Goal: Task Accomplishment & Management: Manage account settings

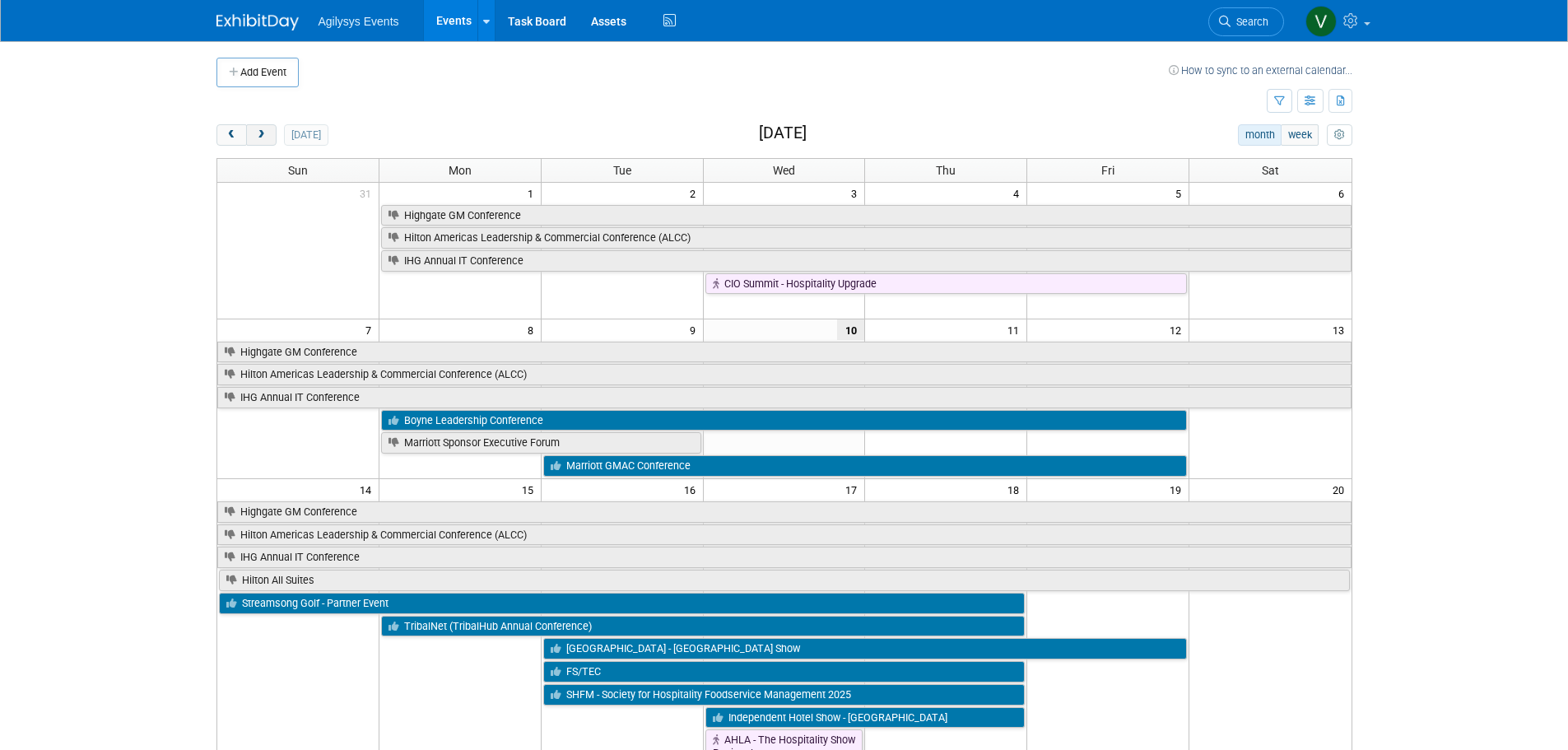
click at [265, 134] on span "next" at bounding box center [261, 136] width 12 height 11
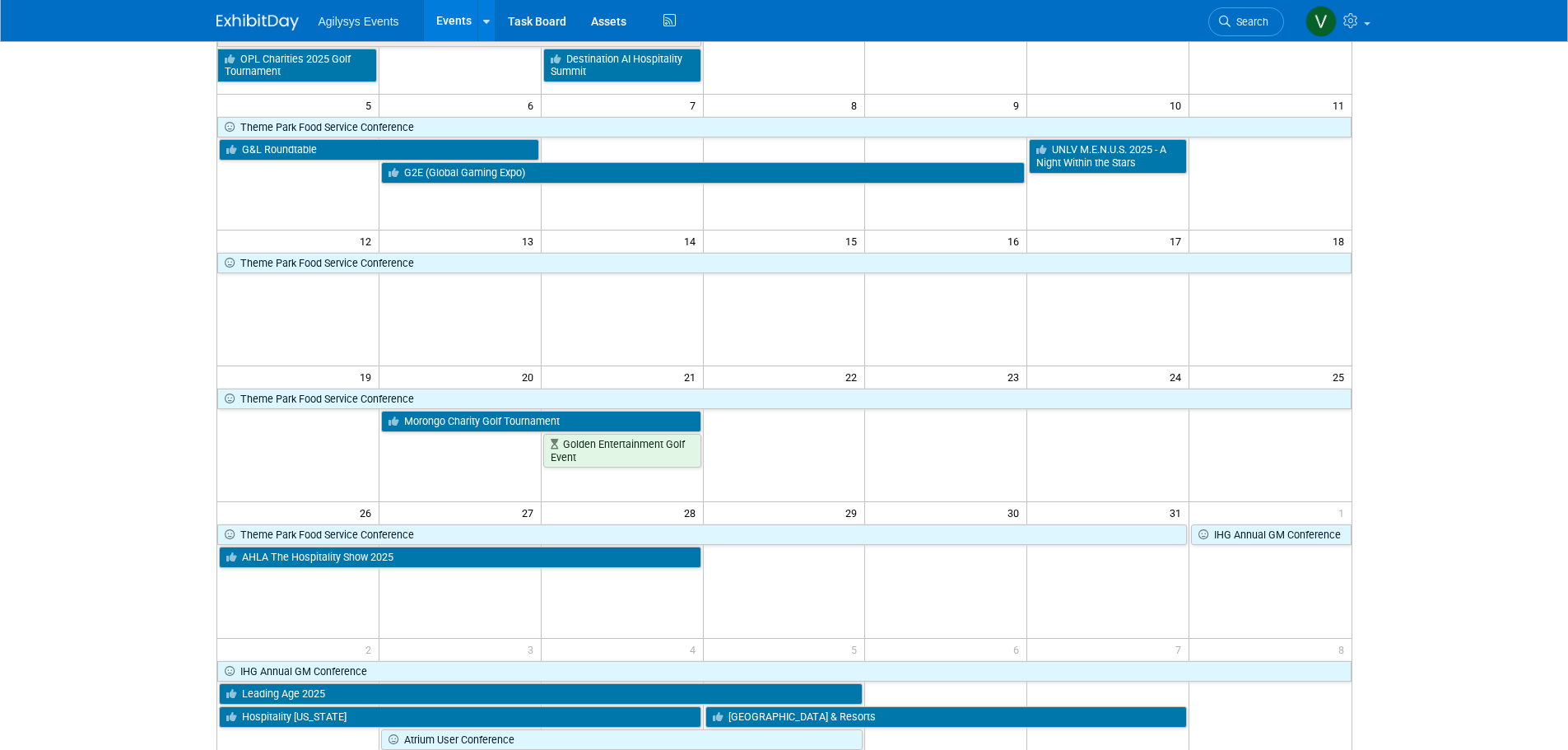
scroll to position [412, 0]
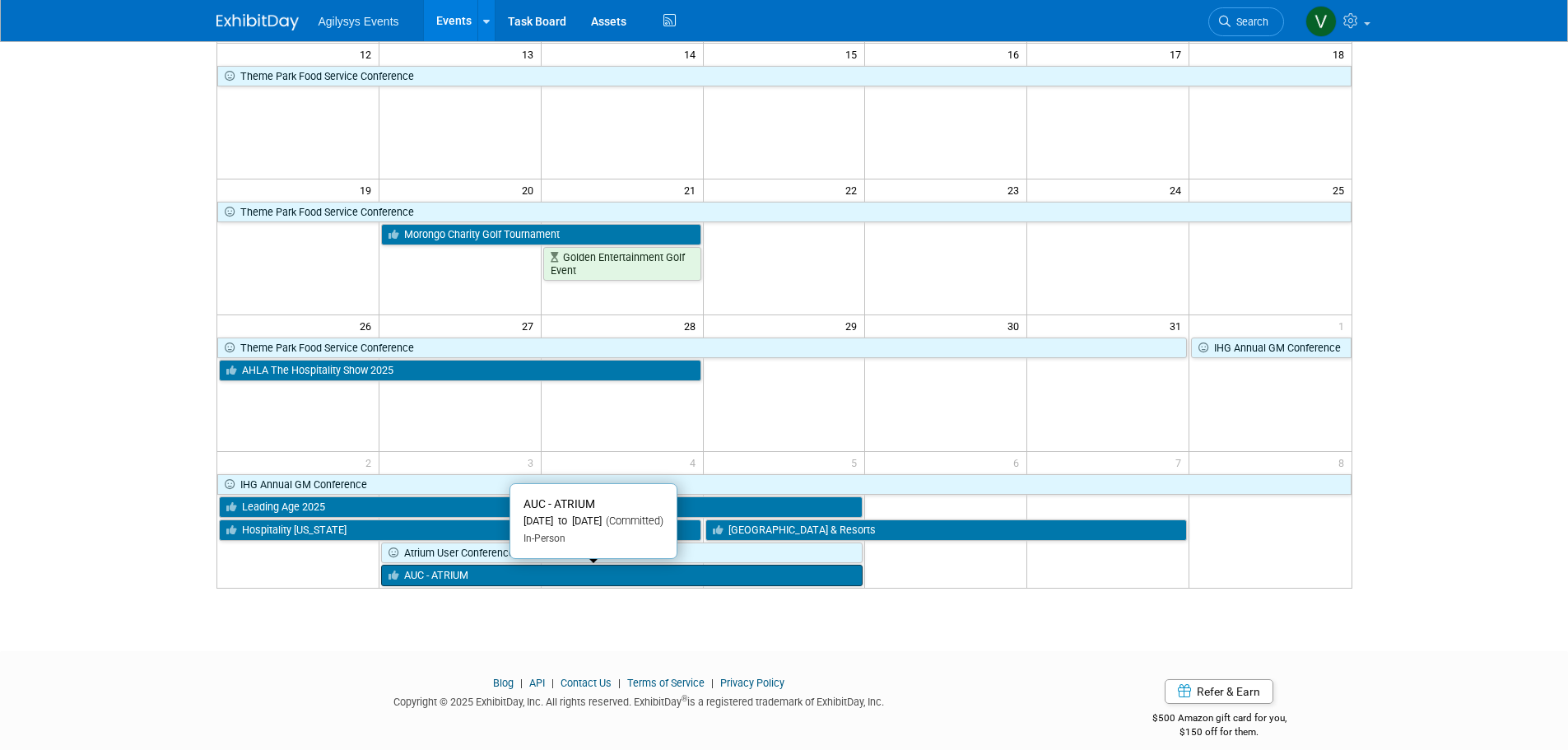
click at [502, 580] on link "AUC - ATRIUM" at bounding box center [622, 575] width 482 height 21
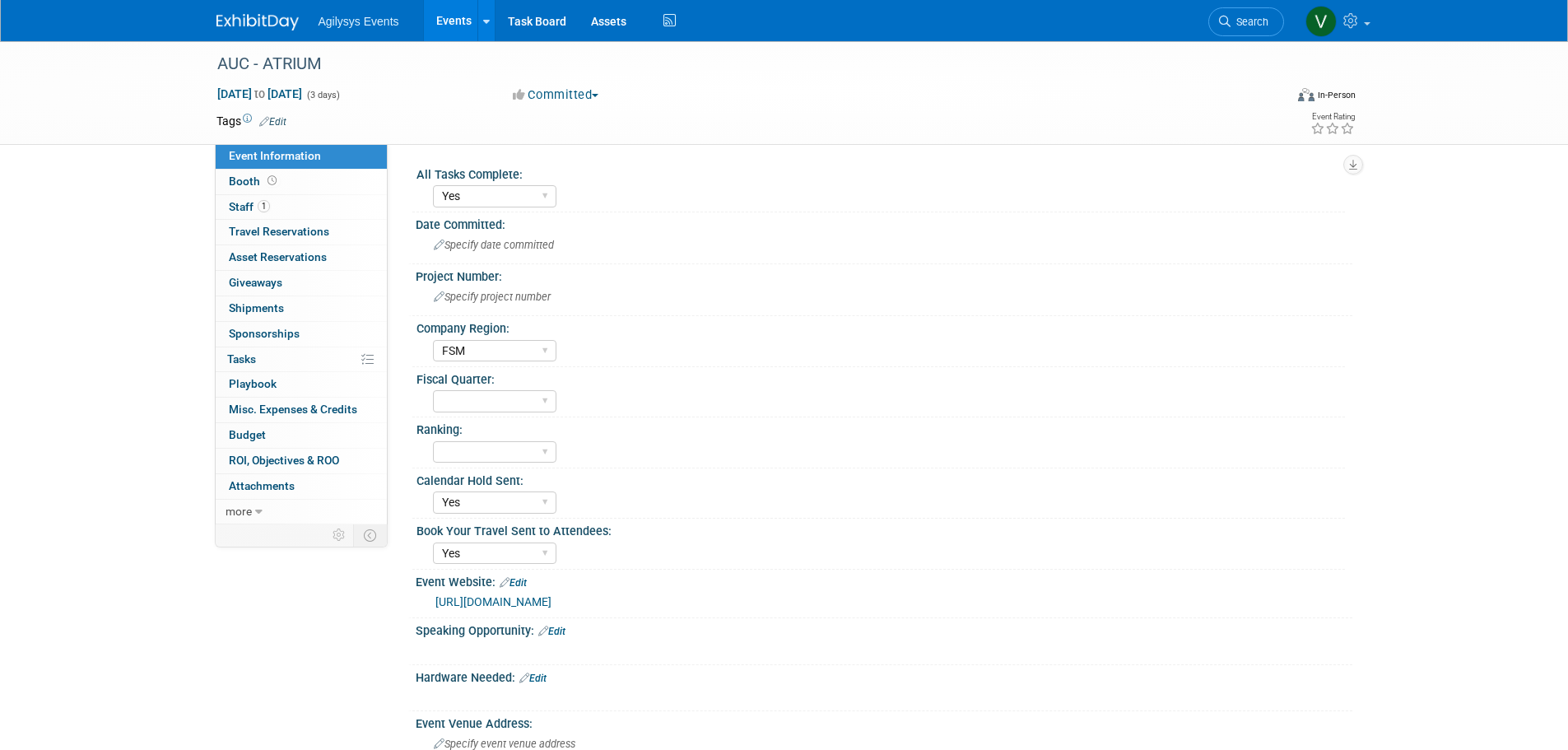
select select "Yes"
select select "FSM"
select select "Yes"
drag, startPoint x: 342, startPoint y: 69, endPoint x: 220, endPoint y: 48, distance: 123.8
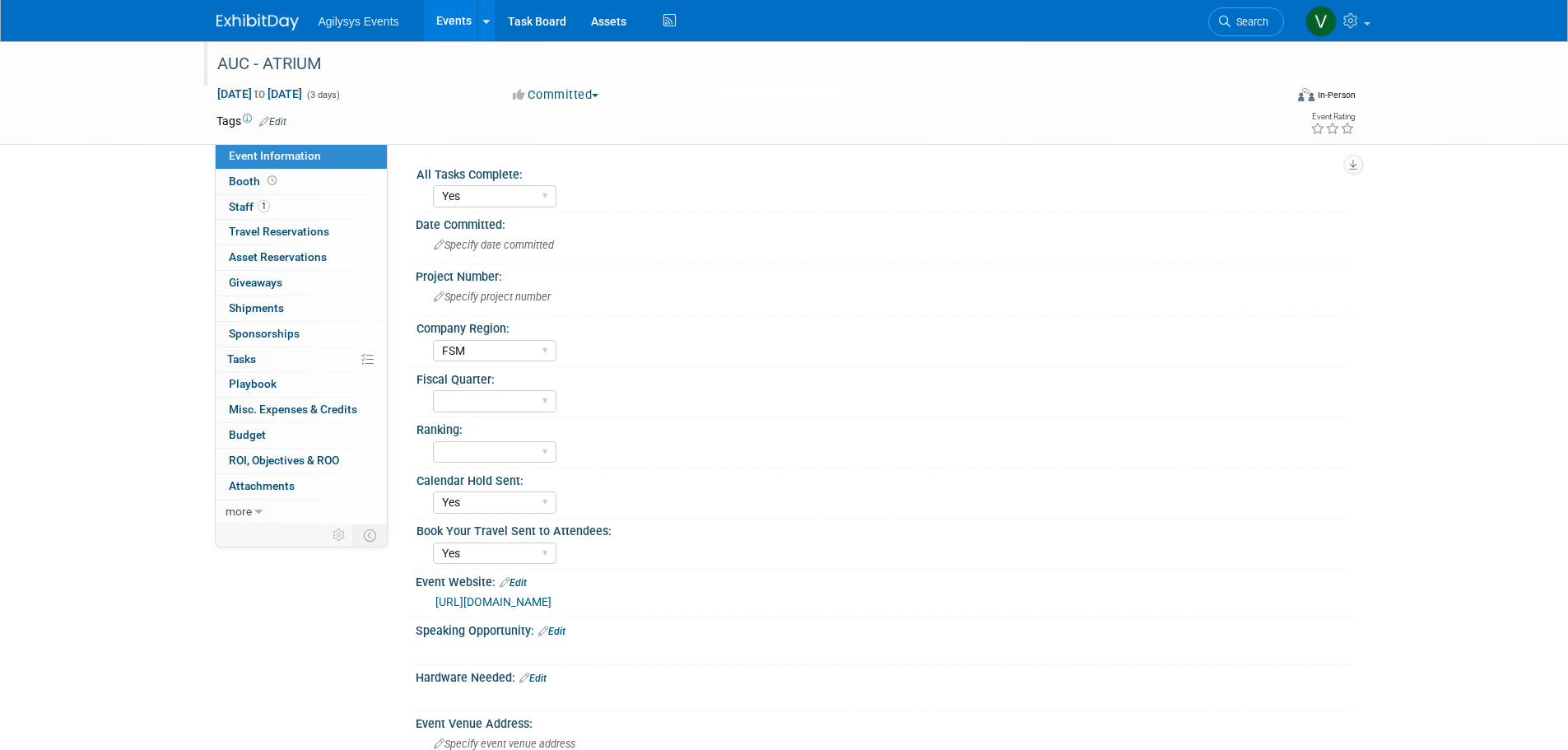
click at [204, 46] on div "AUC - ATRIUM" at bounding box center [738, 63] width 1068 height 44
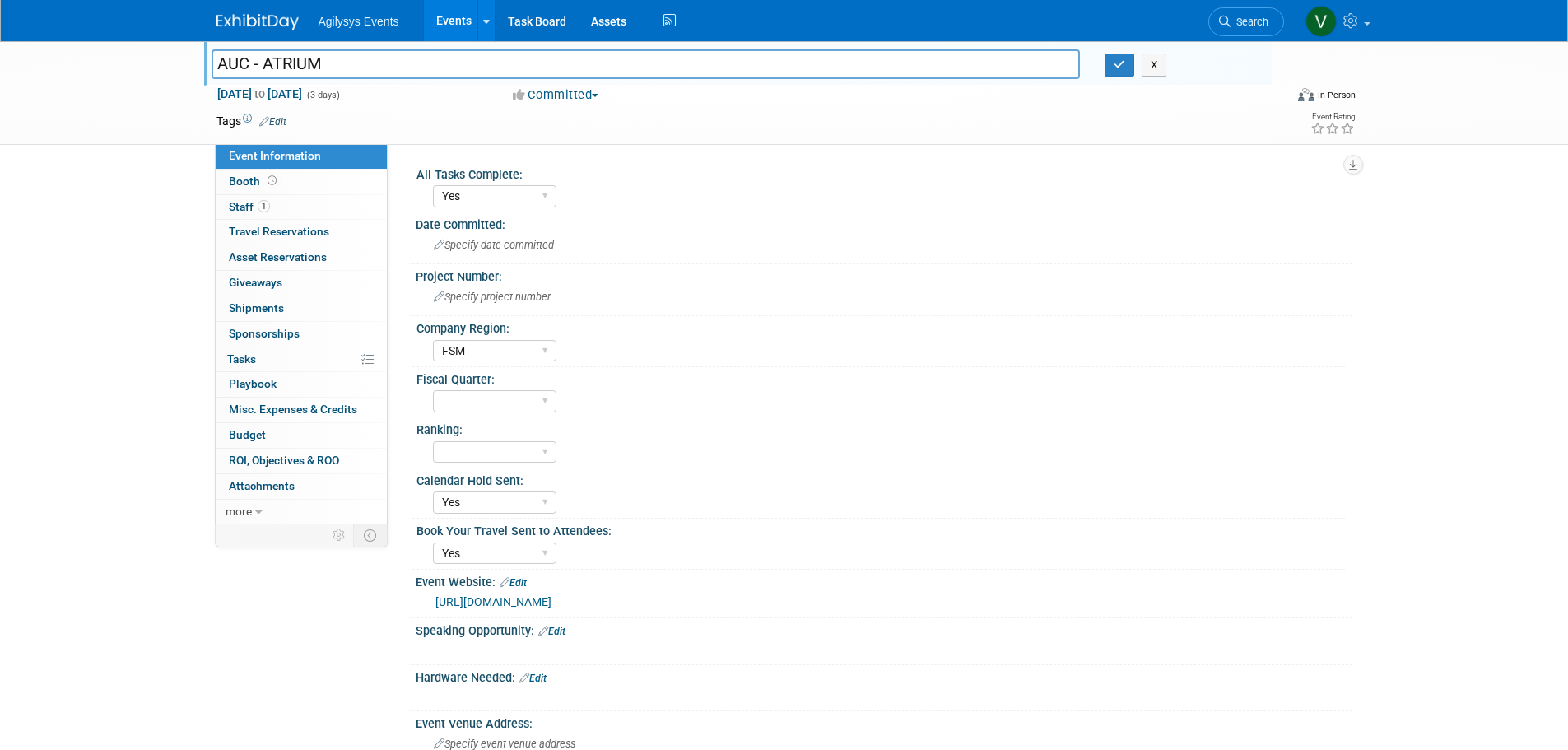
drag, startPoint x: 220, startPoint y: 48, endPoint x: 336, endPoint y: 64, distance: 117.1
click at [336, 64] on input "AUC - ATRIUM" at bounding box center [645, 63] width 869 height 29
drag, startPoint x: 337, startPoint y: 61, endPoint x: 196, endPoint y: 57, distance: 141.1
click at [196, 57] on div "AUC - ATRIUM AUC - ATRIUM X Nov 3, 2025 to Nov 5, 2025 (3 days) Nov 3, 2025 to …" at bounding box center [784, 93] width 1568 height 104
click at [265, 364] on link "0% Tasks 0%" at bounding box center [301, 360] width 172 height 25
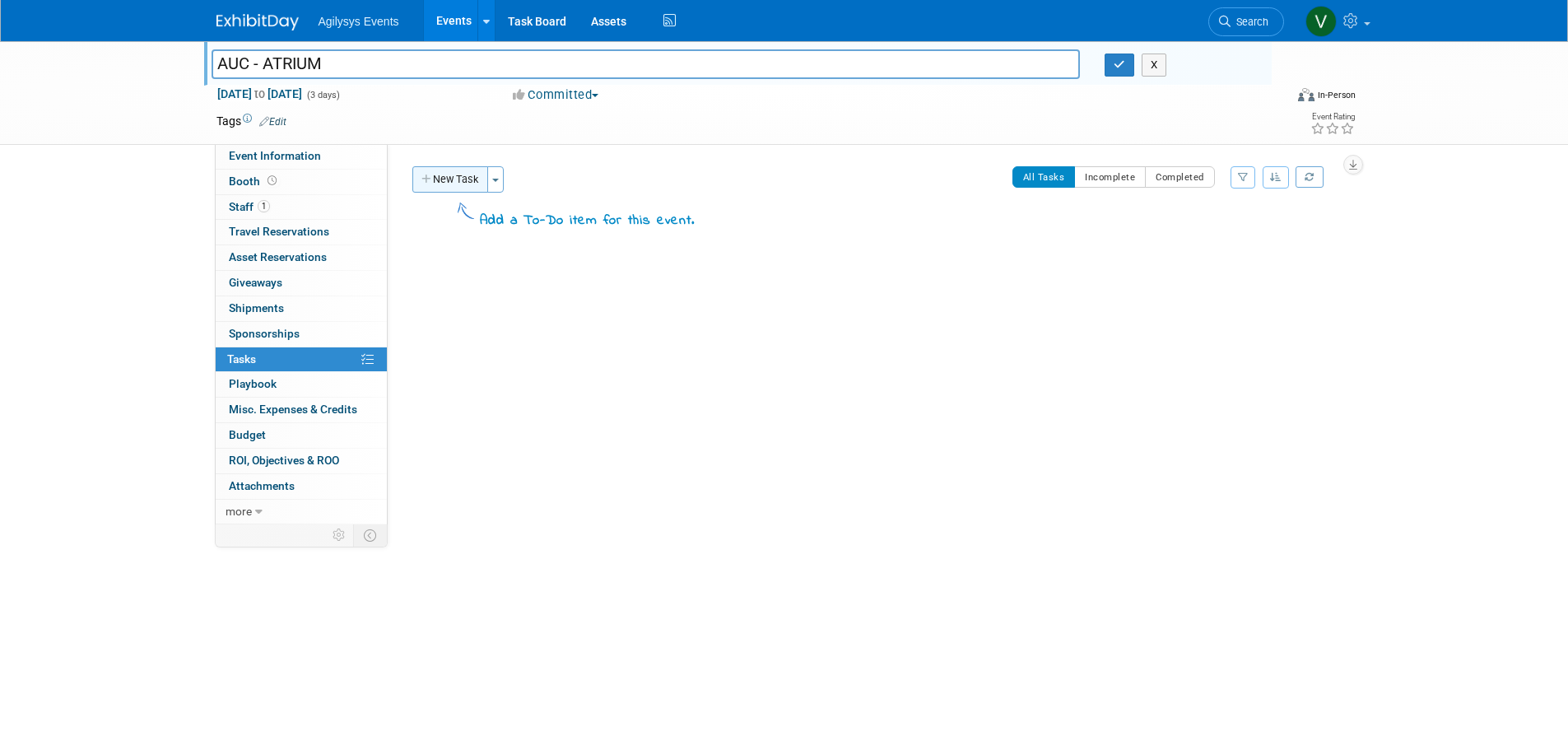
click at [445, 173] on button "New Task" at bounding box center [450, 180] width 76 height 26
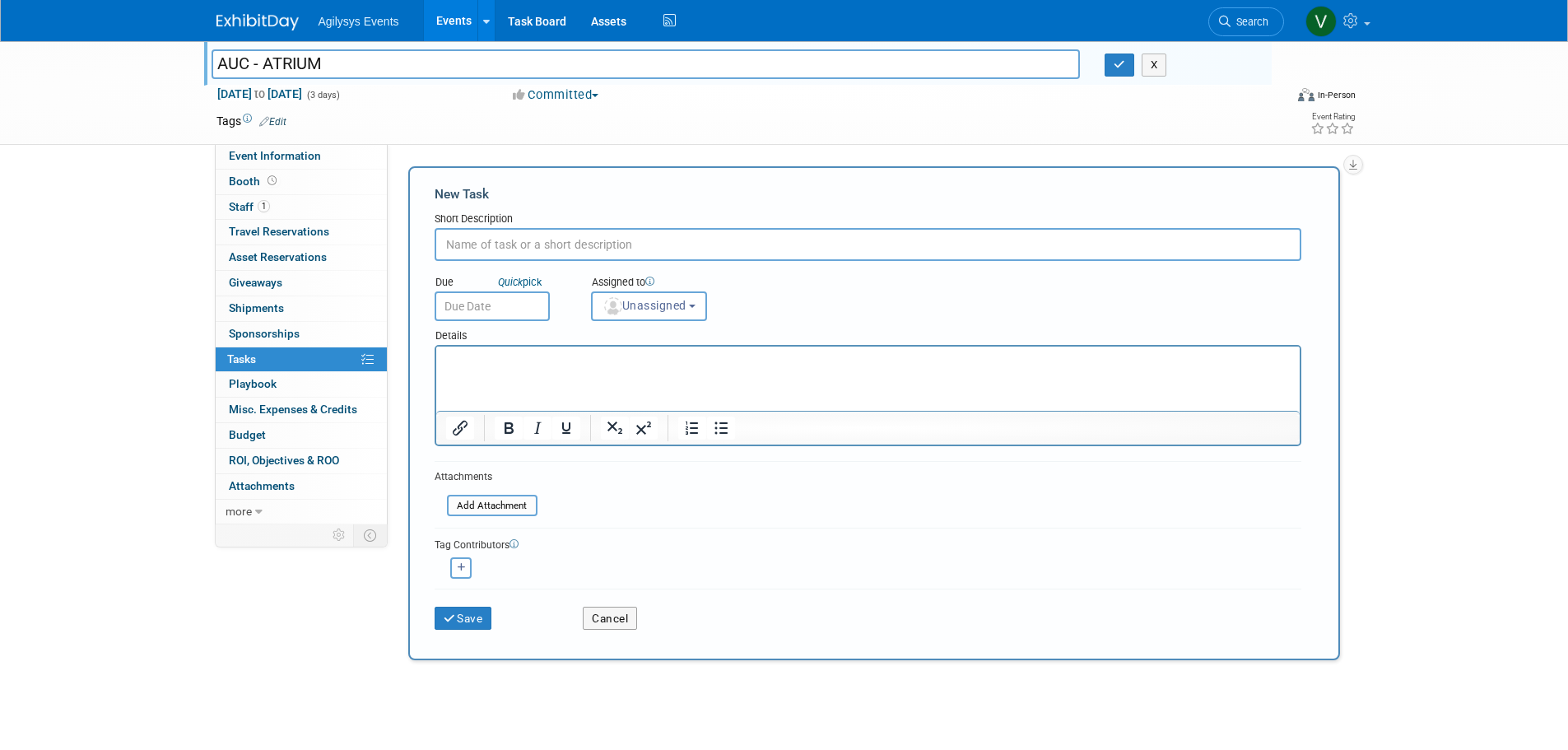
paste input "30-minute presentation of a user story"
type input "30-minute presentation of a user story"
click at [475, 298] on input "text" at bounding box center [492, 306] width 115 height 30
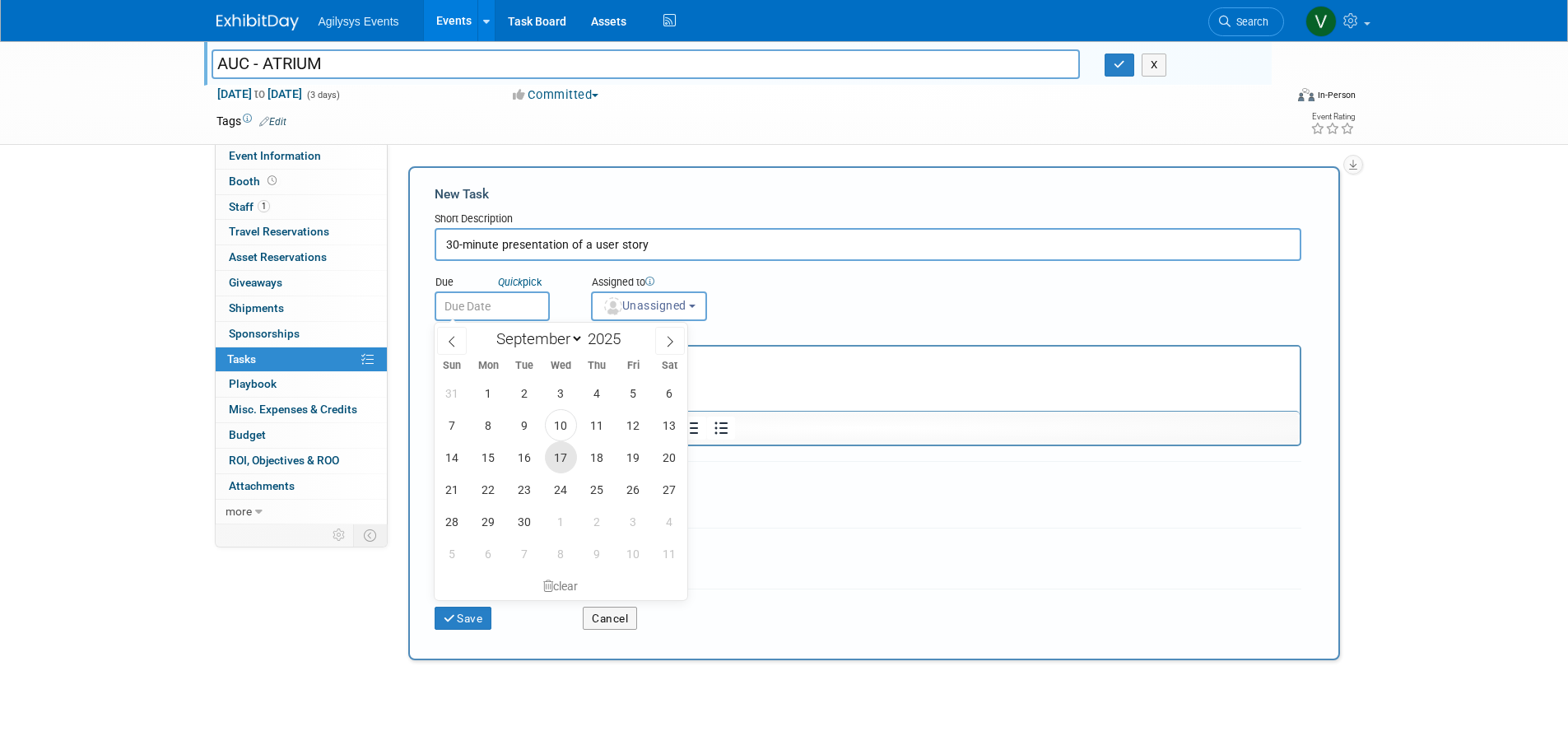
click at [565, 467] on span "17" at bounding box center [561, 457] width 32 height 32
type input "Sep 17, 2025"
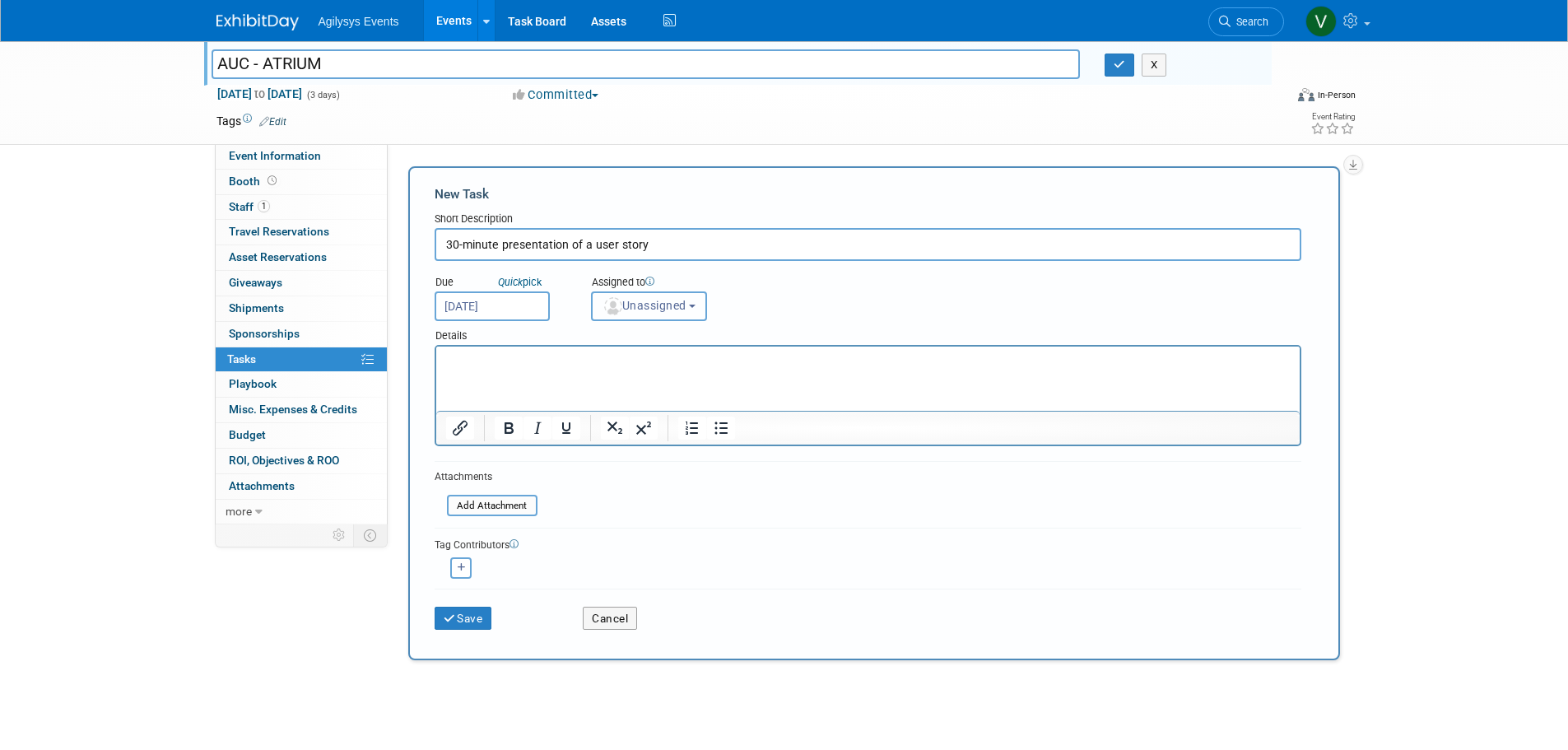
click at [674, 318] on button "Unassigned" at bounding box center [649, 306] width 117 height 30
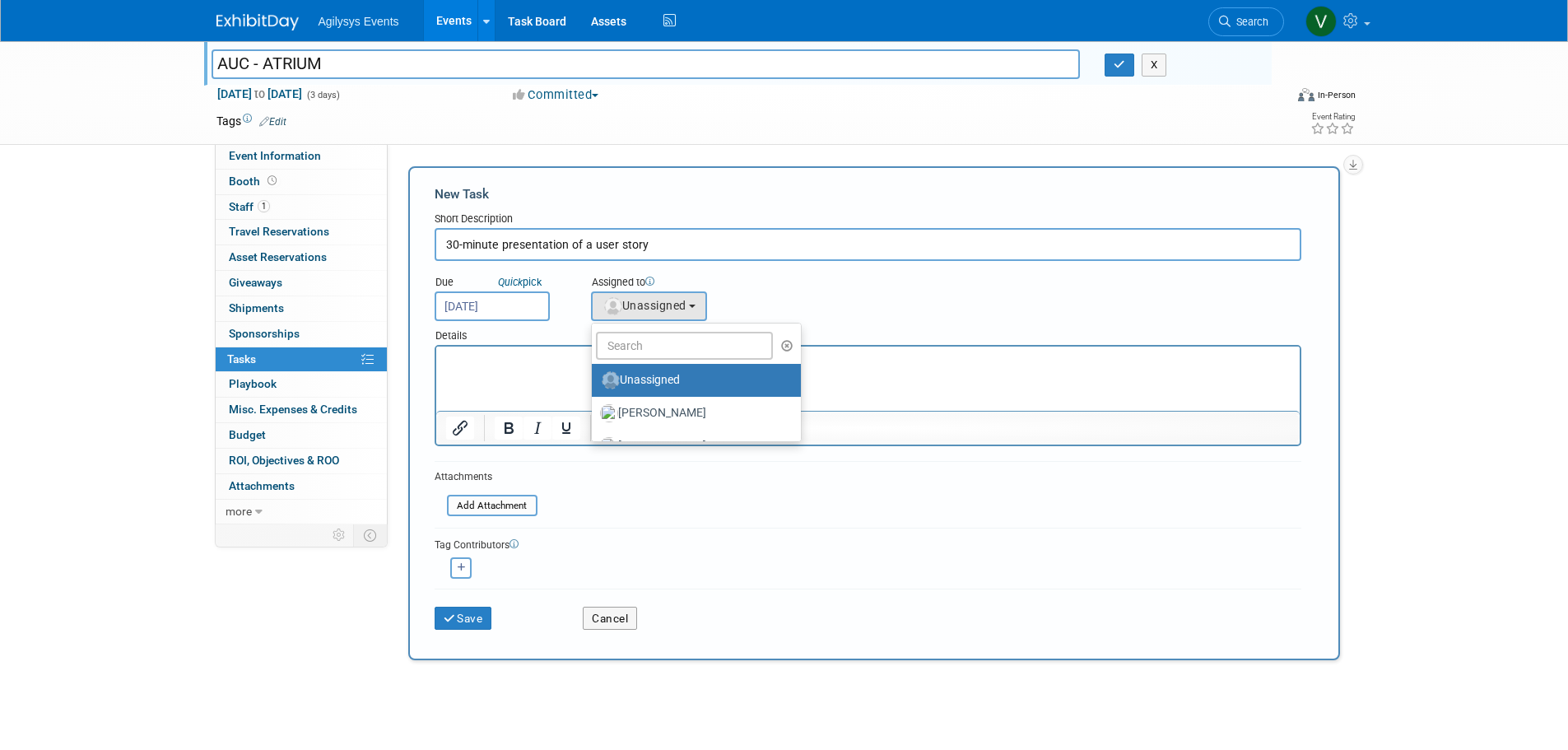
click at [806, 312] on div "Due Quick pick Sep 17, 2025 Assigned to <img src="https://www.exhibitday.com/Im…" at bounding box center [868, 290] width 892 height 60
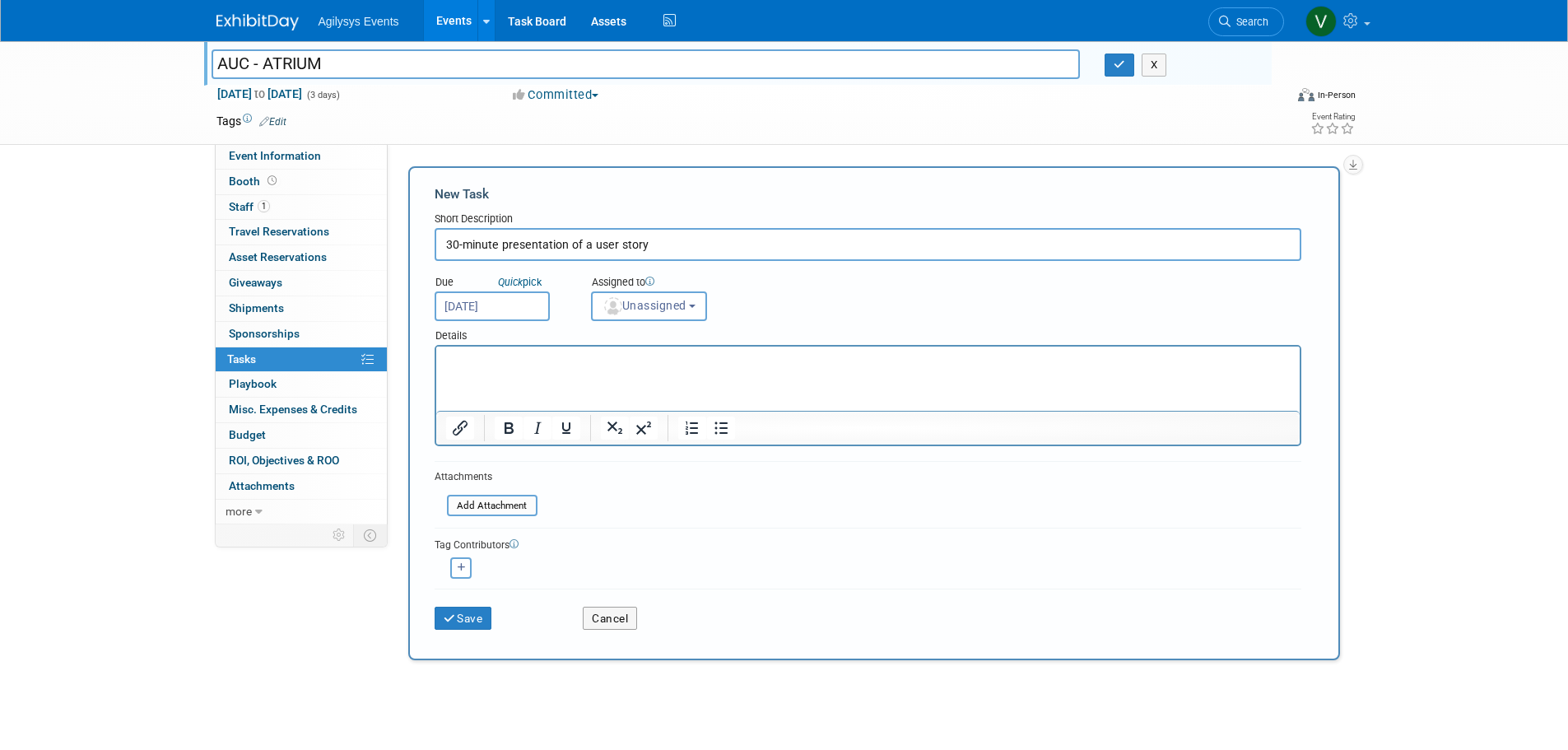
click at [641, 322] on div "Details" at bounding box center [868, 333] width 867 height 24
click at [644, 311] on span "Unassigned" at bounding box center [644, 305] width 84 height 13
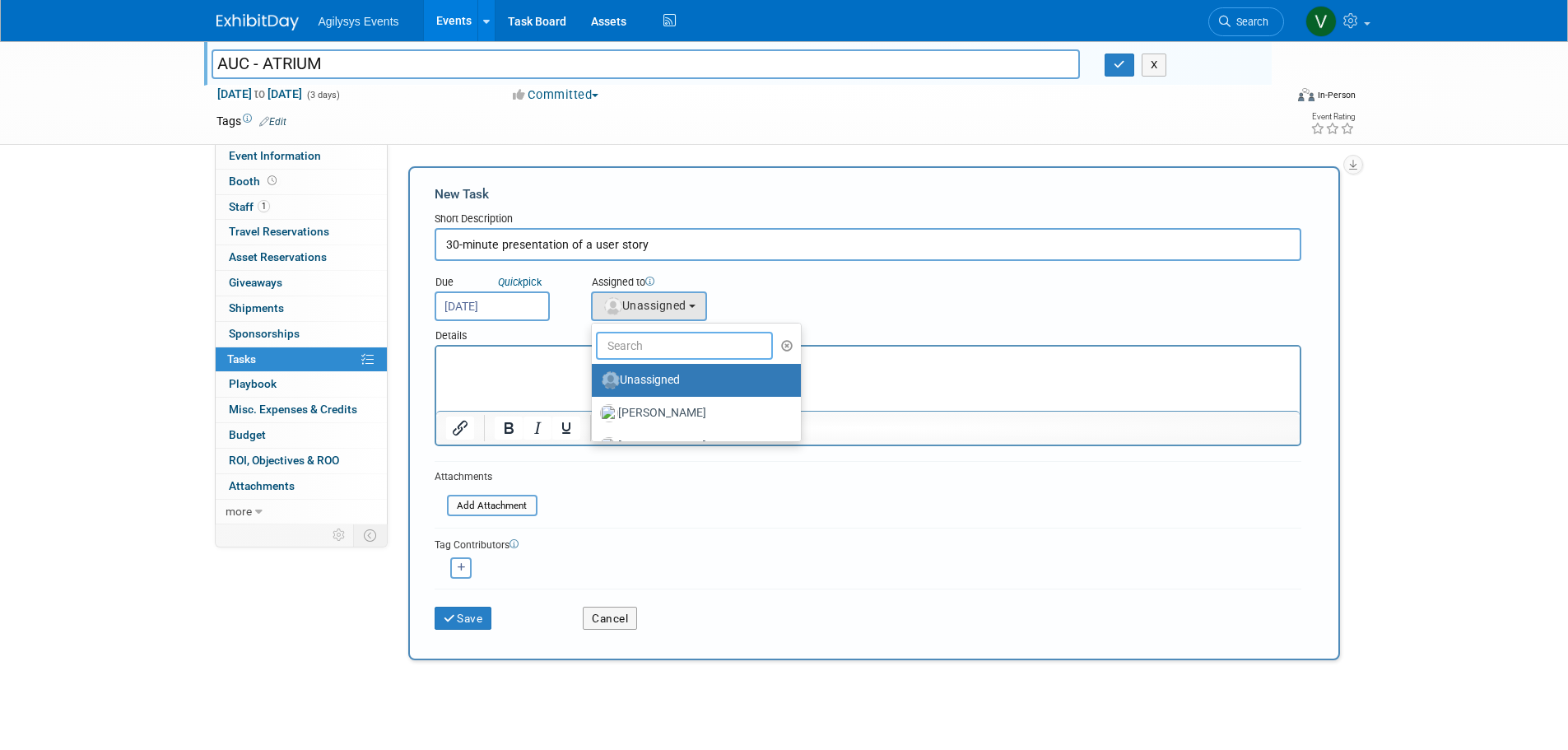
click at [691, 345] on input "text" at bounding box center [685, 346] width 178 height 28
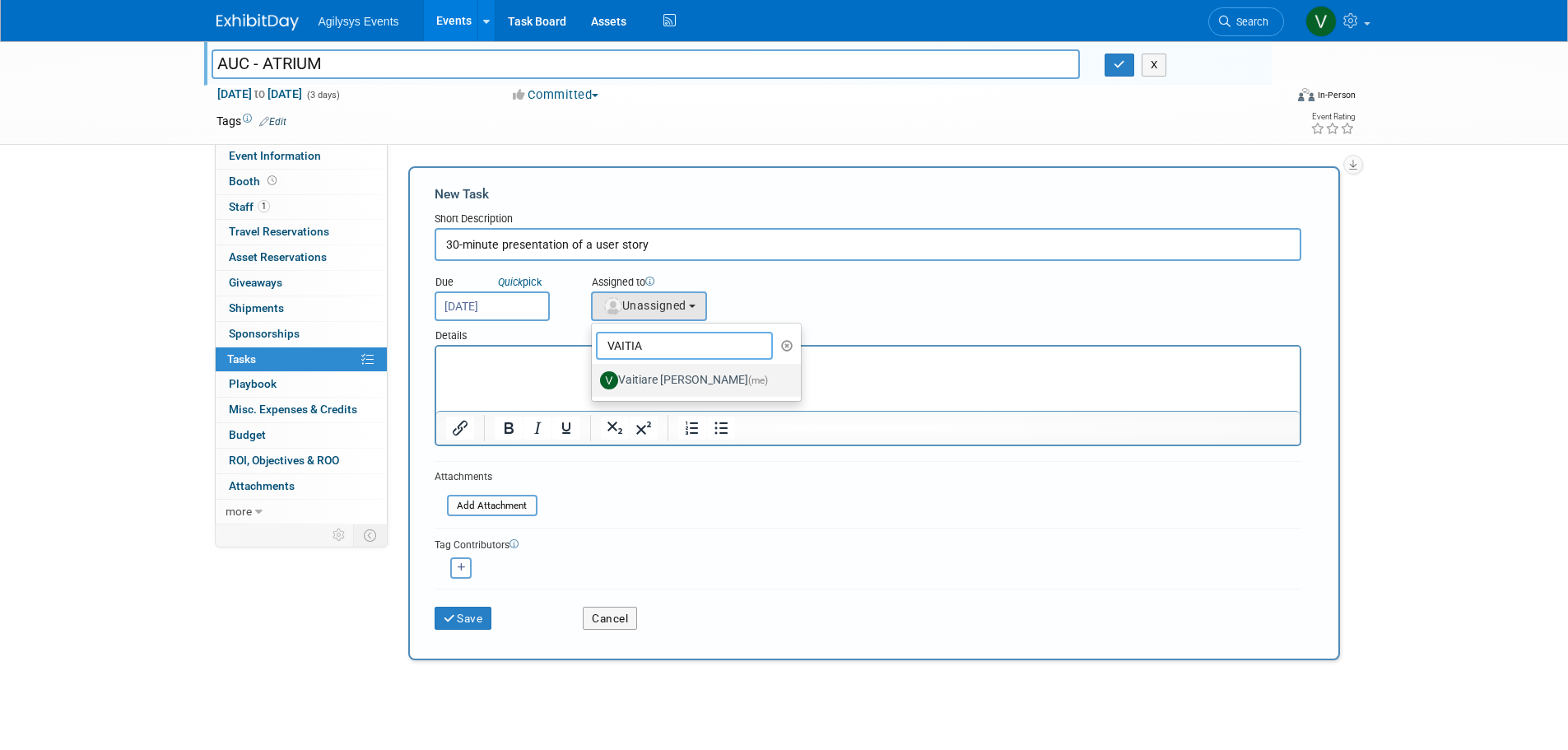
type input "VAITIA"
click at [635, 374] on label "Vaitiare Munoz (me)" at bounding box center [692, 380] width 184 height 26
click at [594, 374] on input "Vaitiare Munoz (me)" at bounding box center [589, 379] width 11 height 11
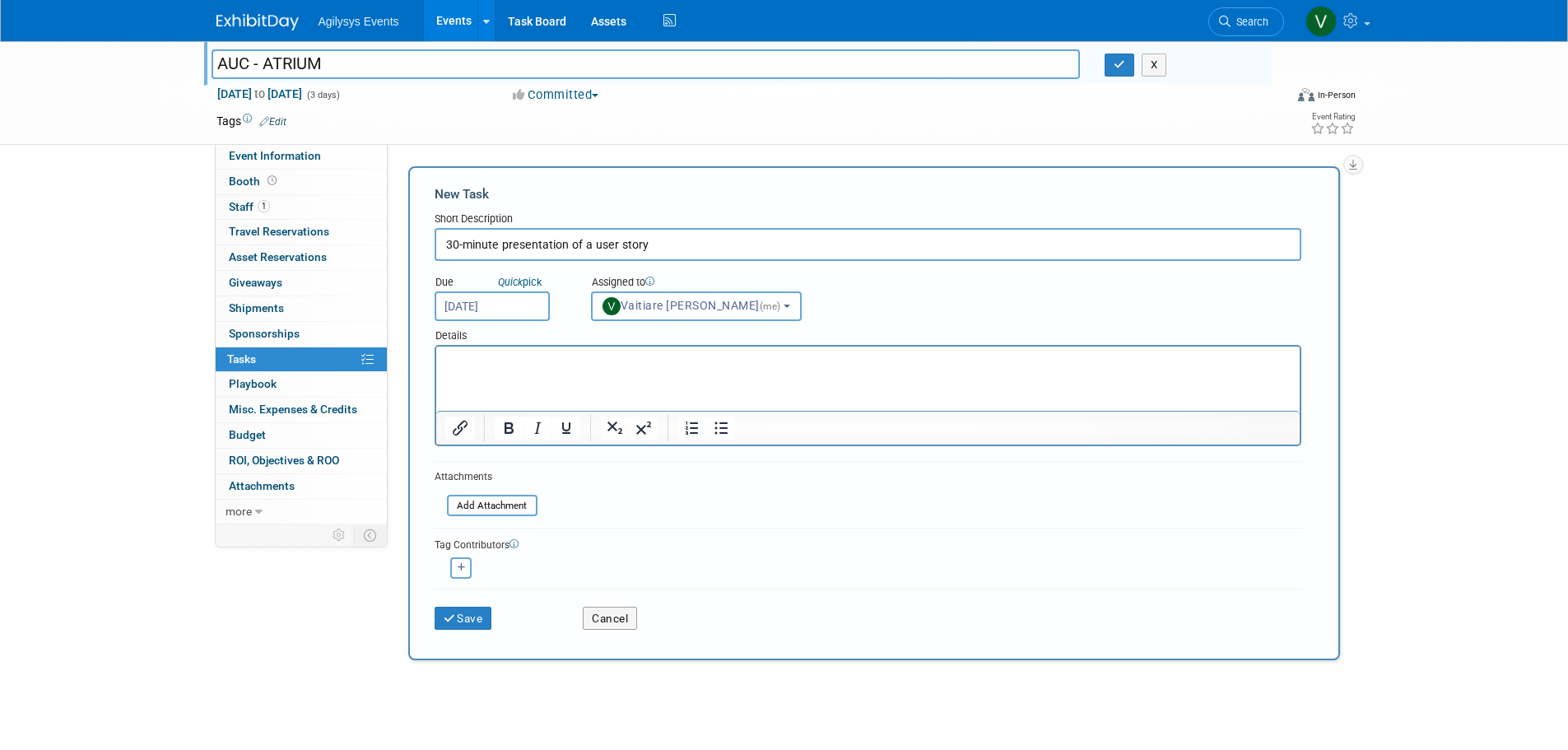
select select "9da70825-3e02-4d1a-92dc-02b6497bcd7e"
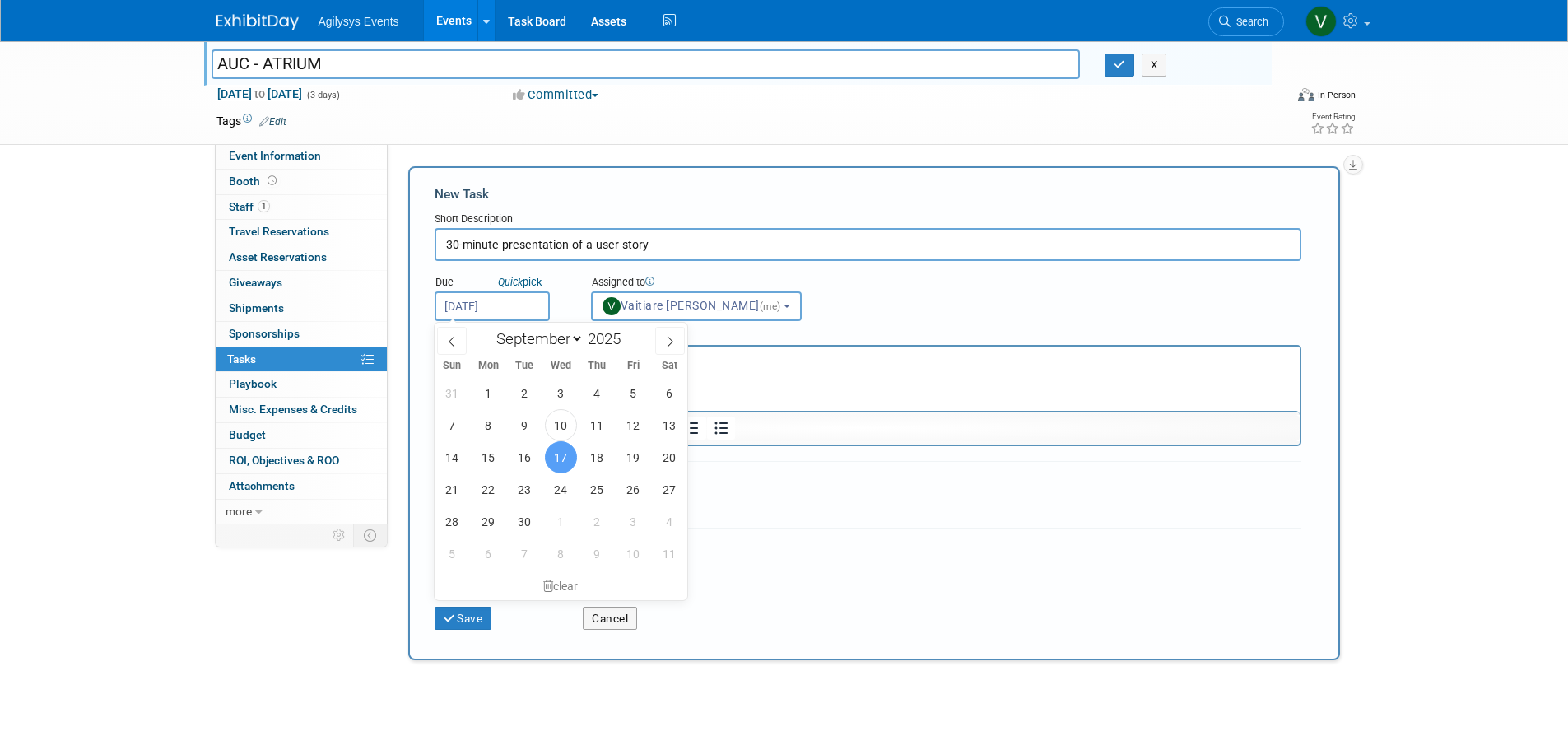
click at [499, 303] on input "Sep 17, 2025" at bounding box center [492, 306] width 115 height 30
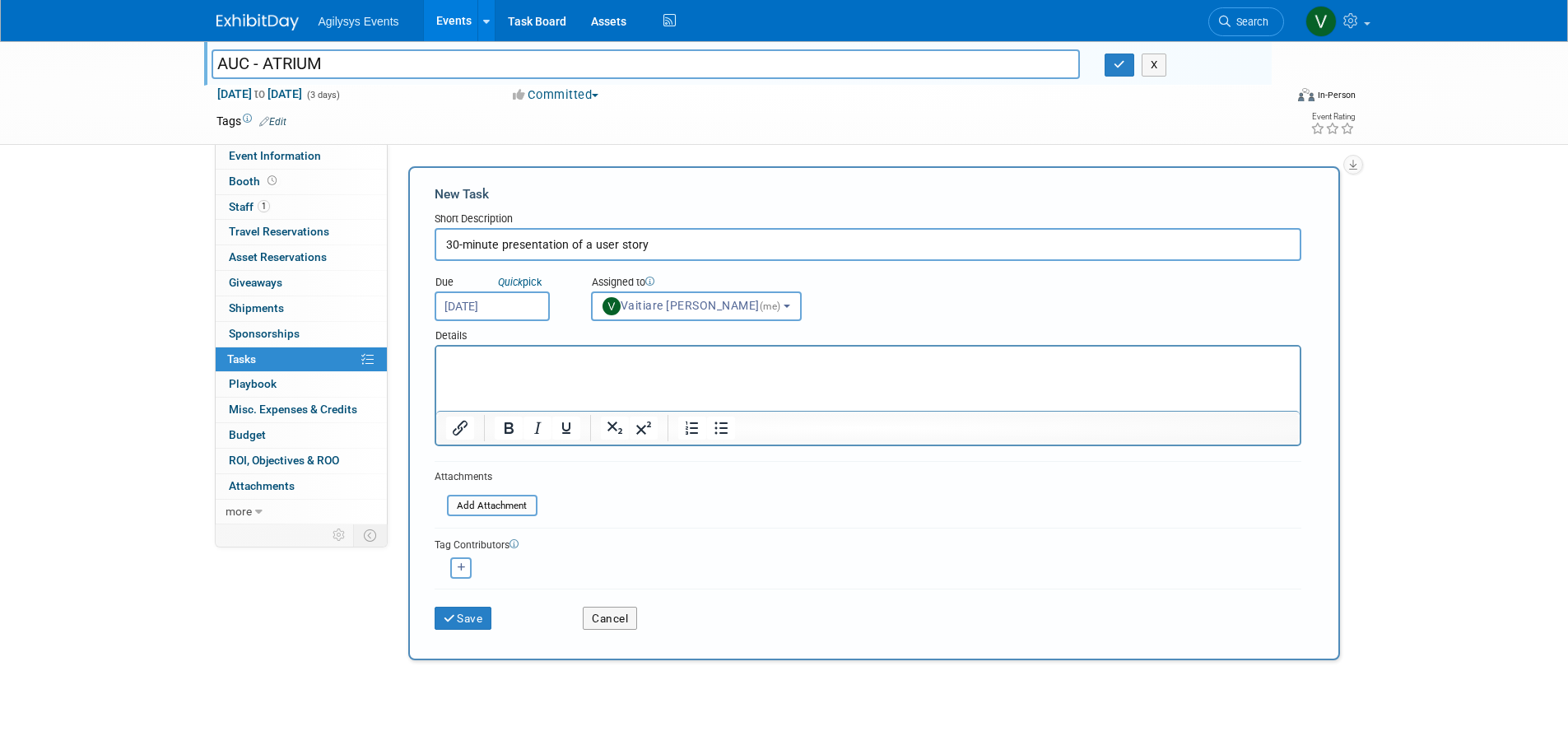
click at [939, 314] on div "Due Quick pick Sep 17, 2025 Assigned to <img src="https://www.exhibitday.com/Im…" at bounding box center [868, 290] width 892 height 60
click at [465, 615] on button "Save" at bounding box center [463, 618] width 57 height 23
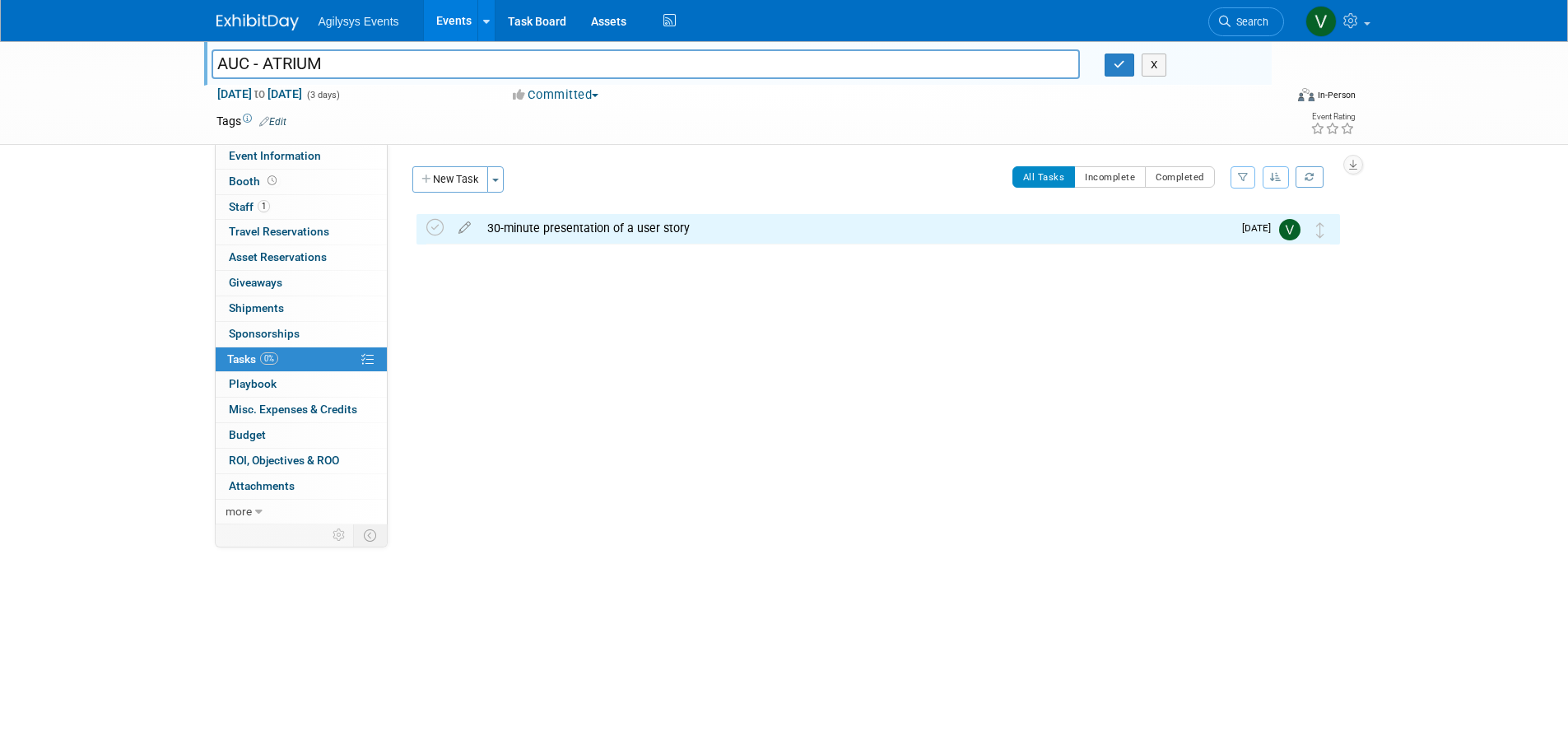
click at [1255, 232] on span "Sep 17" at bounding box center [1261, 227] width 37 height 11
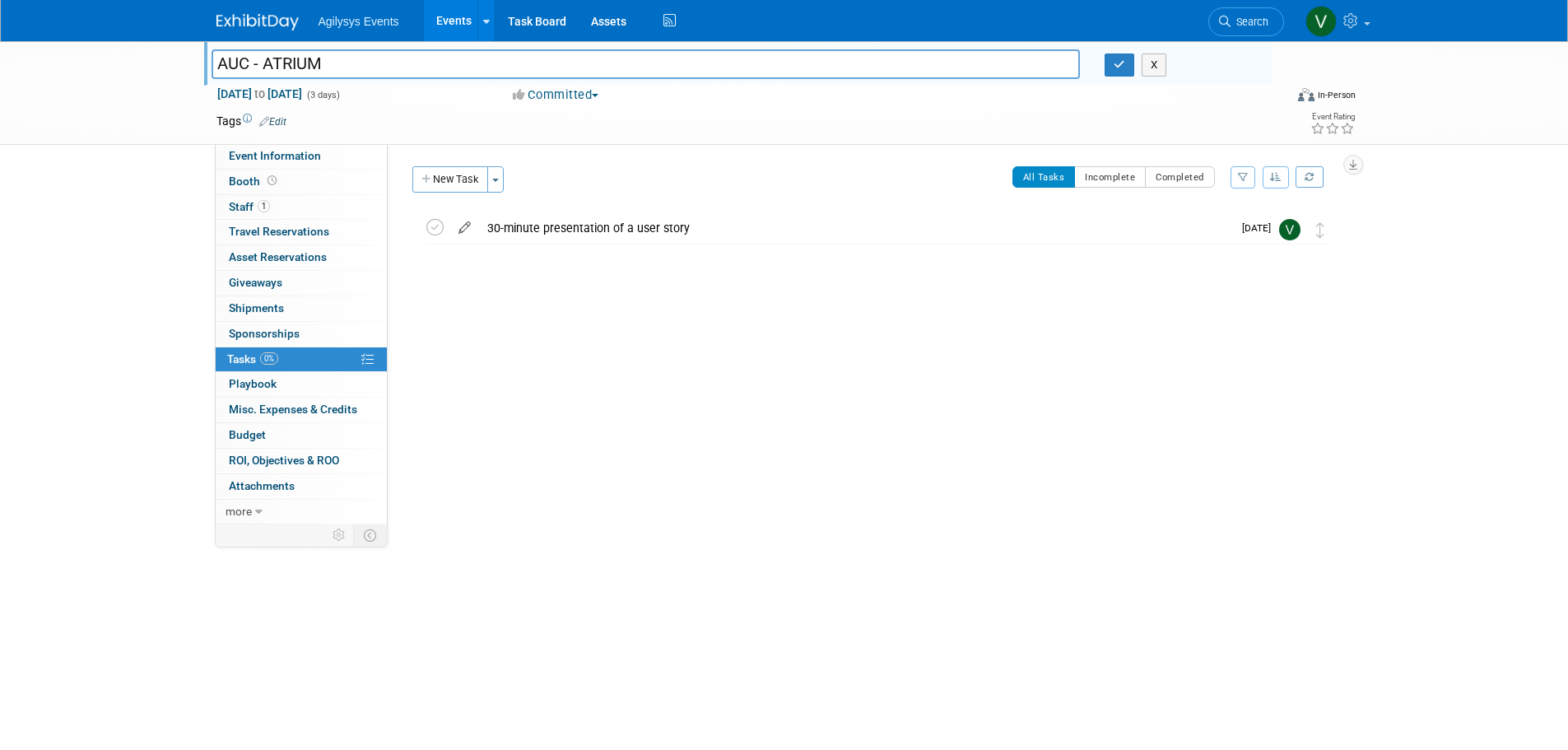
click at [463, 226] on icon at bounding box center [465, 224] width 29 height 20
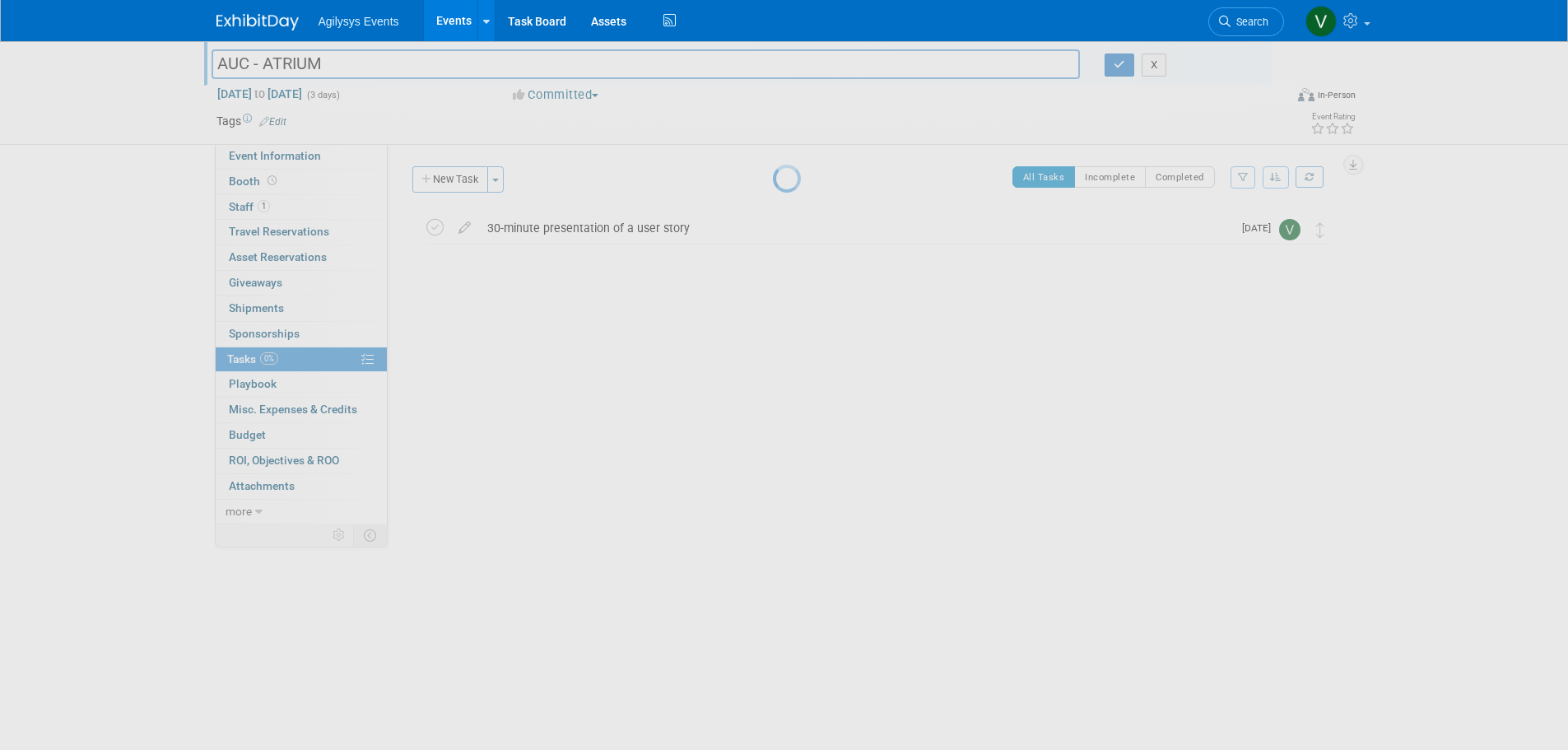
select select "8"
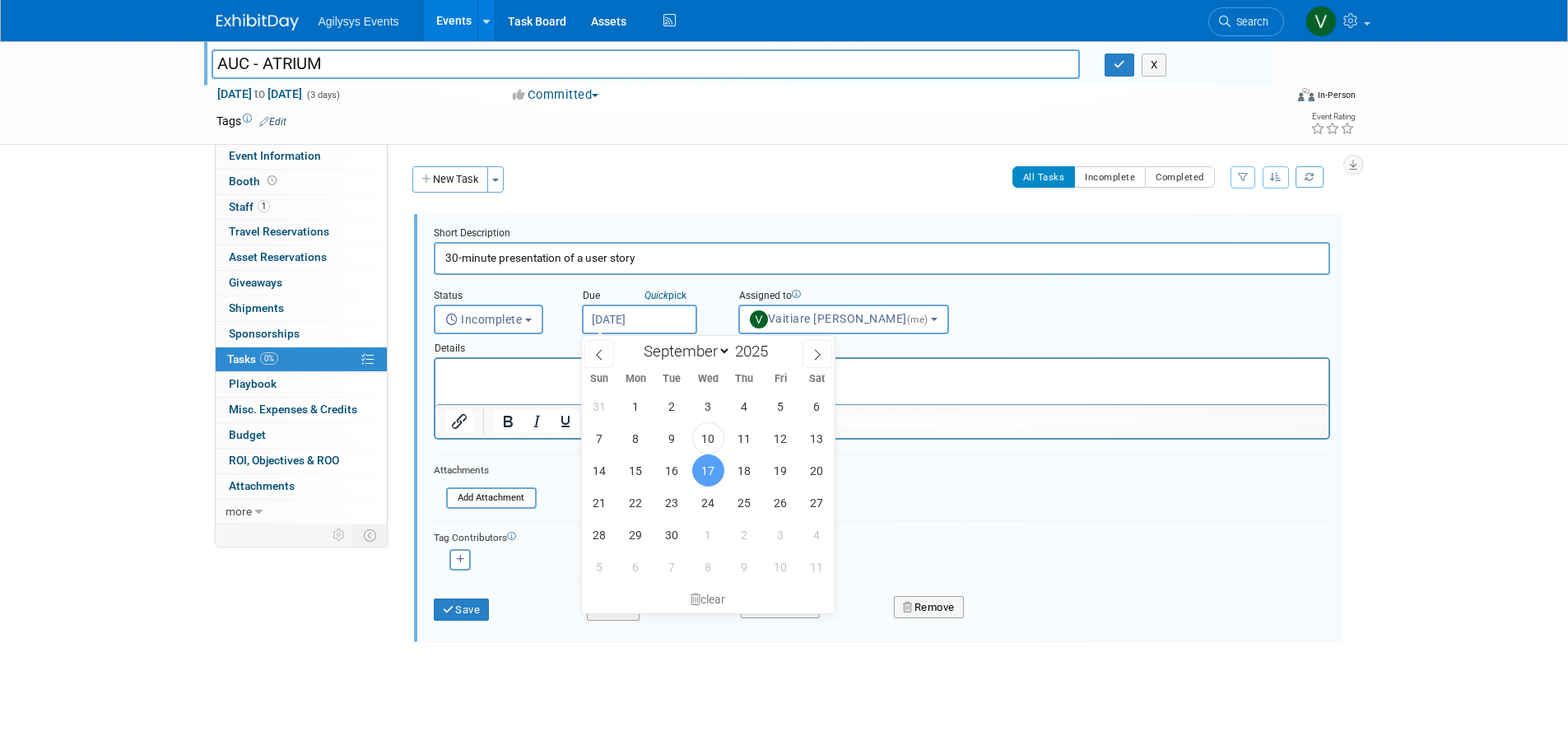
click at [641, 312] on input "Sep 17, 2025" at bounding box center [639, 320] width 115 height 30
drag, startPoint x: 637, startPoint y: 467, endPoint x: 644, endPoint y: 485, distance: 19.3
click at [638, 467] on span "15" at bounding box center [636, 470] width 32 height 32
type input "Sep 15, 2025"
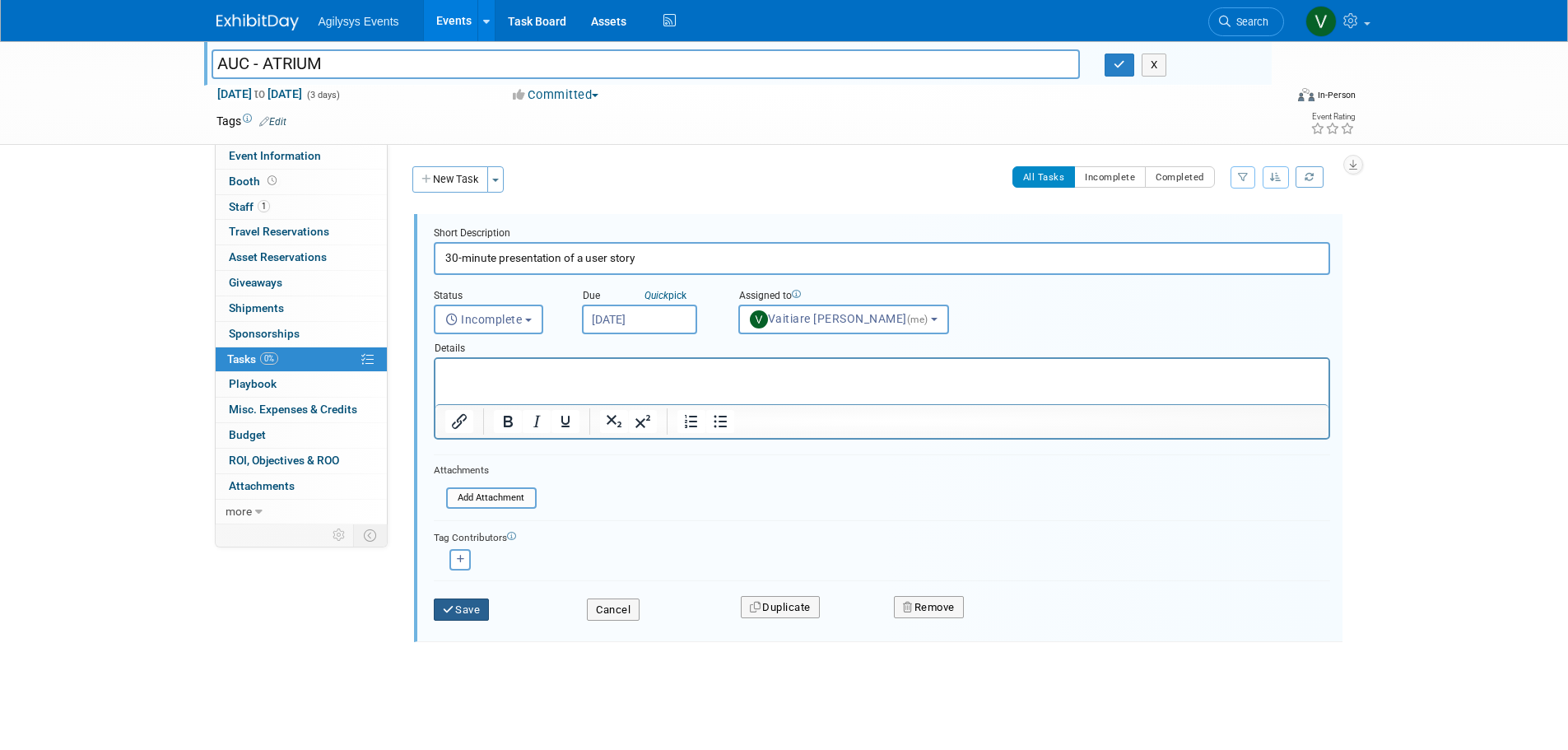
click at [475, 615] on button "Save" at bounding box center [462, 610] width 56 height 23
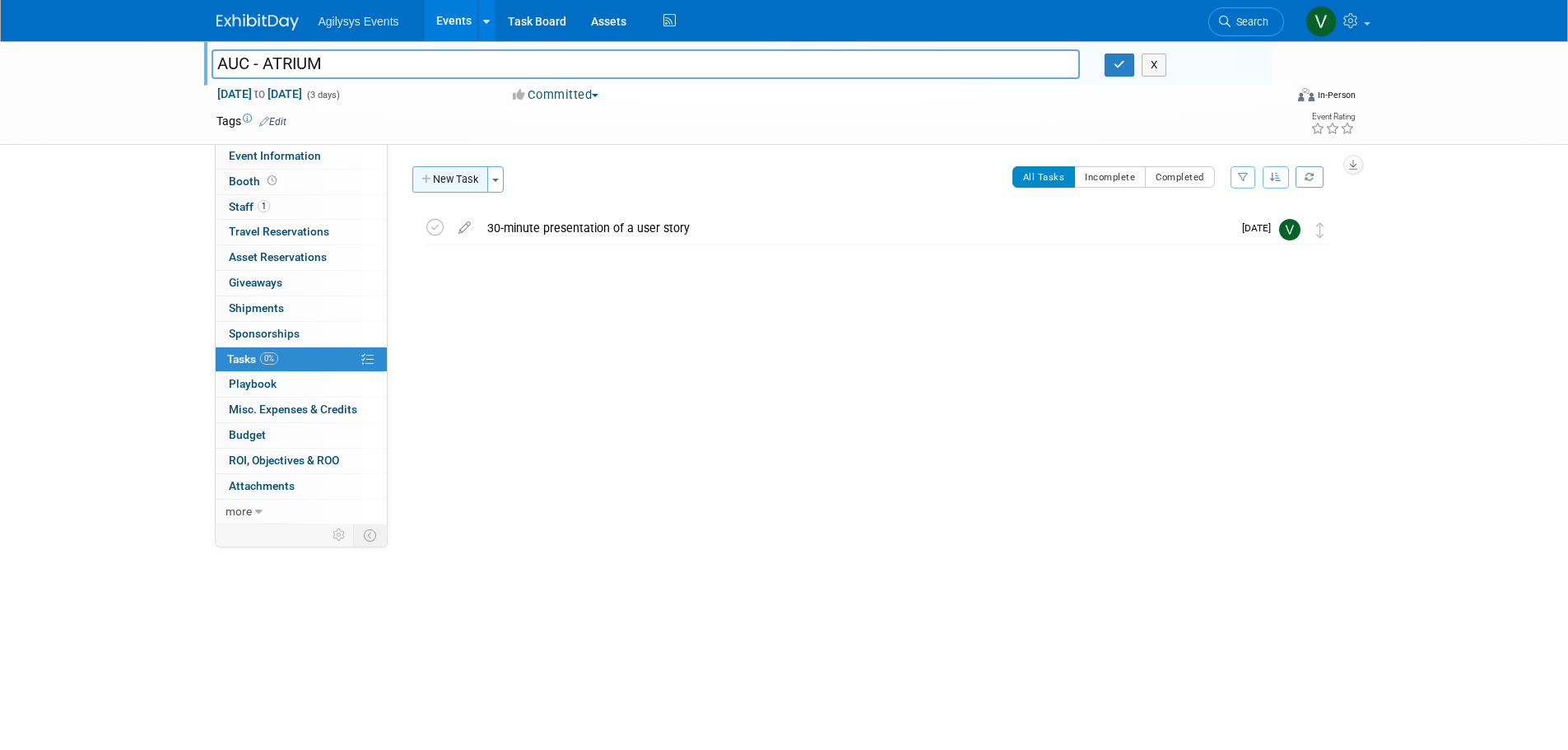
click at [467, 176] on button "New Task" at bounding box center [450, 180] width 76 height 26
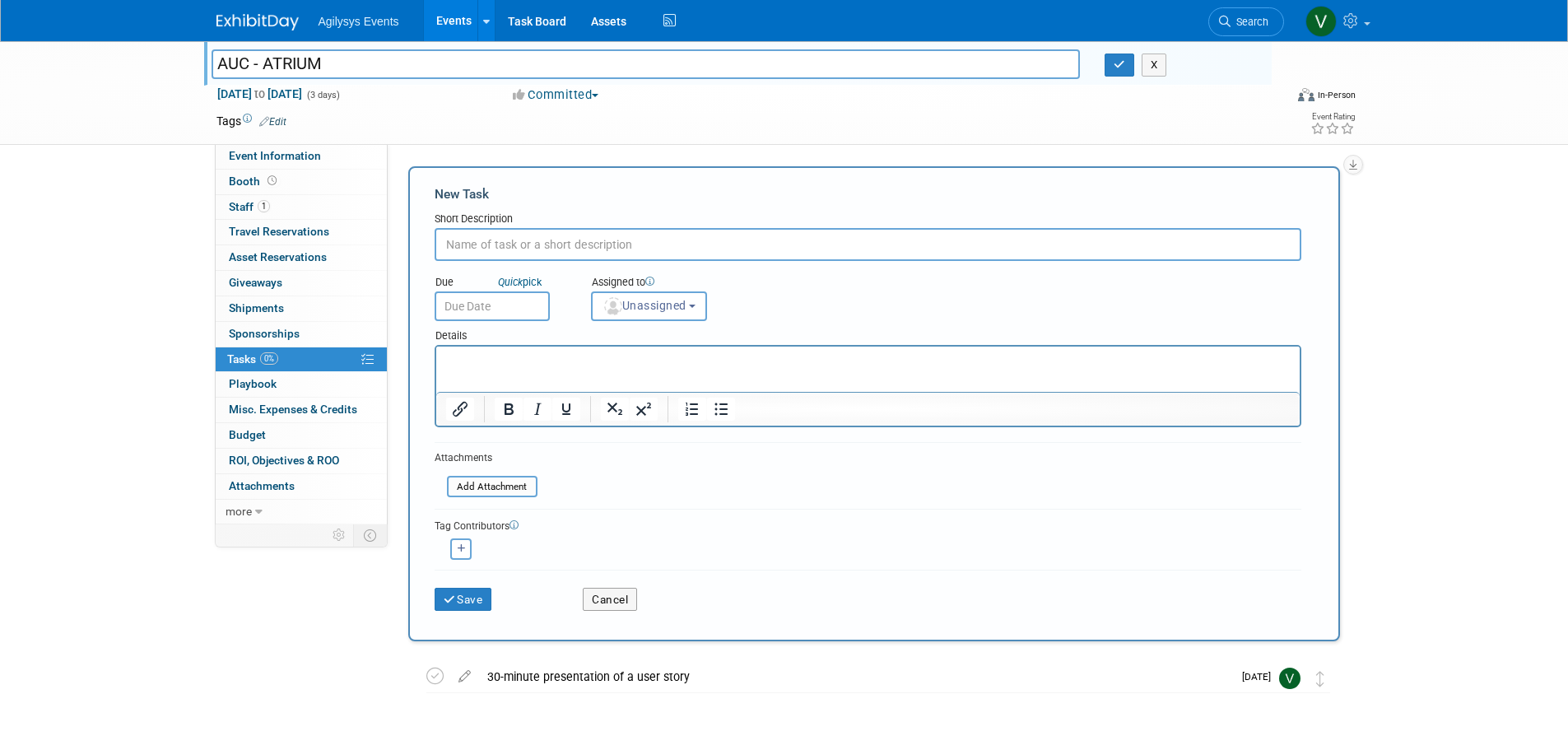
paste input "The deadline to submit your logo is September 19th."
type input "The deadline to submit your logo is September 19th."
click at [524, 305] on input "text" at bounding box center [492, 306] width 115 height 30
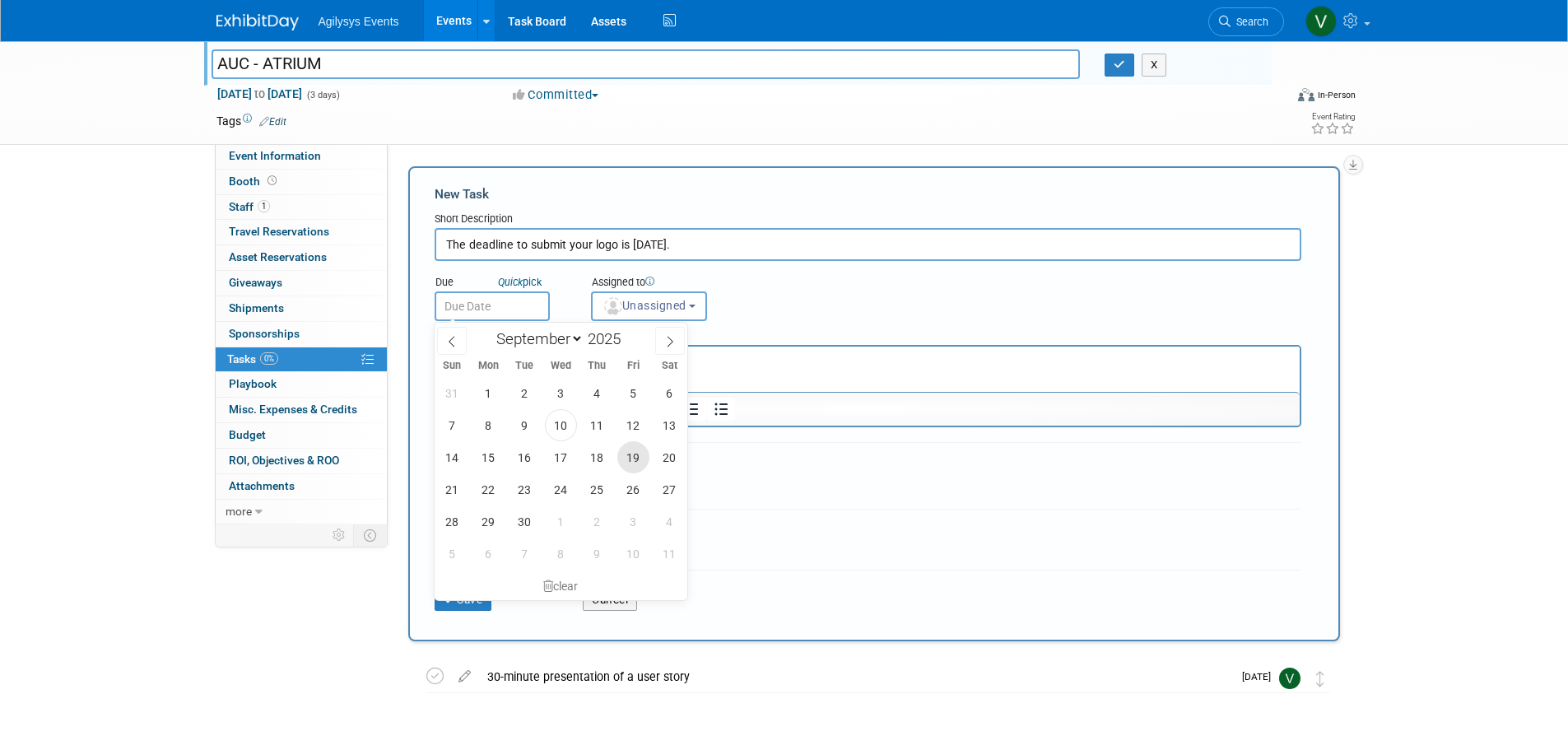
click at [628, 455] on span "19" at bounding box center [633, 457] width 32 height 32
type input "Sep 19, 2025"
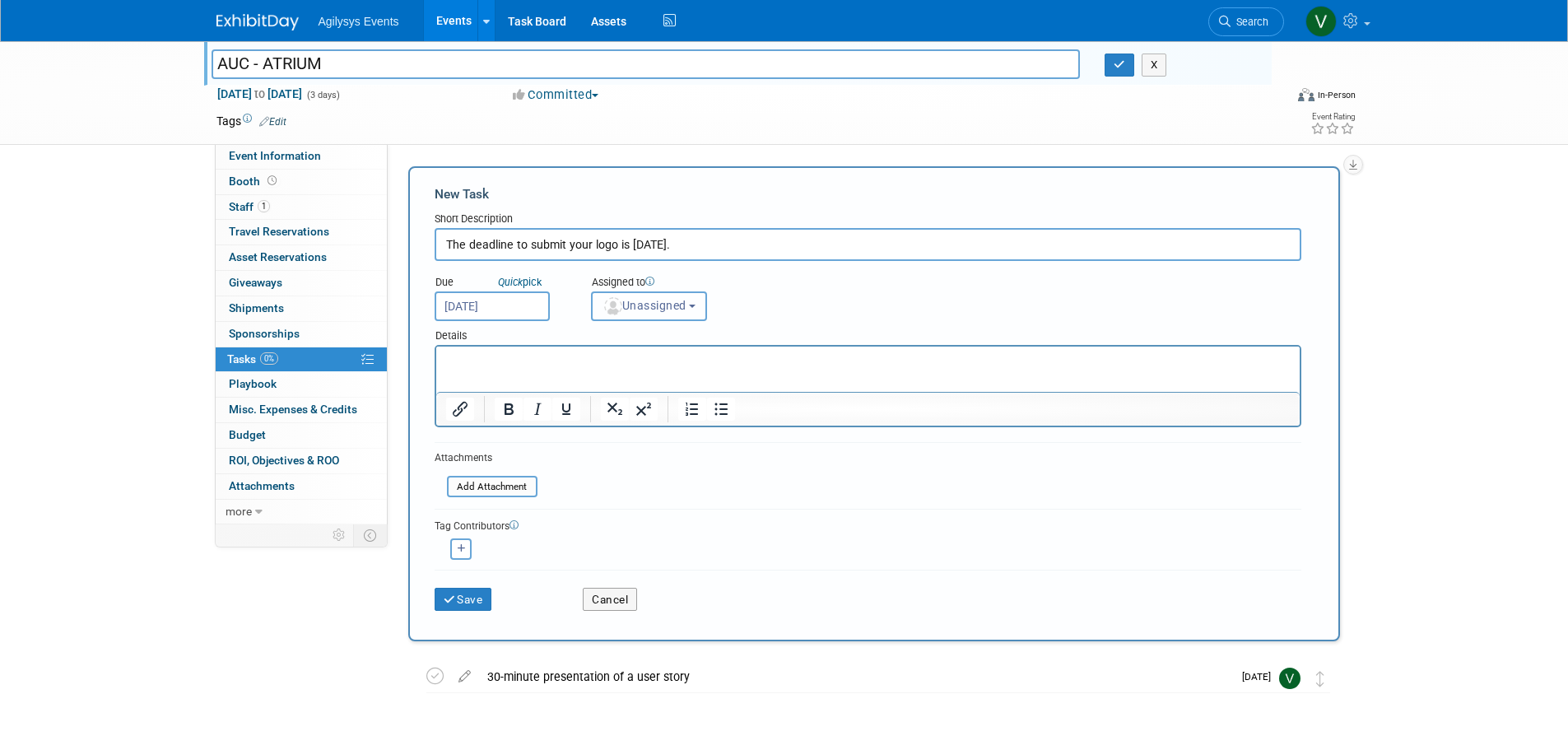
click at [680, 301] on span "Unassigned" at bounding box center [644, 305] width 84 height 13
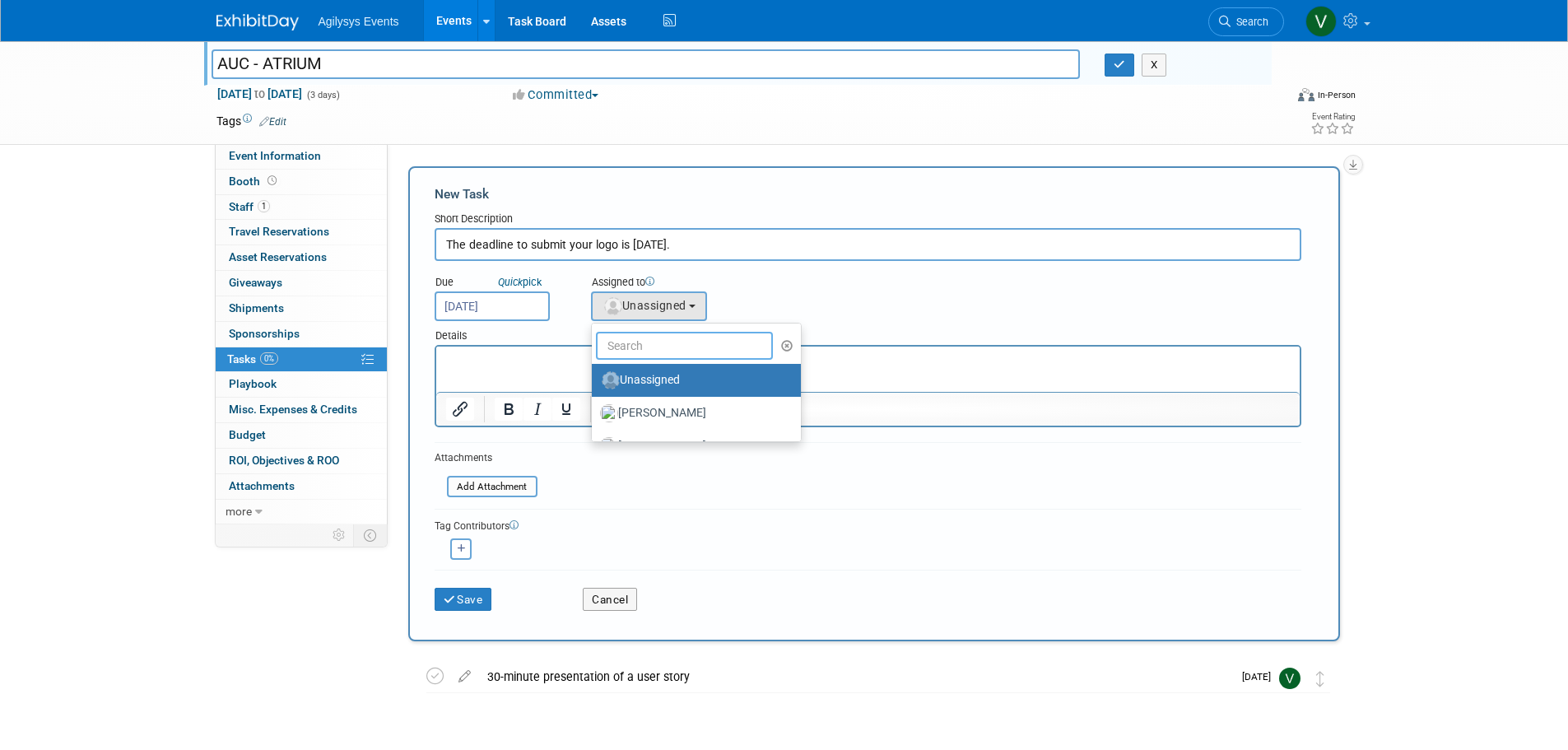
click at [685, 349] on input "text" at bounding box center [685, 346] width 178 height 28
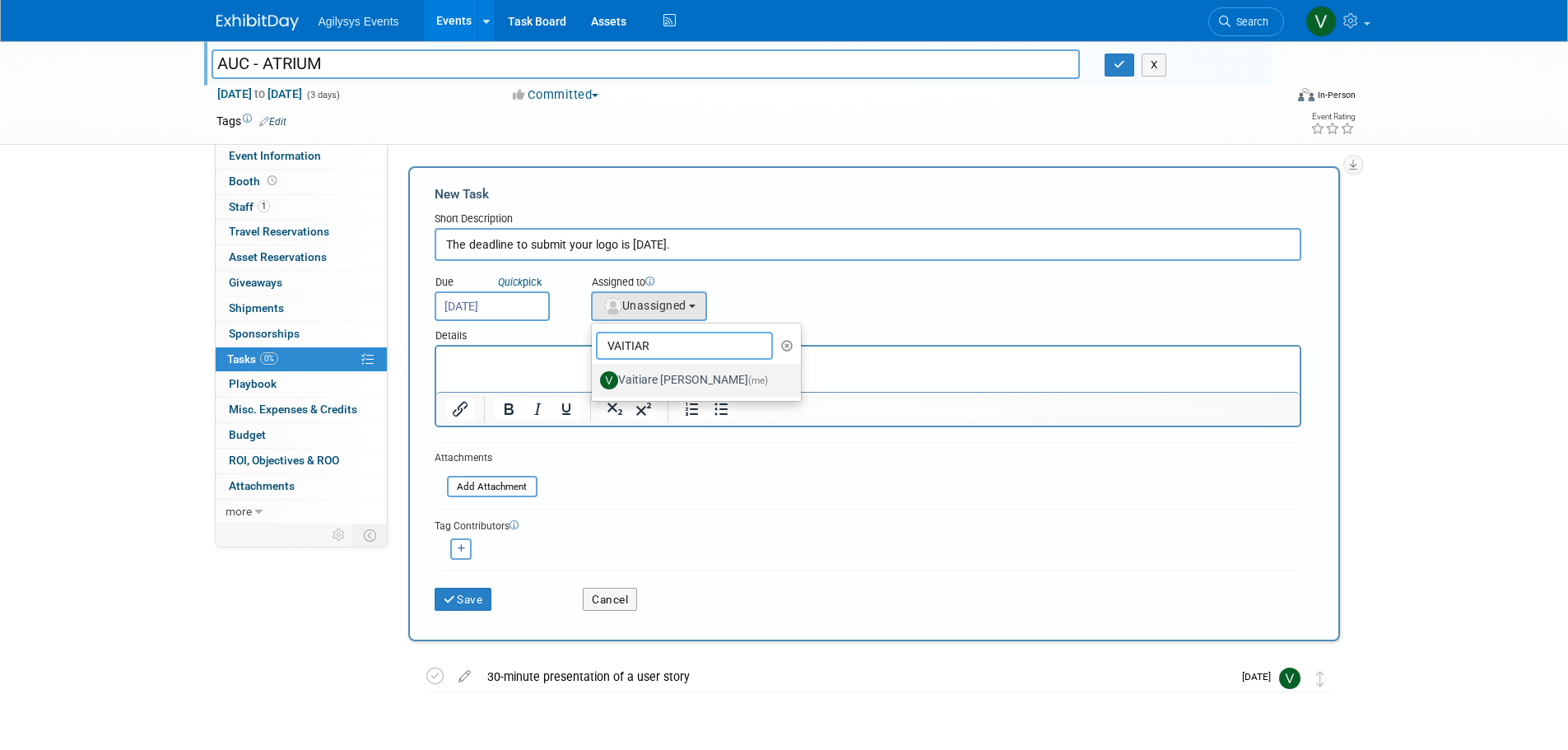
type input "VAITIAR"
click at [637, 388] on label "Vaitiare Munoz (me)" at bounding box center [692, 380] width 184 height 26
click at [594, 384] on input "Vaitiare Munoz (me)" at bounding box center [589, 379] width 11 height 11
select select "9da70825-3e02-4d1a-92dc-02b6497bcd7e"
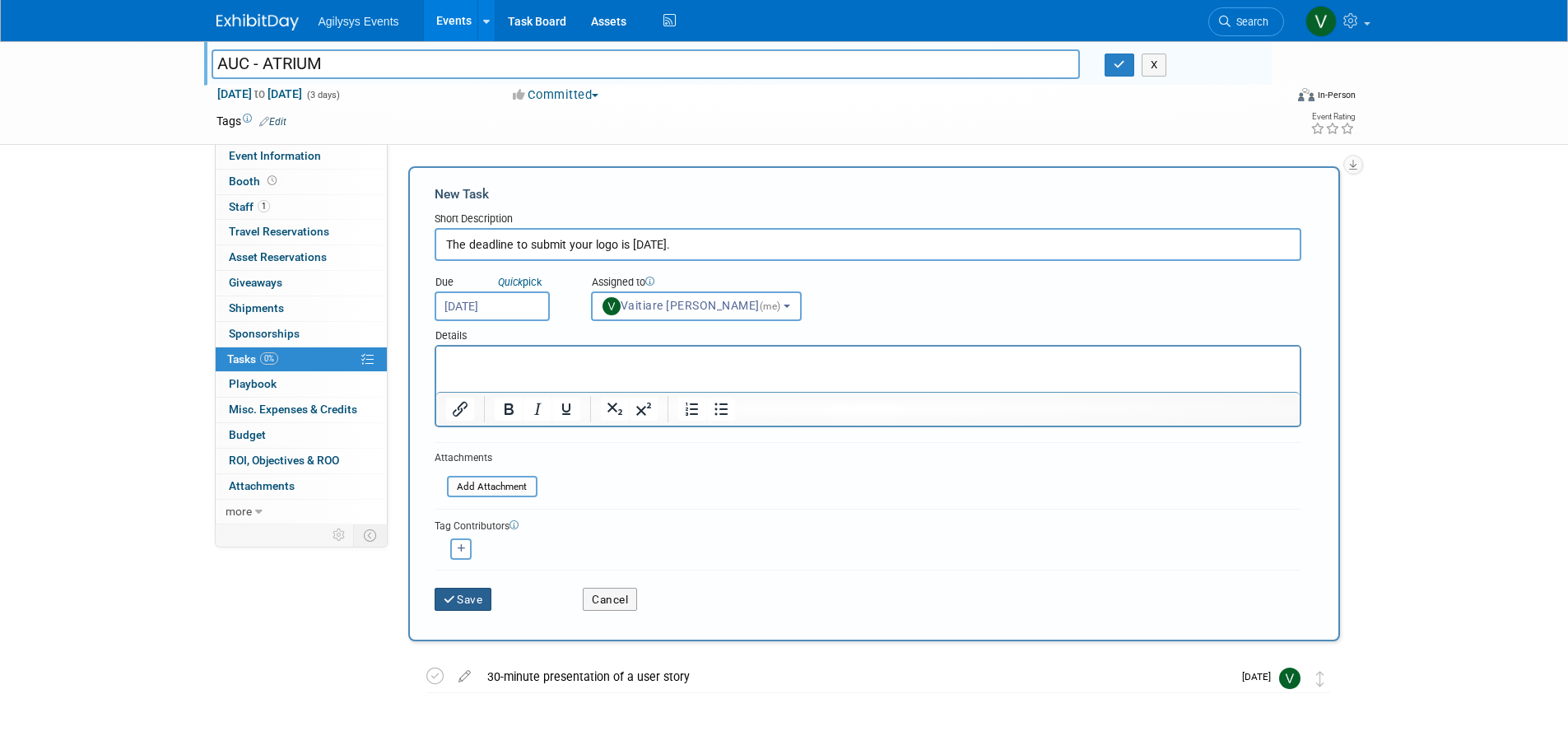
click at [467, 602] on button "Save" at bounding box center [463, 599] width 57 height 23
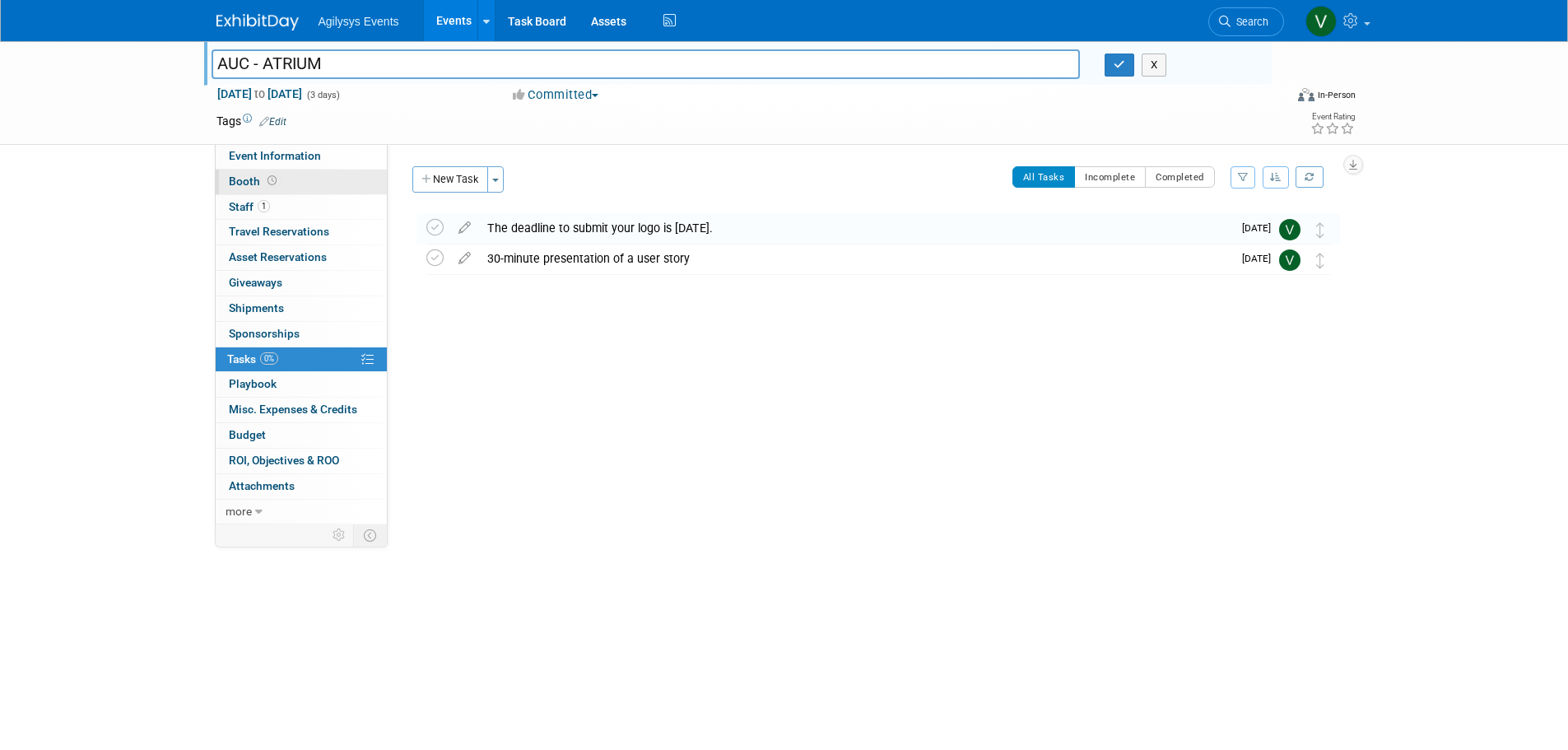
drag, startPoint x: 279, startPoint y: 160, endPoint x: 302, endPoint y: 185, distance: 34.0
click at [279, 160] on span "Event Information" at bounding box center [275, 155] width 92 height 13
select select "Yes"
select select "FSM"
select select "Yes"
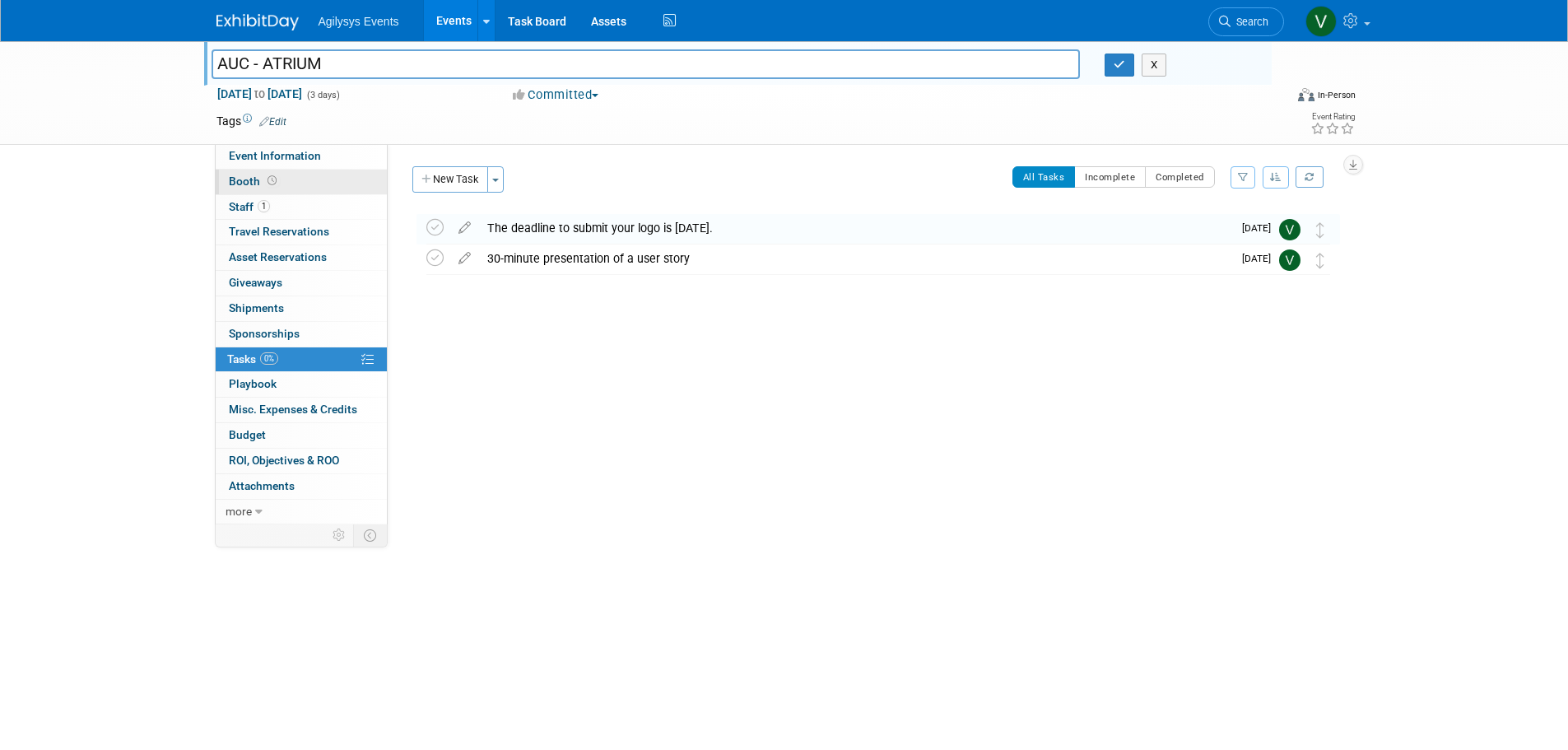
select select "Yes"
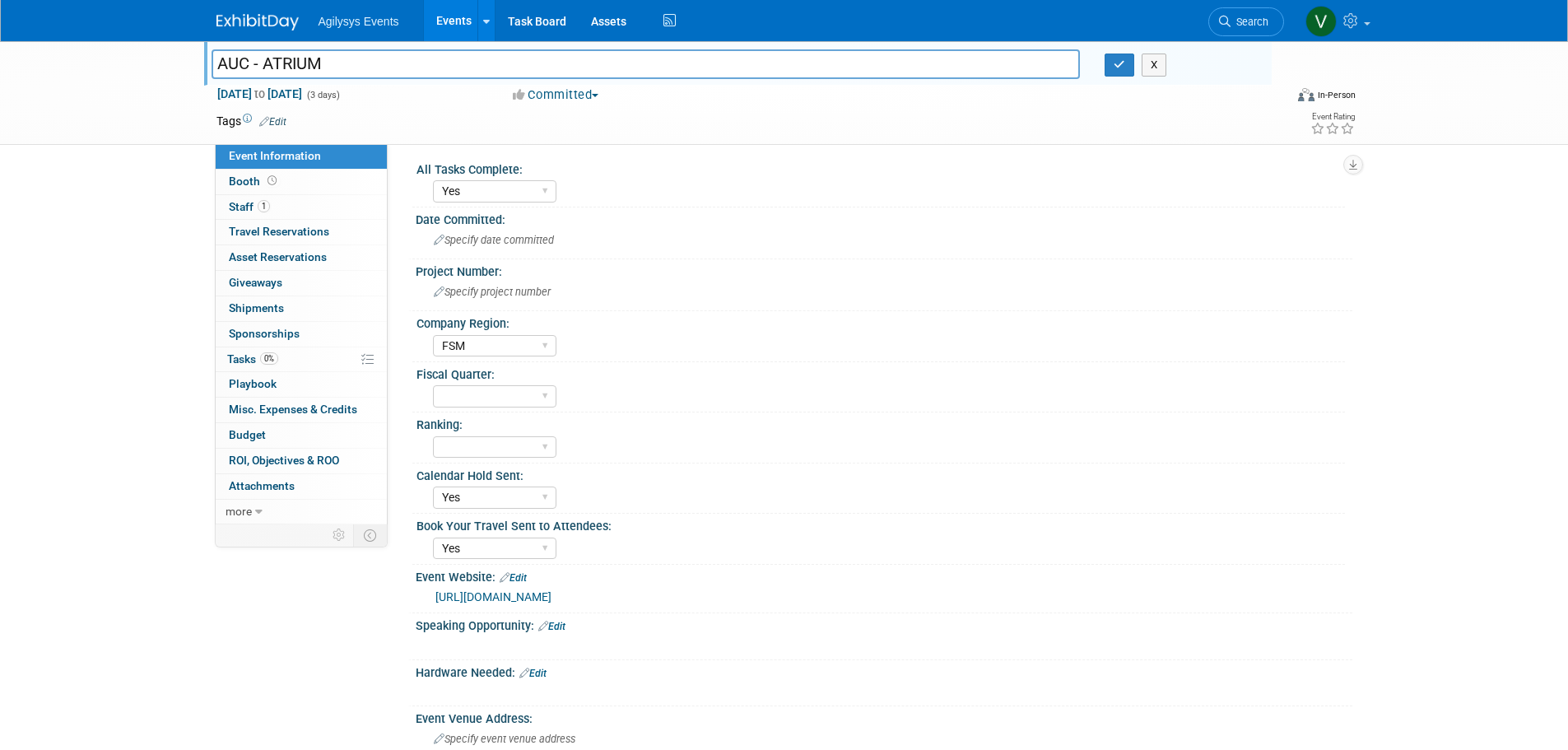
scroll to position [83, 0]
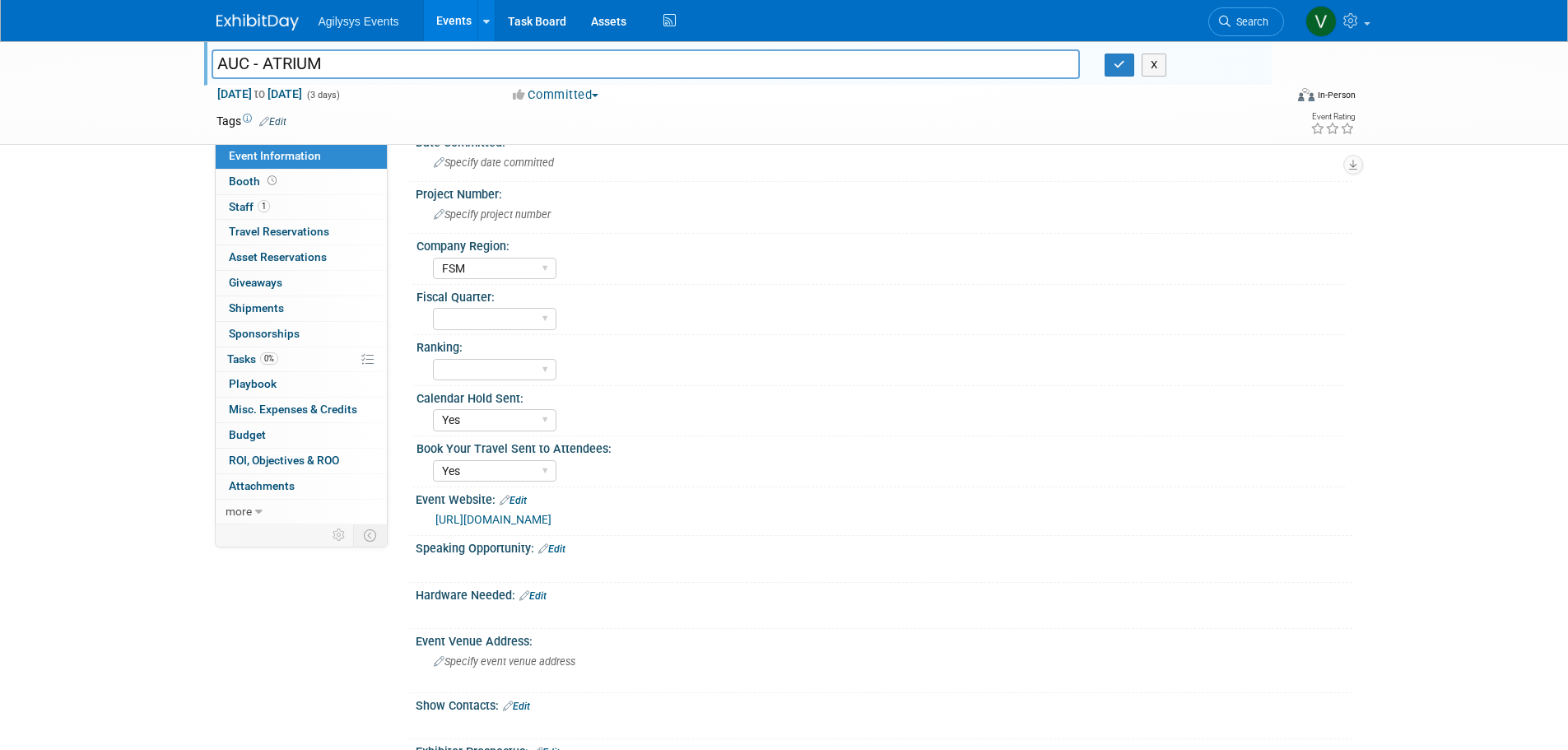
click at [310, 635] on div "Event Information Event Info Booth Booth 1 Staff 1 Staff 0 Travel Reservations …" at bounding box center [784, 651] width 1161 height 1384
click at [258, 208] on span "1" at bounding box center [264, 206] width 12 height 12
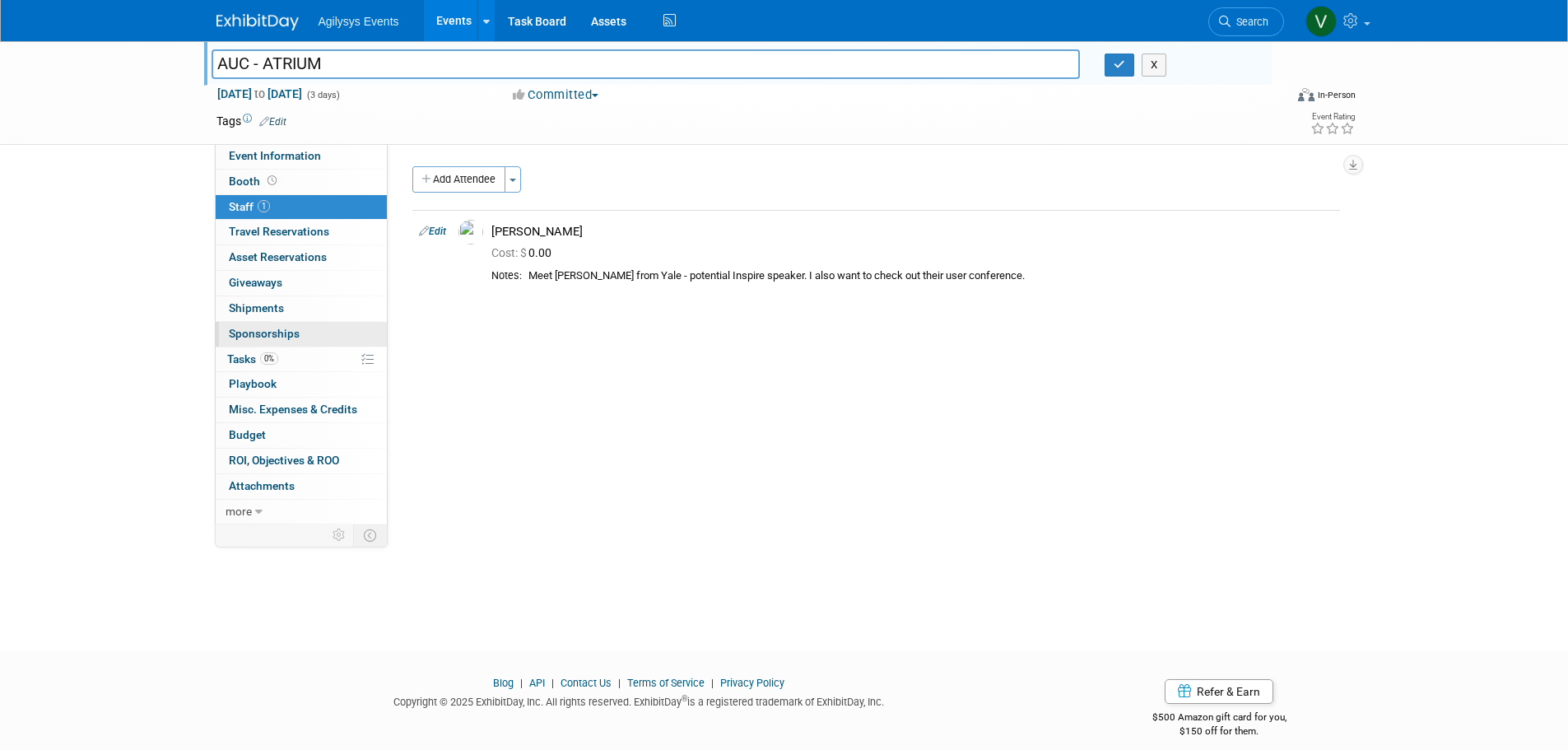
click at [283, 336] on span "Sponsorships 0" at bounding box center [264, 333] width 70 height 13
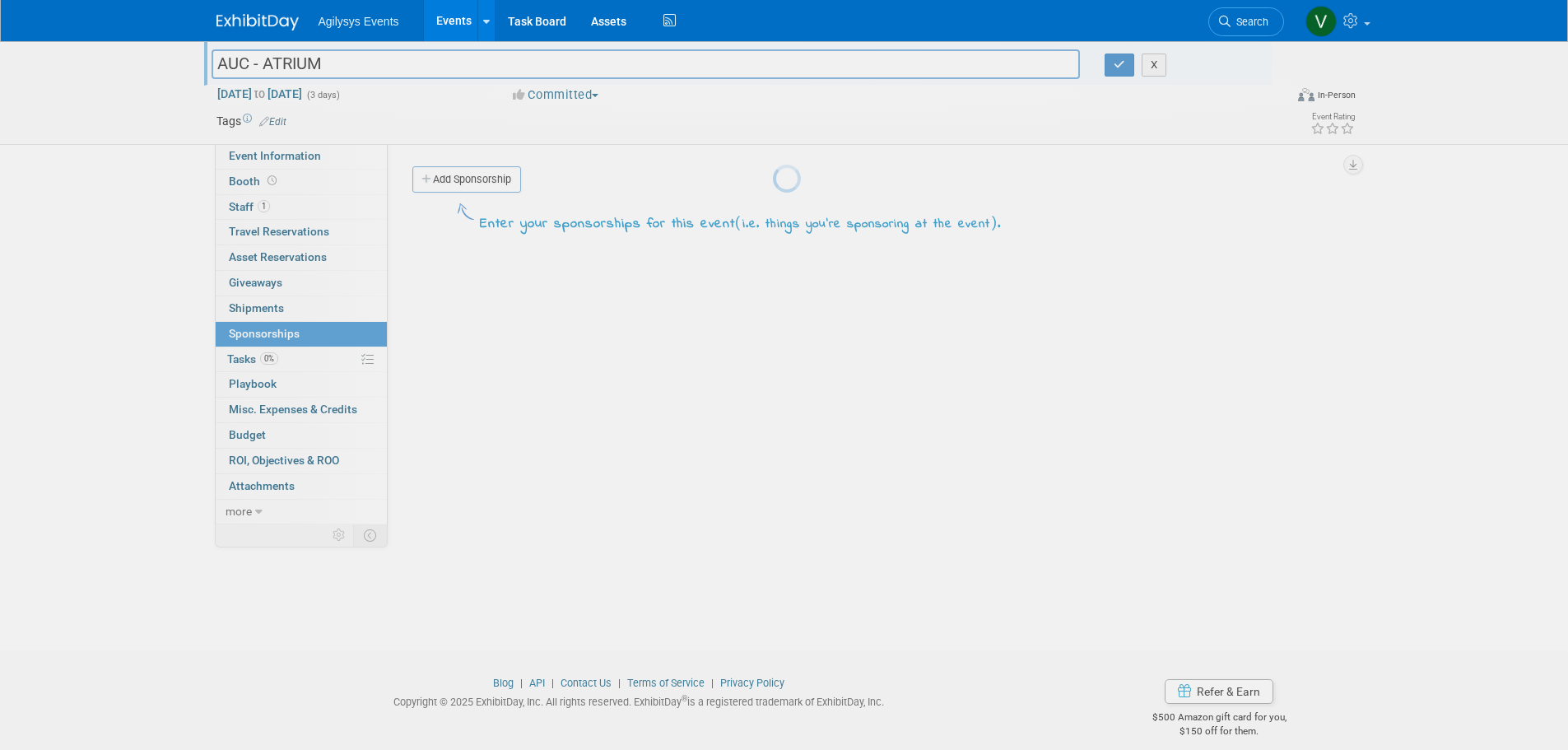
click at [773, 315] on div at bounding box center [784, 375] width 23 height 750
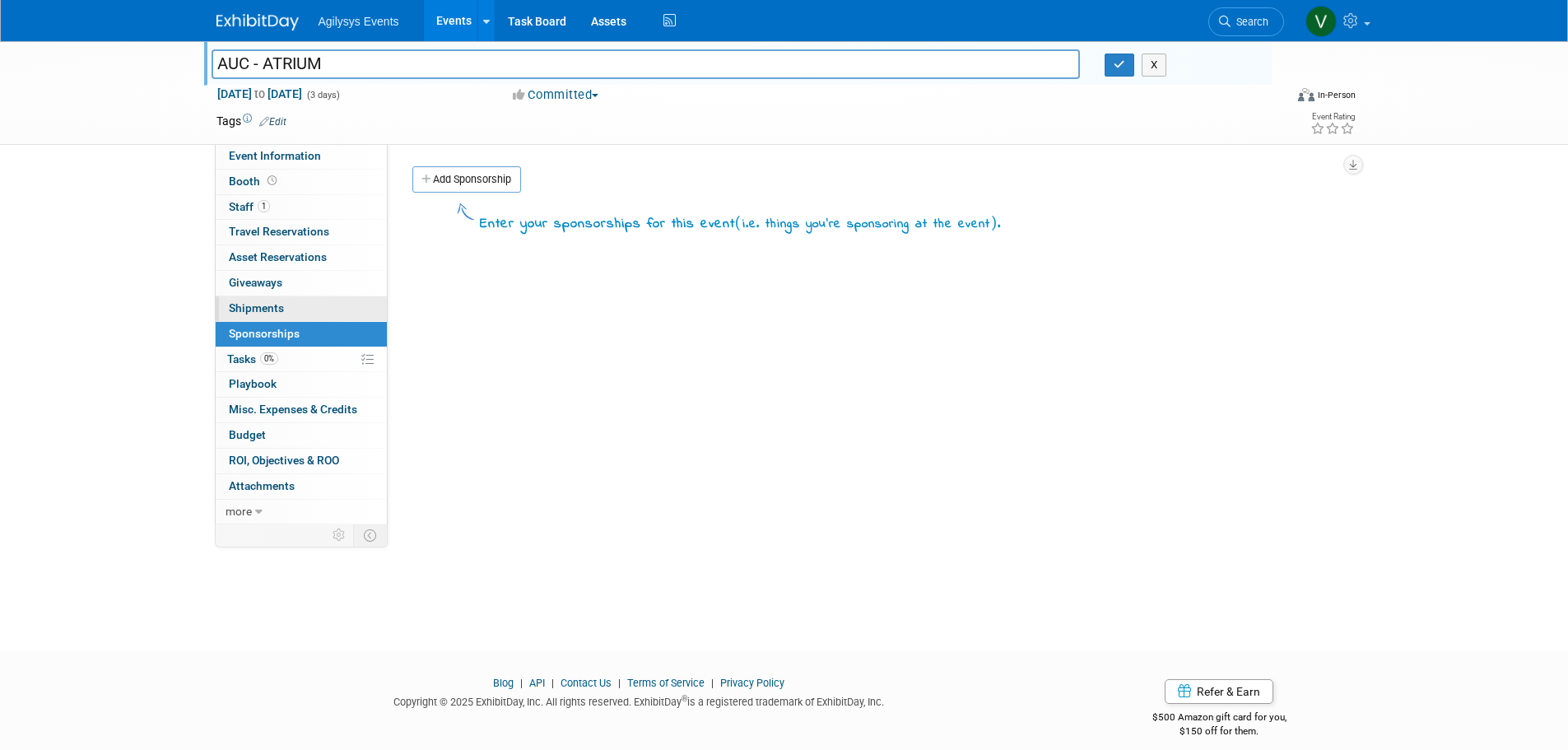
click at [283, 305] on link "0 Shipments 0" at bounding box center [301, 309] width 172 height 25
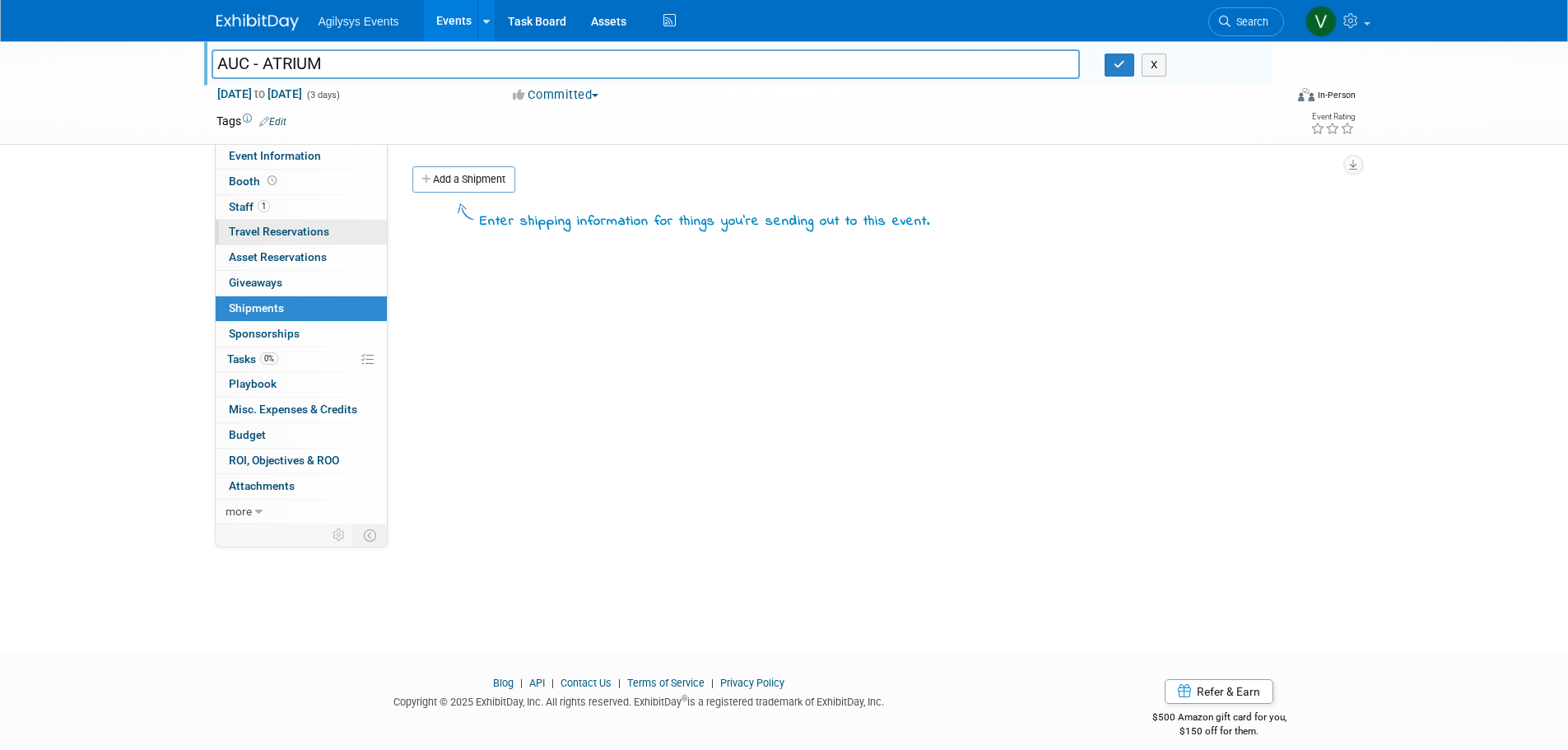
click at [308, 228] on span "Travel Reservations 0" at bounding box center [279, 231] width 100 height 13
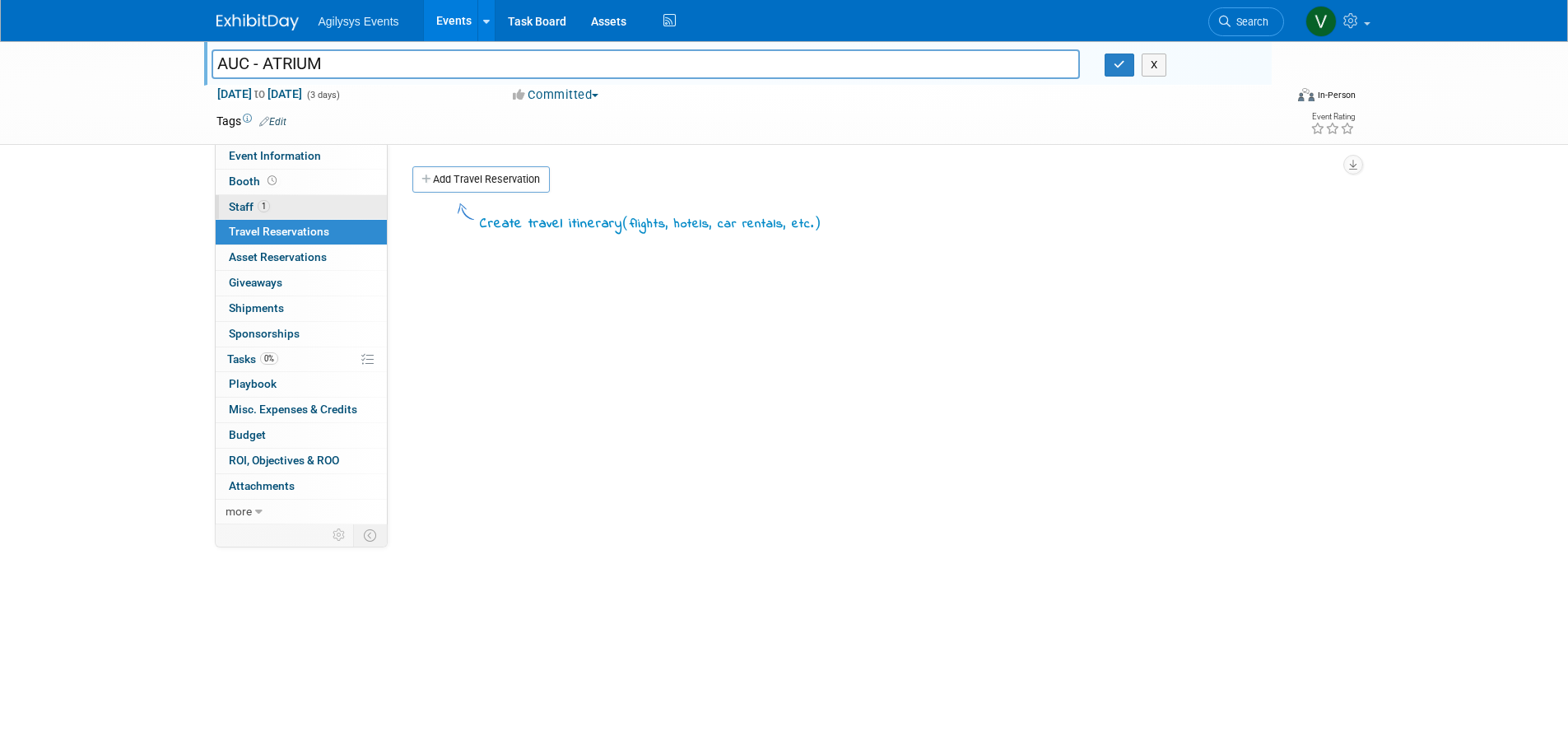
click at [259, 217] on link "1 Staff 1" at bounding box center [301, 208] width 172 height 25
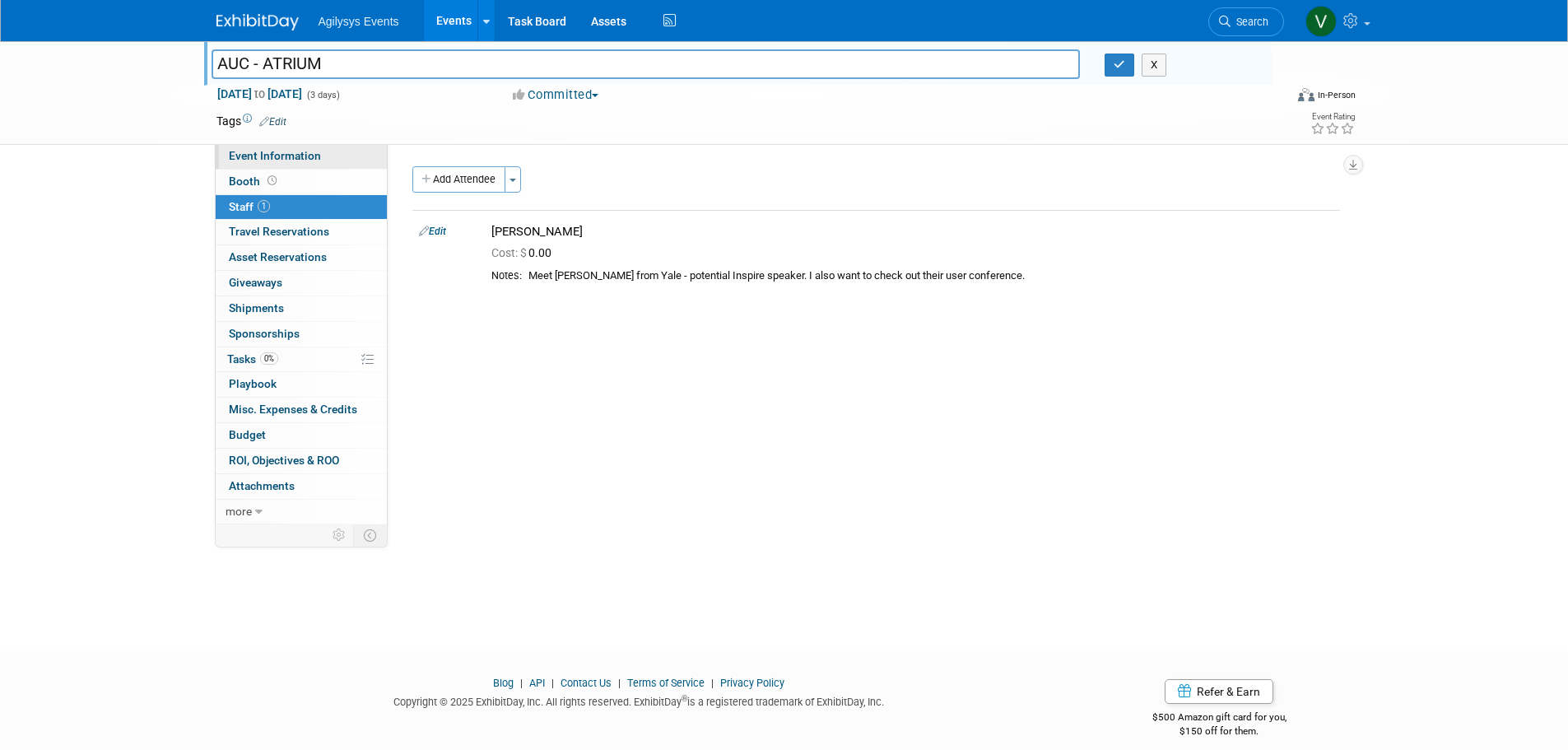
click at [285, 162] on link "Event Information" at bounding box center [301, 157] width 172 height 25
select select "Yes"
select select "FSM"
select select "Yes"
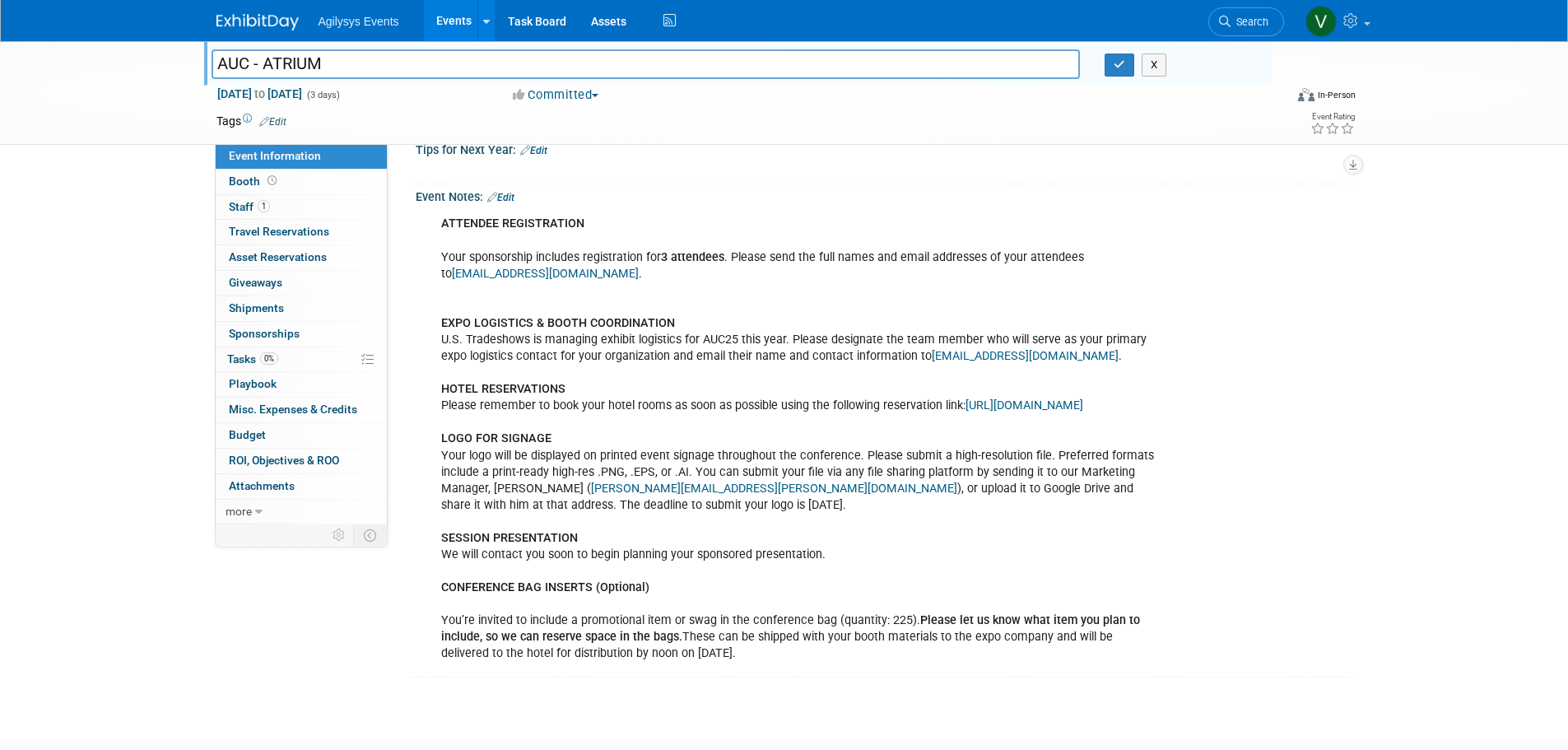
scroll to position [786, 0]
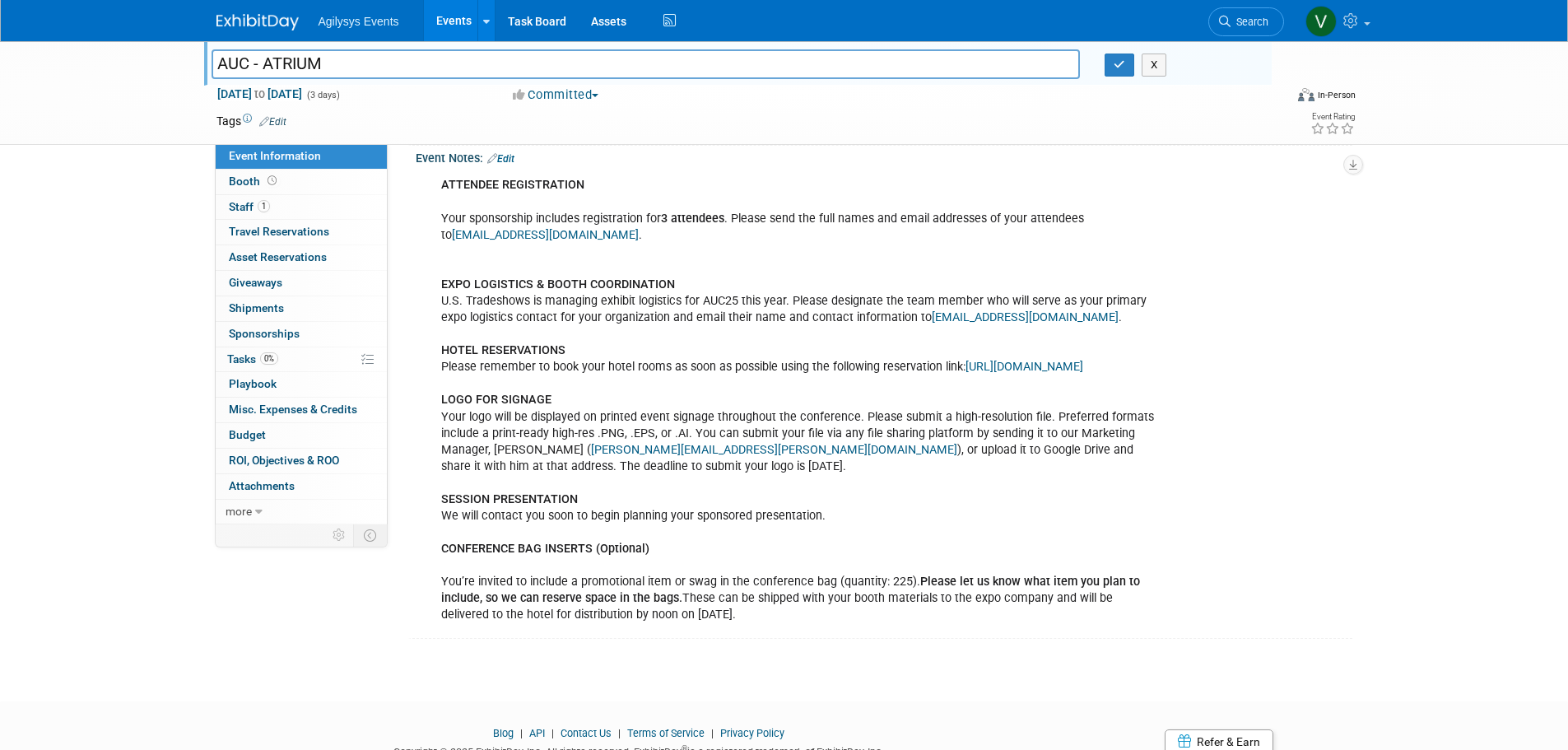
click at [629, 457] on link "chris.gabriel@atriumcampus.com" at bounding box center [774, 450] width 366 height 14
click at [244, 204] on span "Staff 1" at bounding box center [249, 206] width 41 height 13
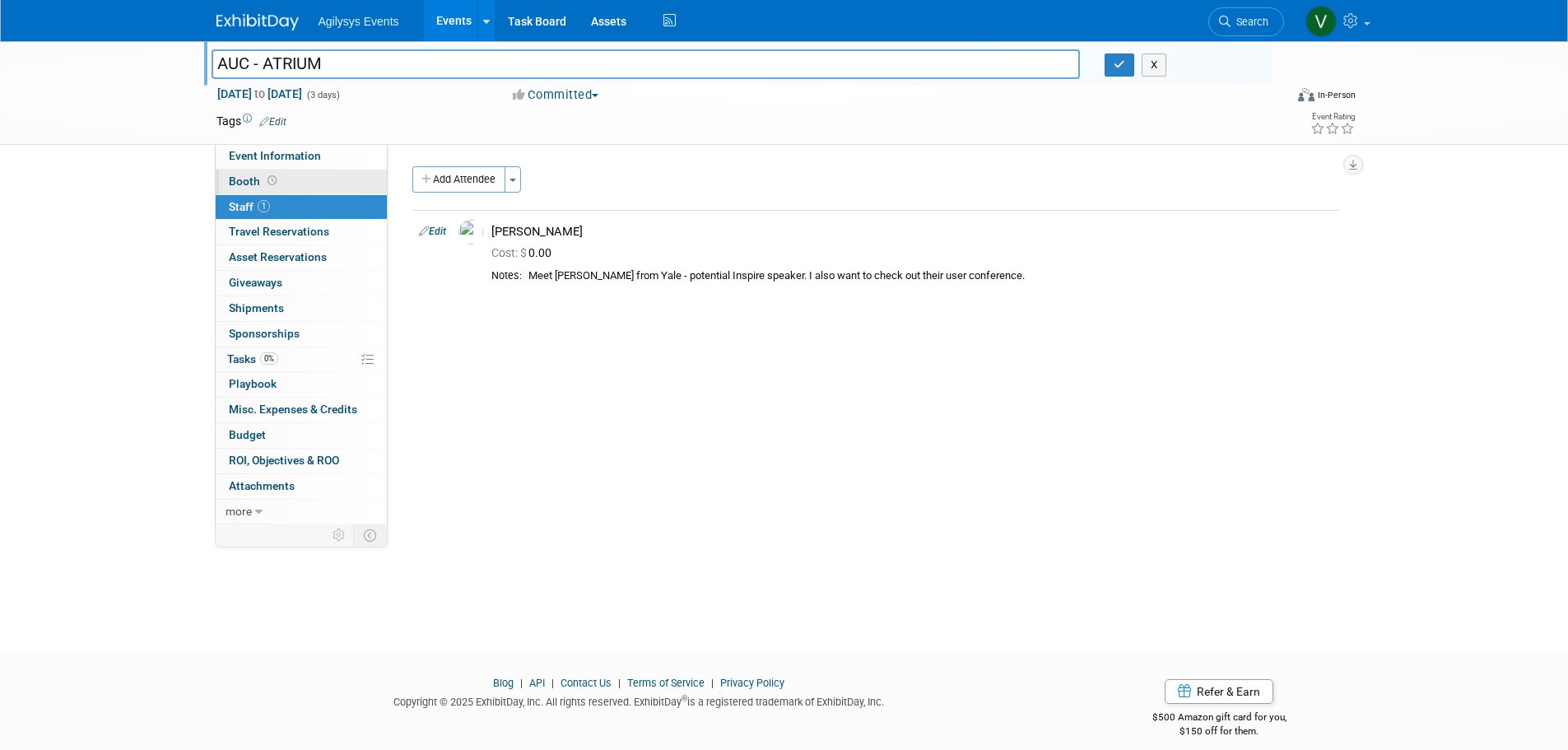
click at [273, 187] on span "Booth" at bounding box center [254, 180] width 51 height 13
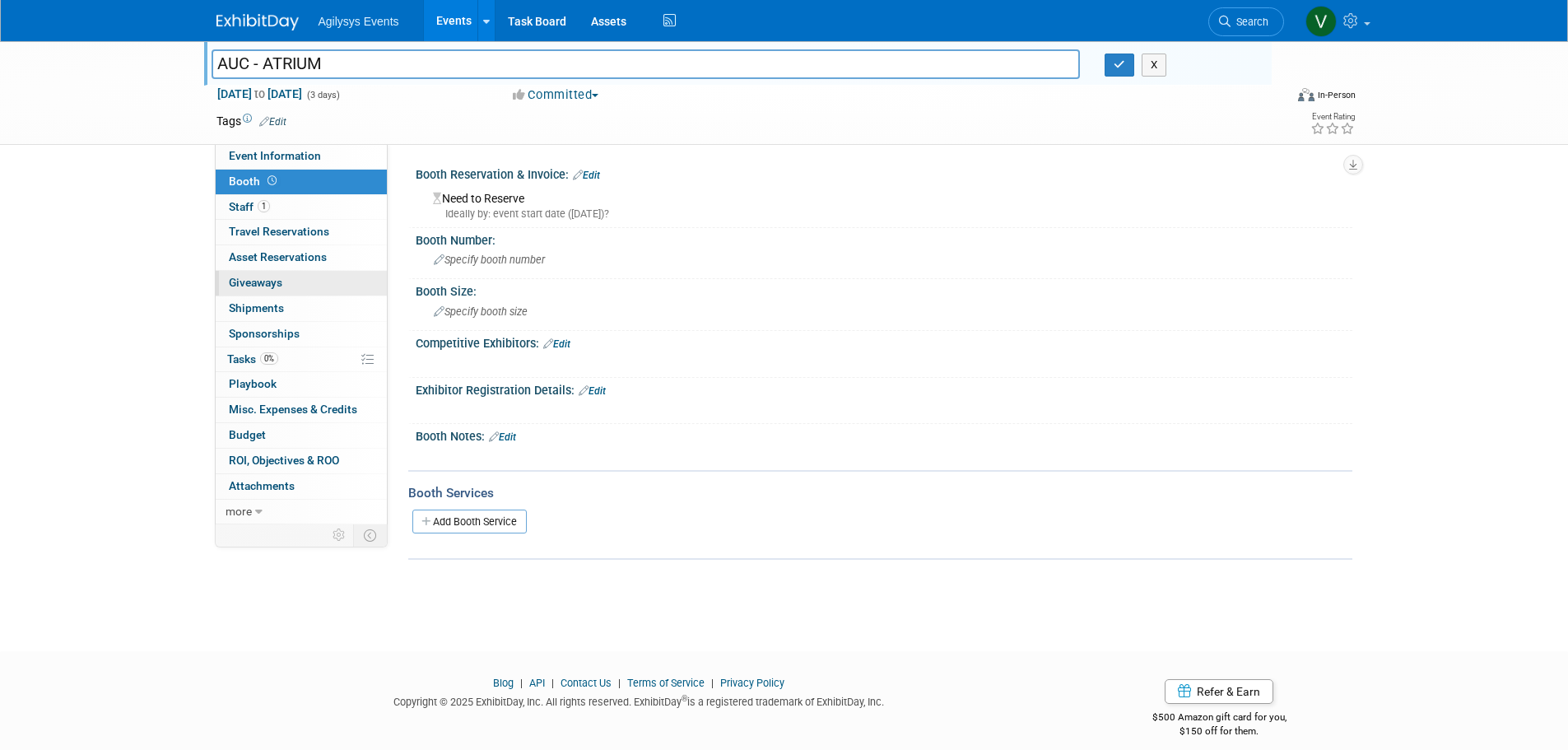
click at [293, 292] on link "0 Giveaways 0" at bounding box center [301, 283] width 172 height 25
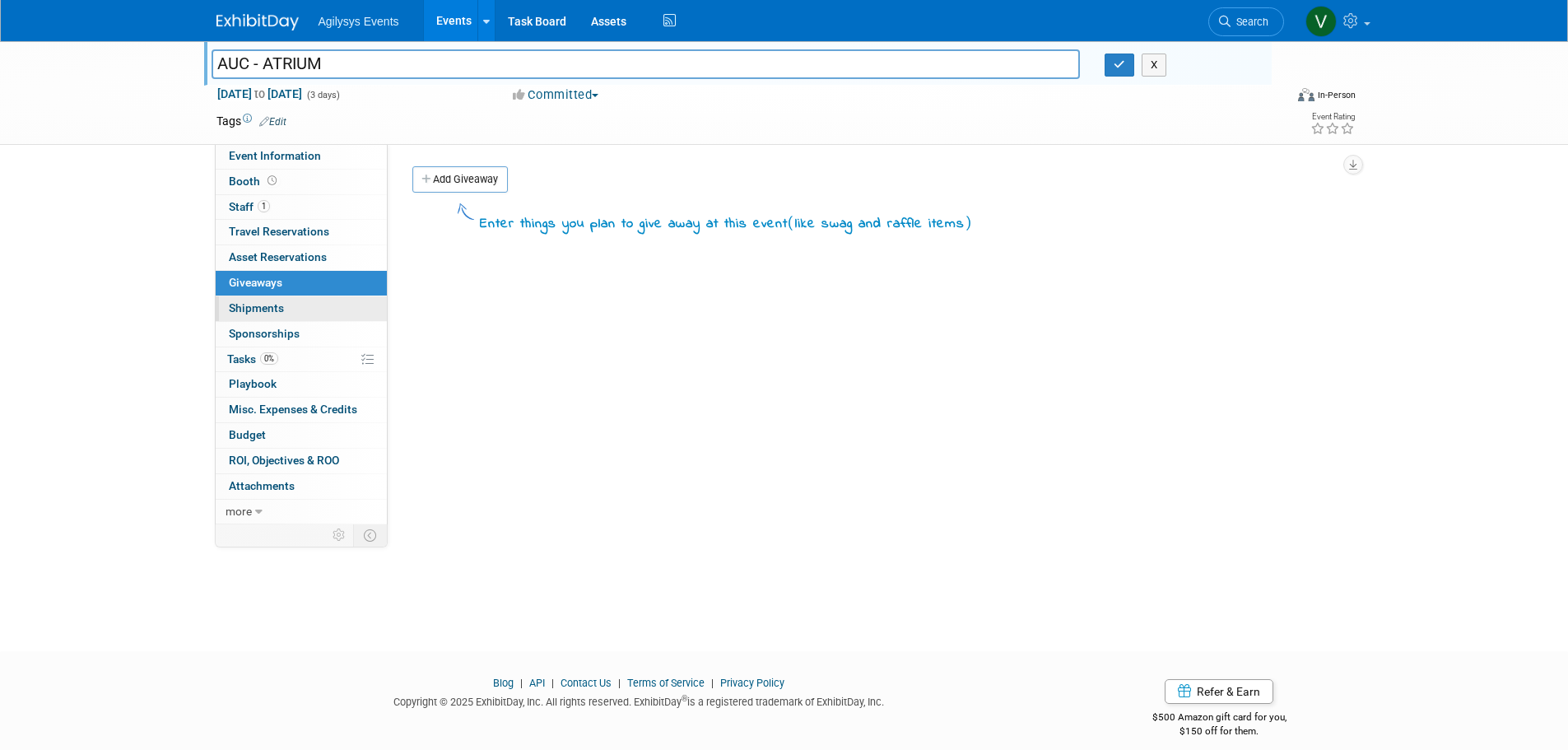
click at [284, 310] on link "0 Shipments 0" at bounding box center [301, 309] width 172 height 25
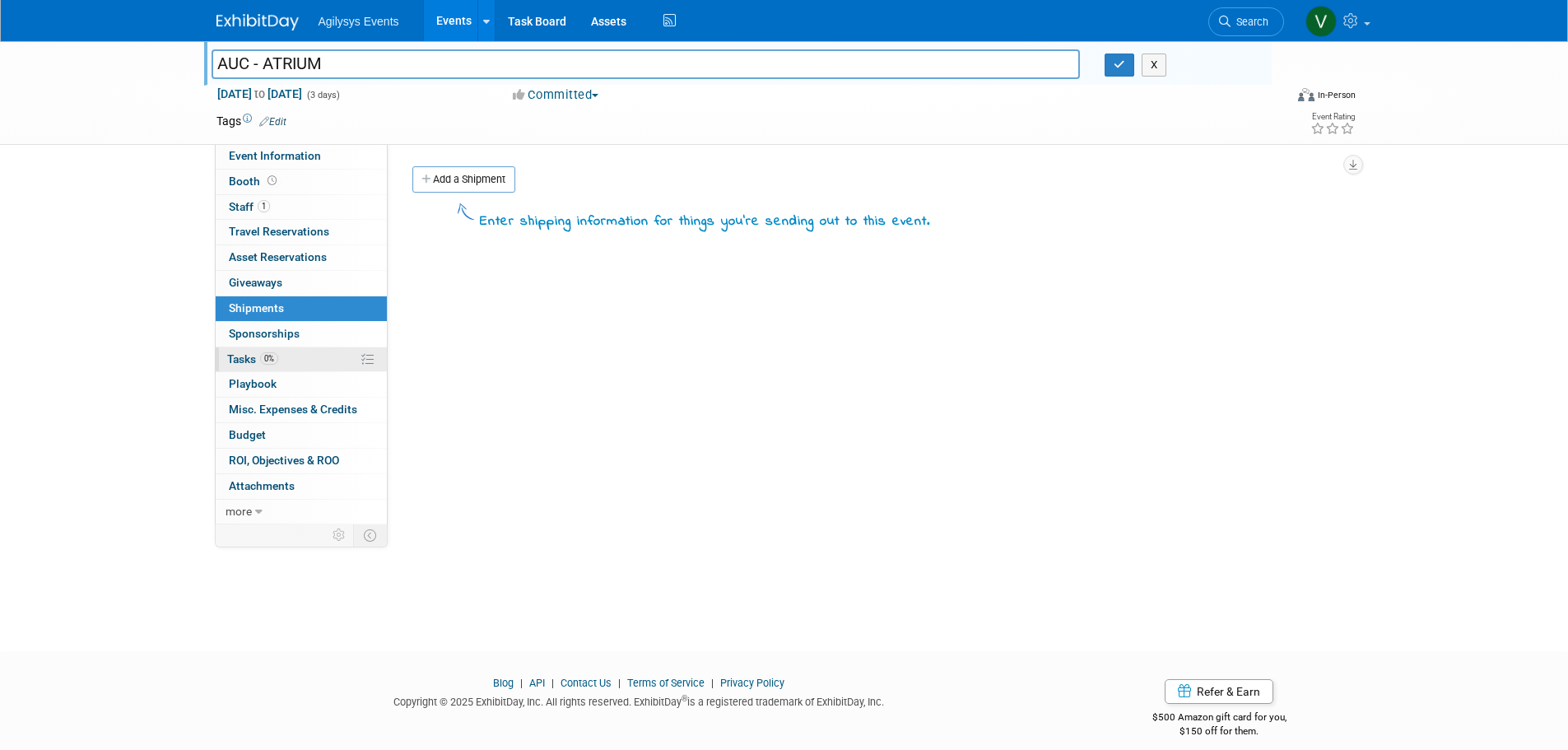
click at [290, 366] on link "0% Tasks 0%" at bounding box center [301, 360] width 172 height 25
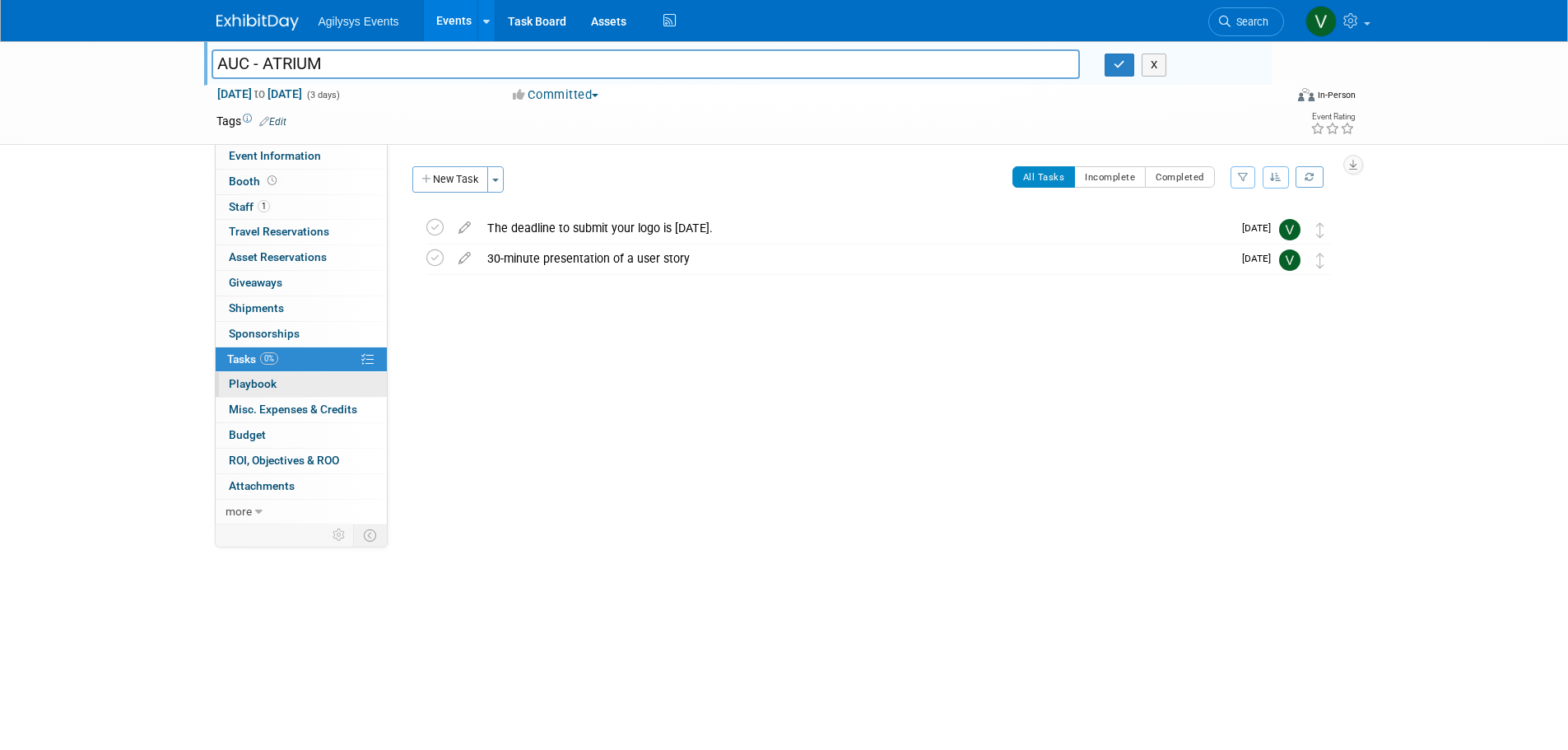
click at [289, 385] on link "0 Playbook 0" at bounding box center [301, 385] width 172 height 25
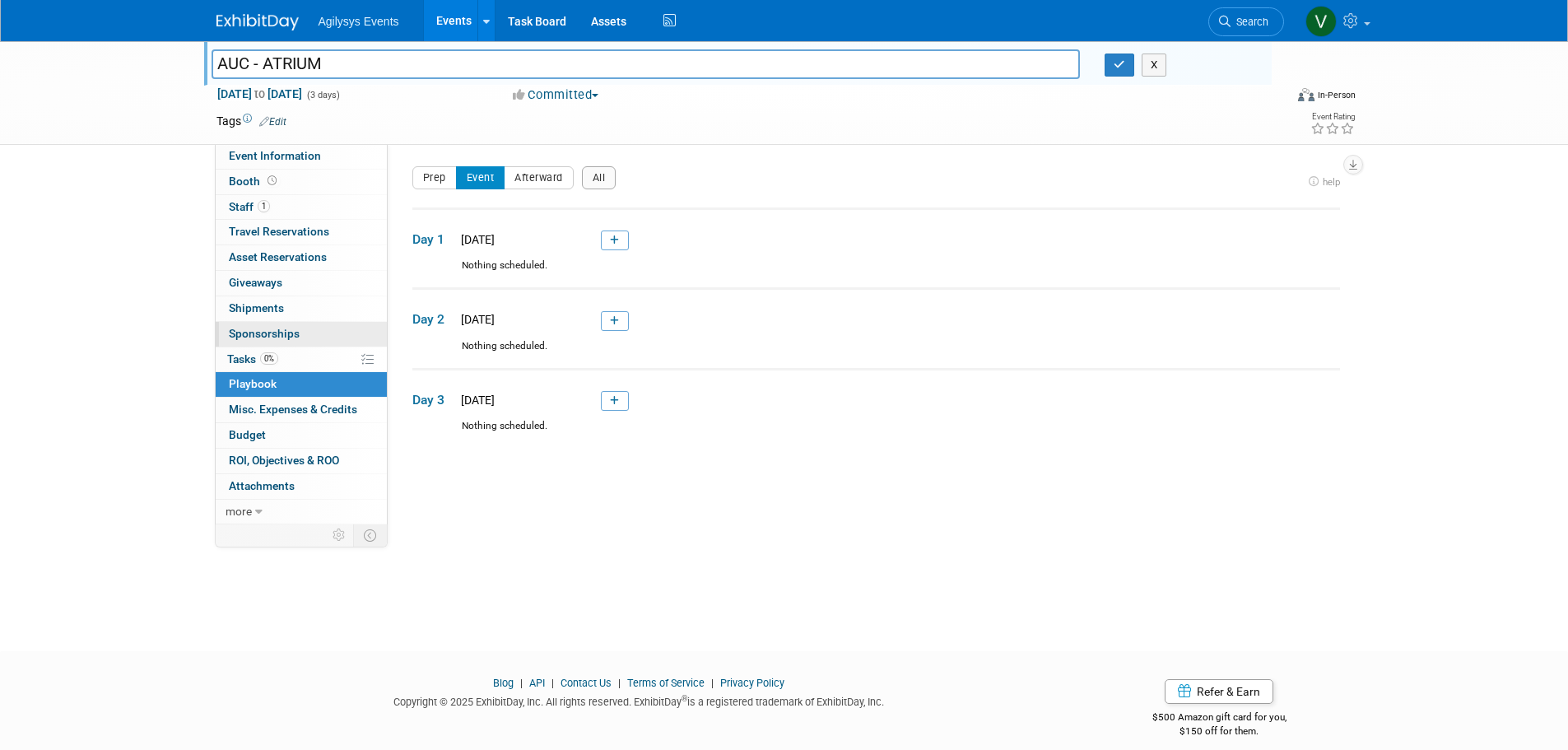
click at [306, 342] on link "0 Sponsorships 0" at bounding box center [301, 335] width 172 height 25
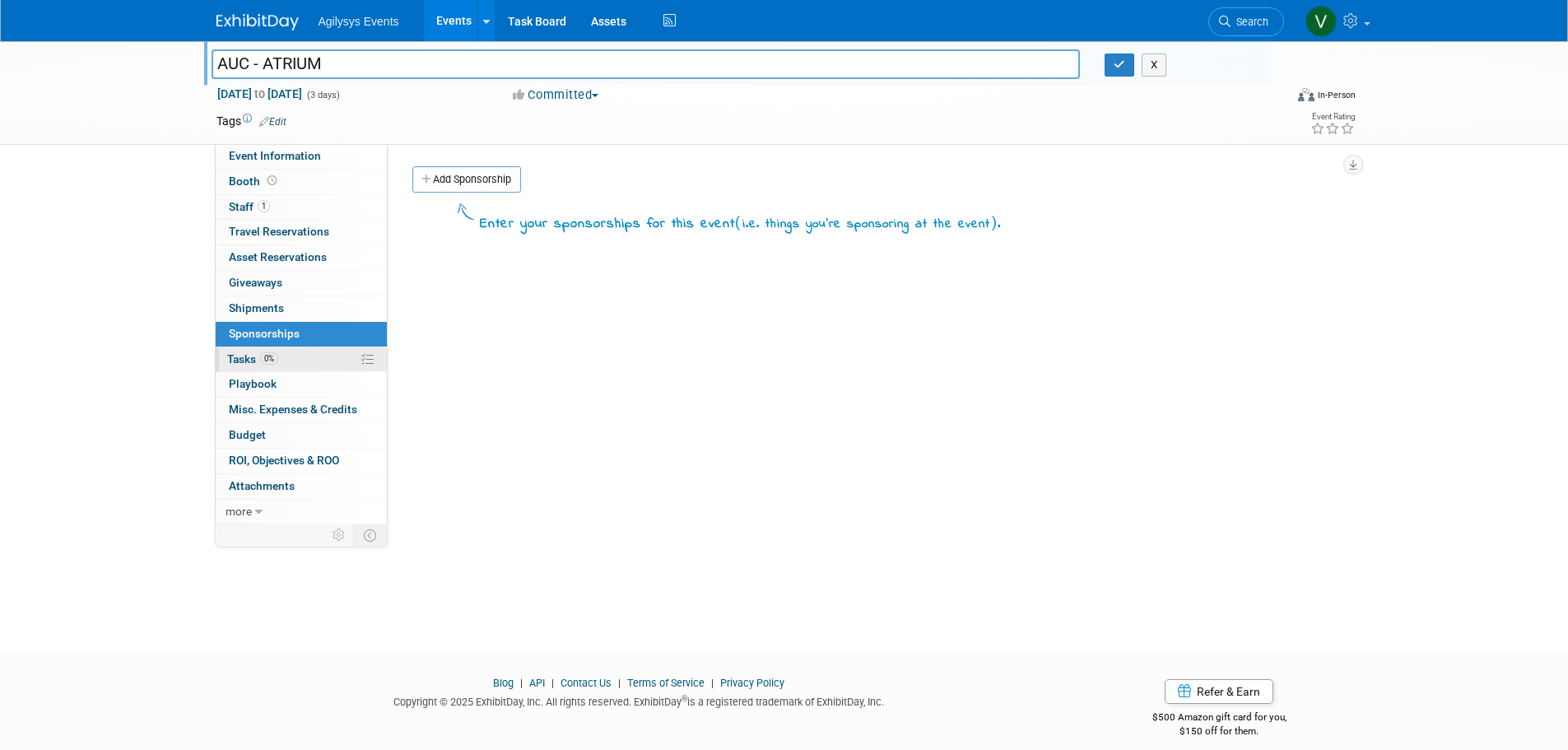
click at [311, 352] on link "0% Tasks 0%" at bounding box center [301, 360] width 172 height 25
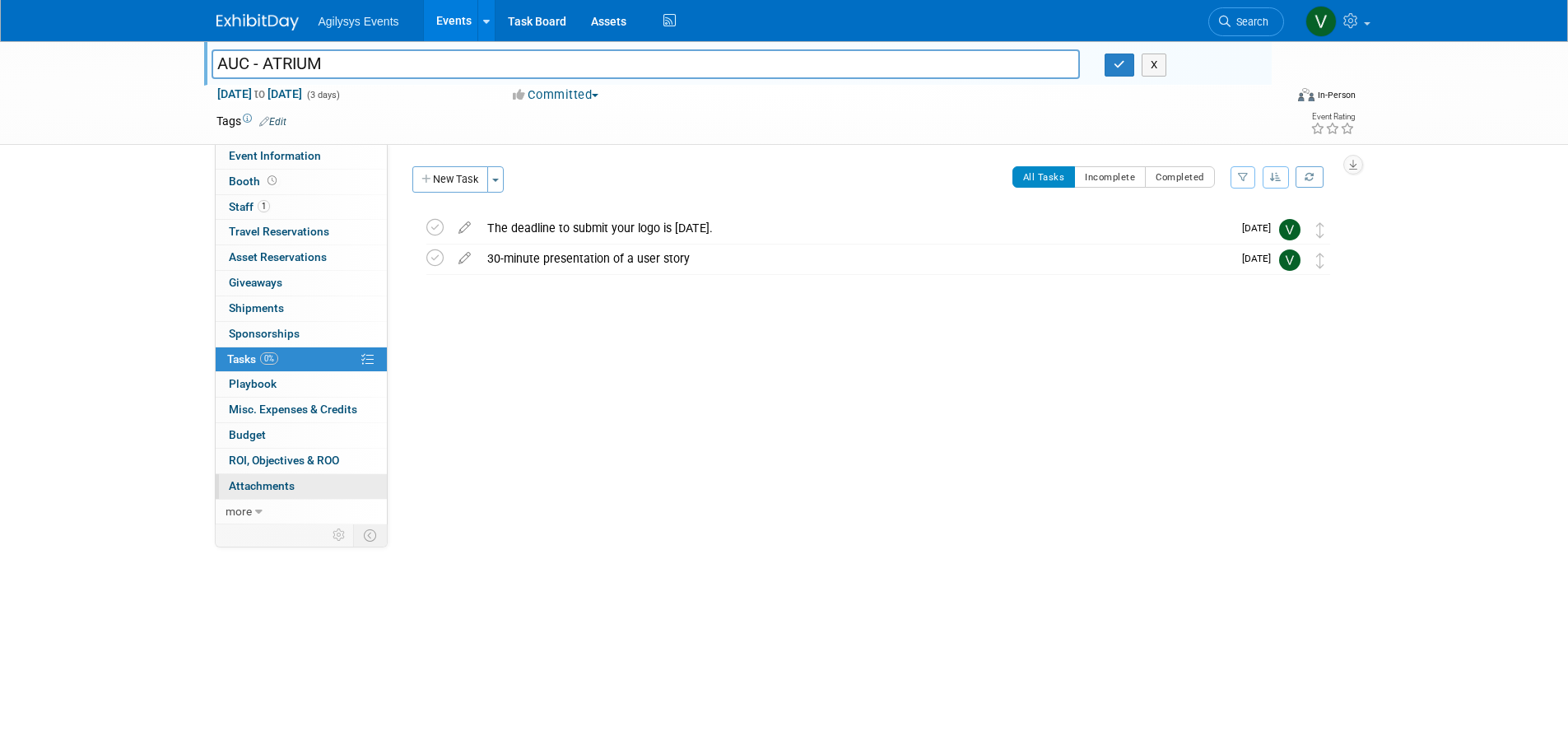
click at [289, 489] on span "Attachments 0" at bounding box center [261, 485] width 66 height 13
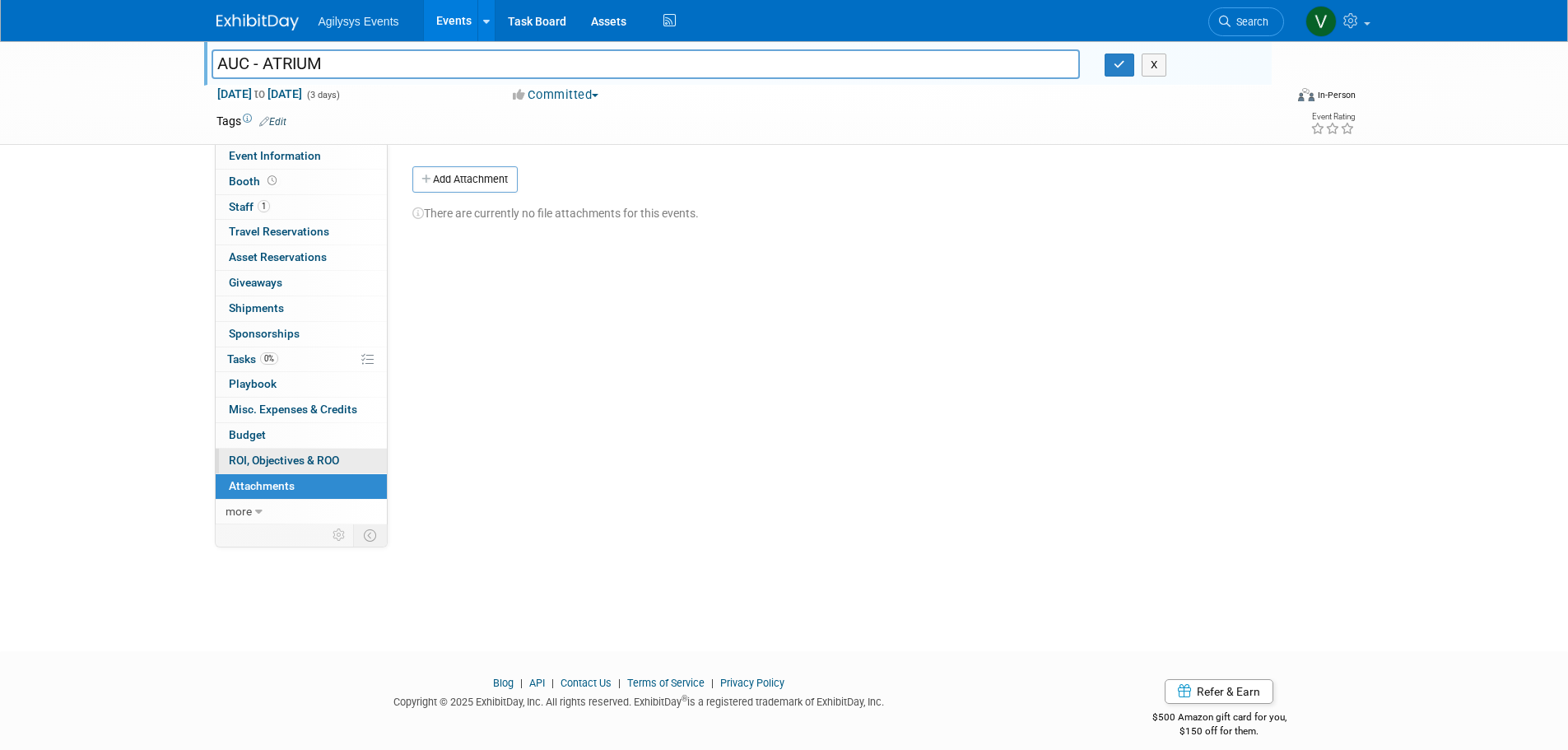
click at [281, 465] on span "ROI, Objectives & ROO 0" at bounding box center [283, 460] width 110 height 13
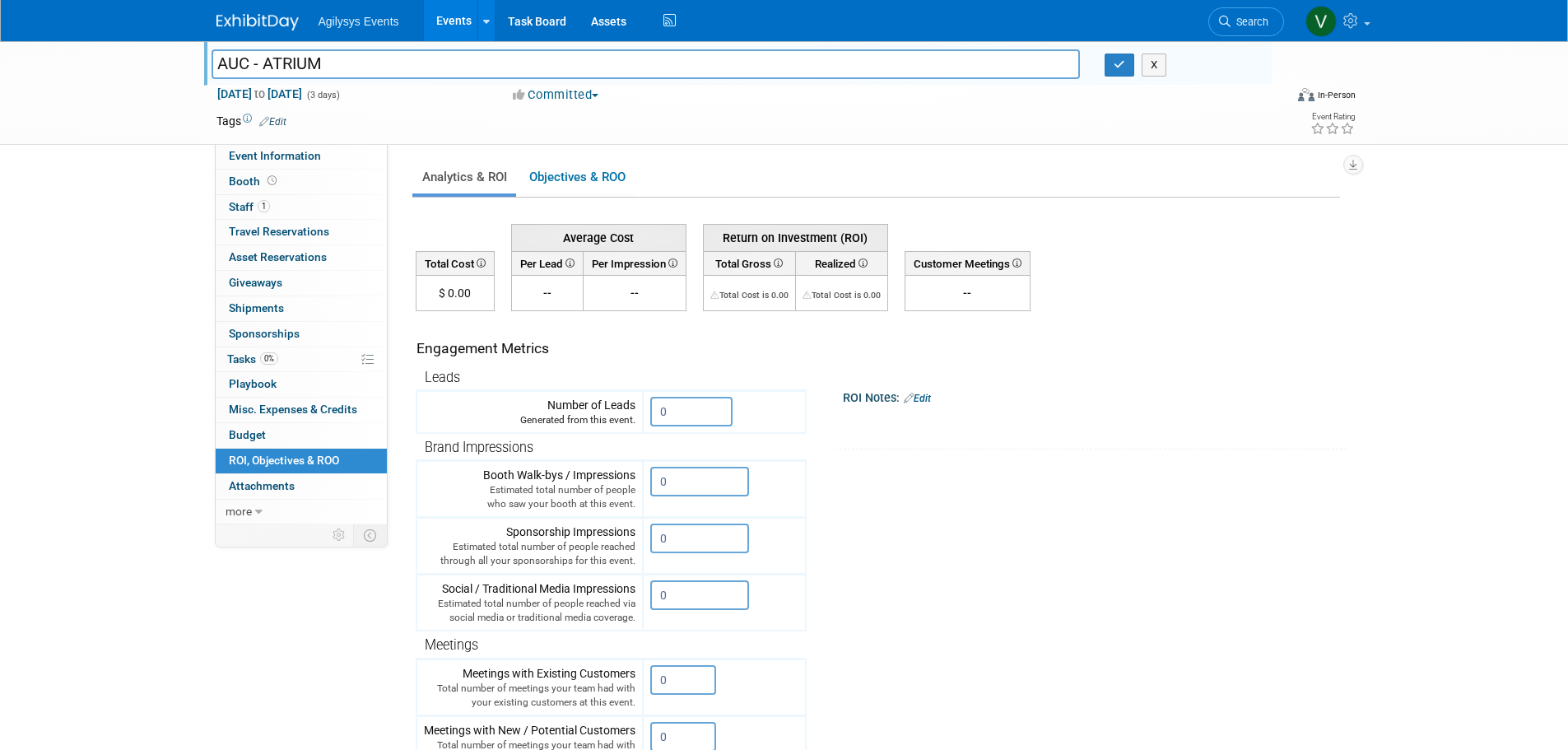
click at [298, 643] on div "Event Information Event Info Booth Booth 1 Staff 1 Staff 0 Travel Reservations …" at bounding box center [784, 507] width 1161 height 931
drag, startPoint x: 349, startPoint y: 20, endPoint x: 295, endPoint y: 21, distance: 54.0
click at [349, 20] on span "Agilysys Events" at bounding box center [359, 21] width 81 height 13
click at [264, 17] on img at bounding box center [258, 22] width 83 height 17
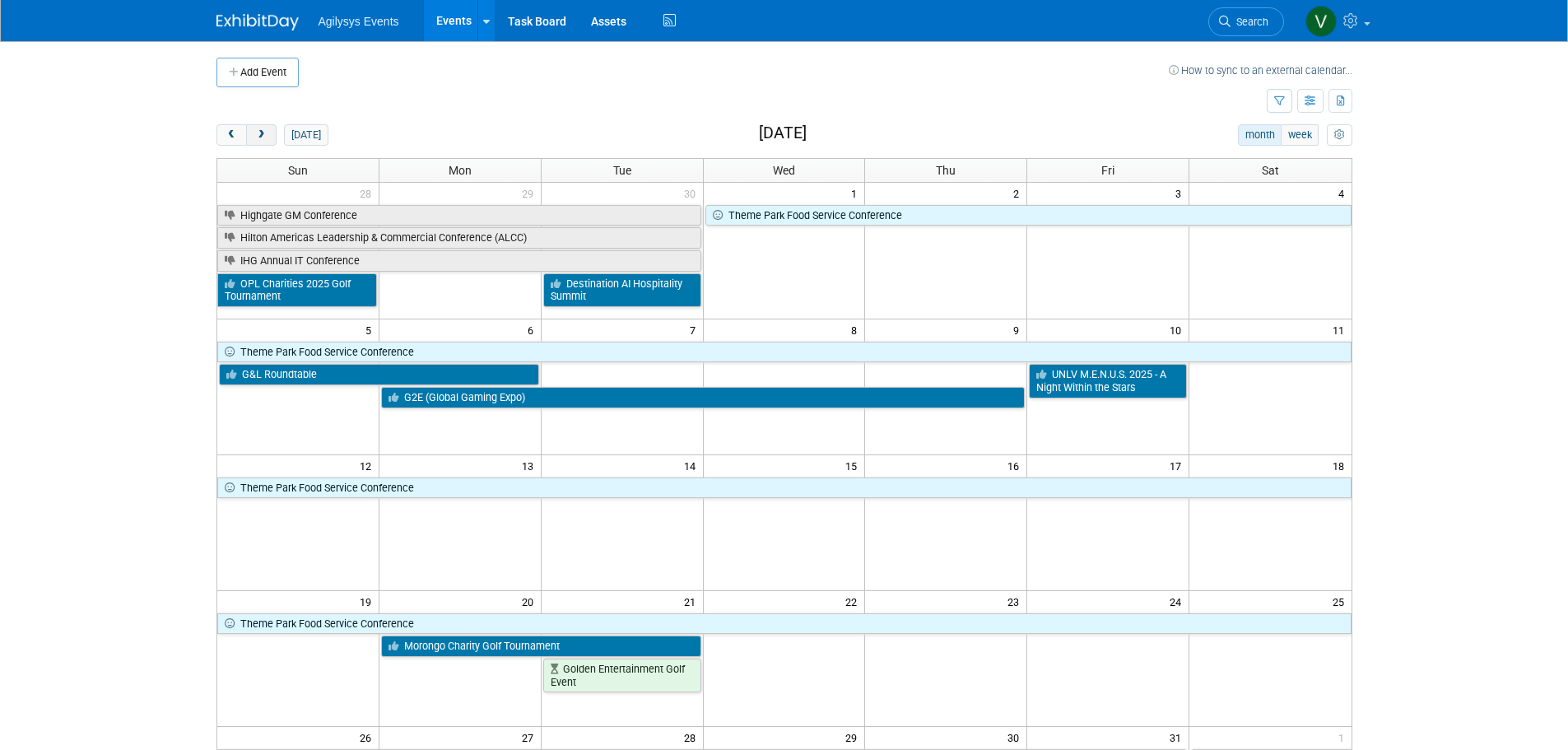
click at [270, 136] on button "next" at bounding box center [261, 135] width 31 height 21
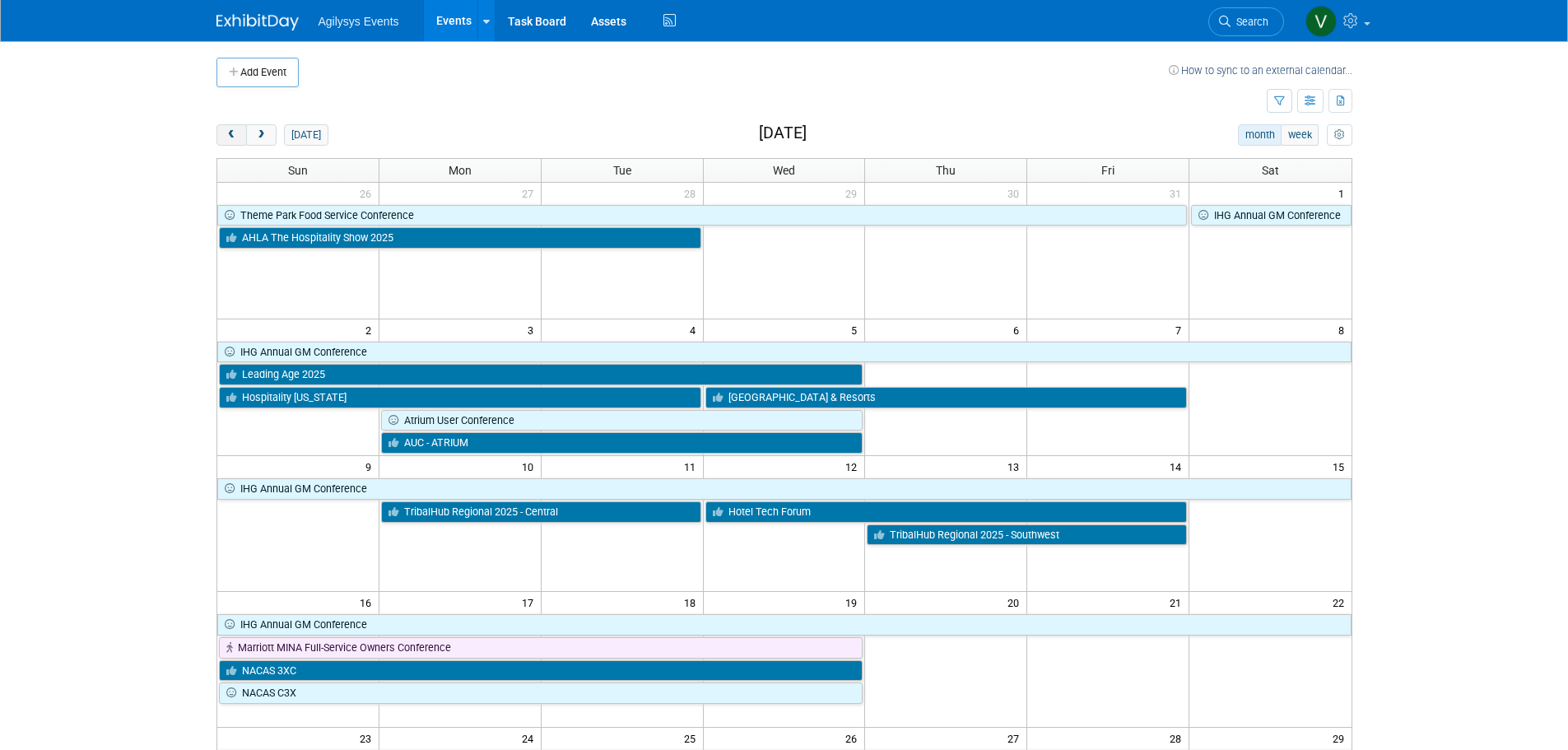
click at [236, 135] on span "prev" at bounding box center [232, 136] width 12 height 11
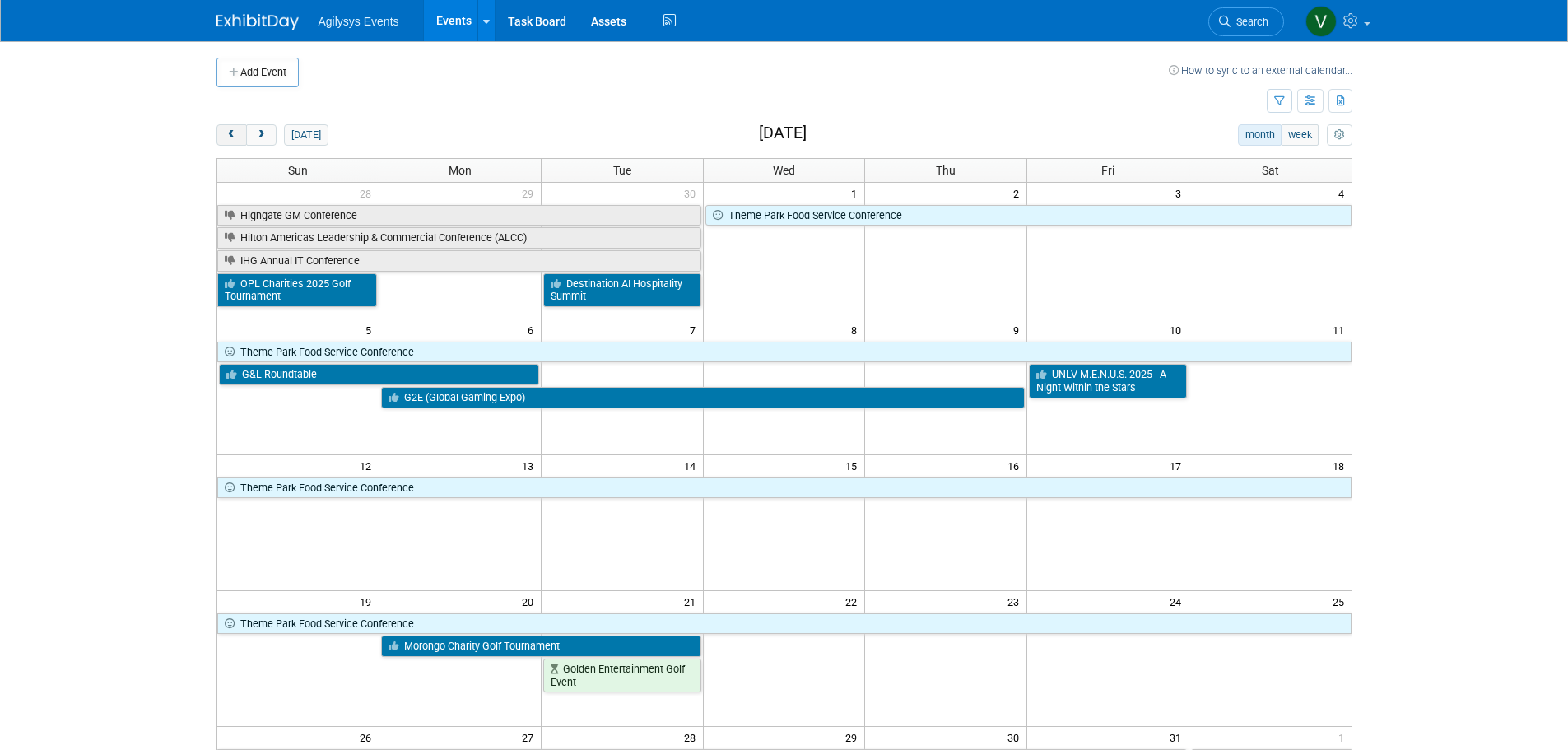
click at [236, 135] on span "prev" at bounding box center [232, 136] width 12 height 11
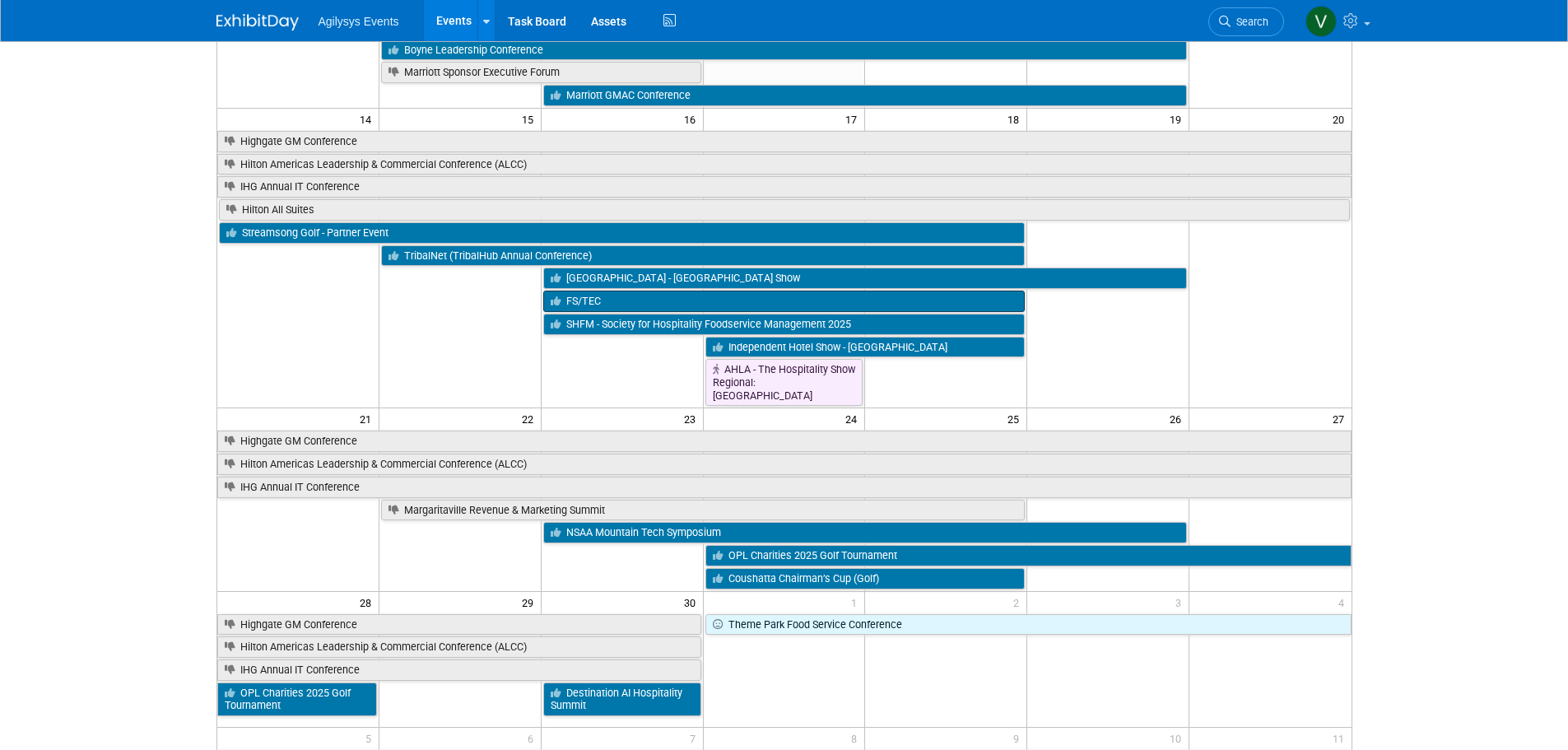
scroll to position [412, 0]
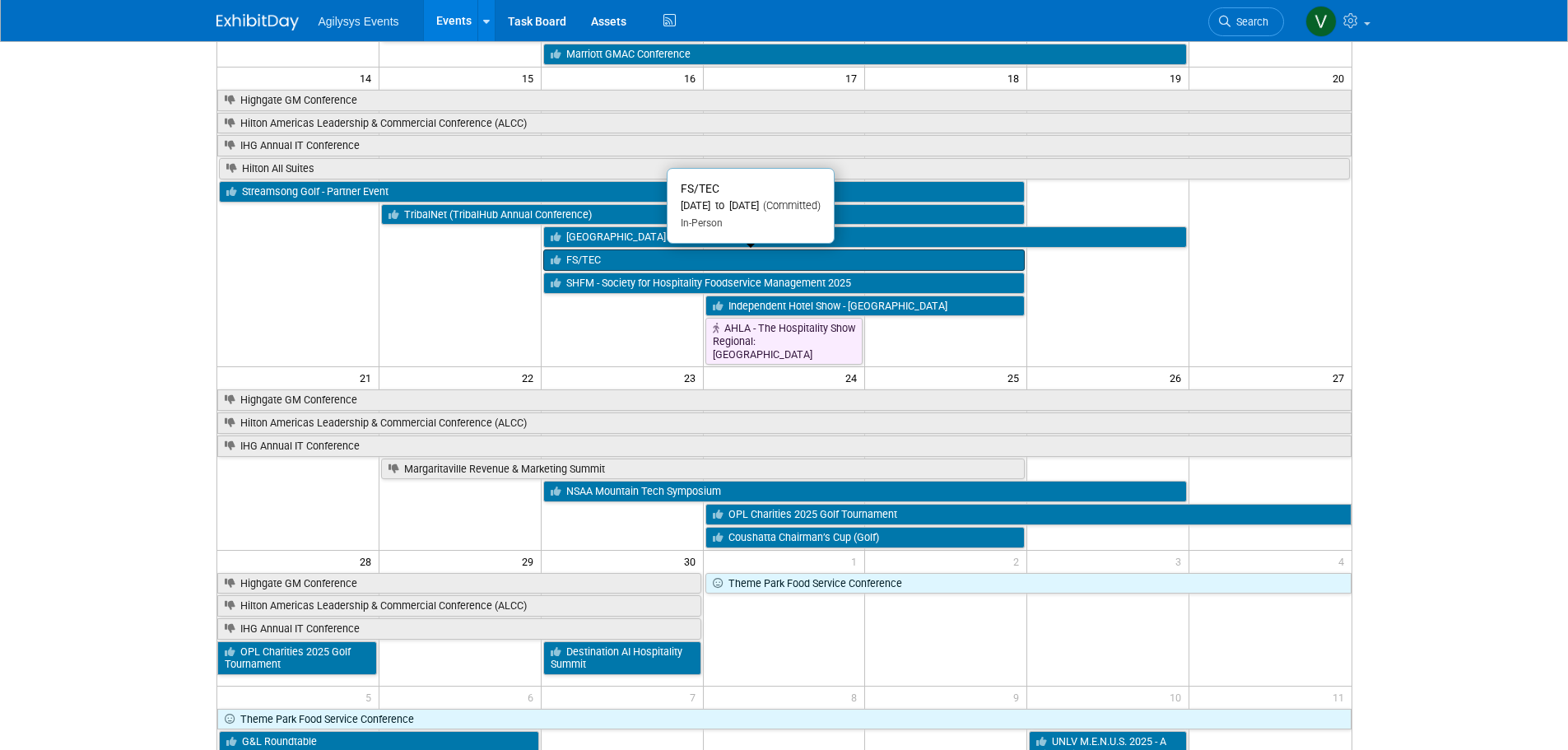
click at [596, 261] on link "FS/TEC" at bounding box center [784, 260] width 482 height 21
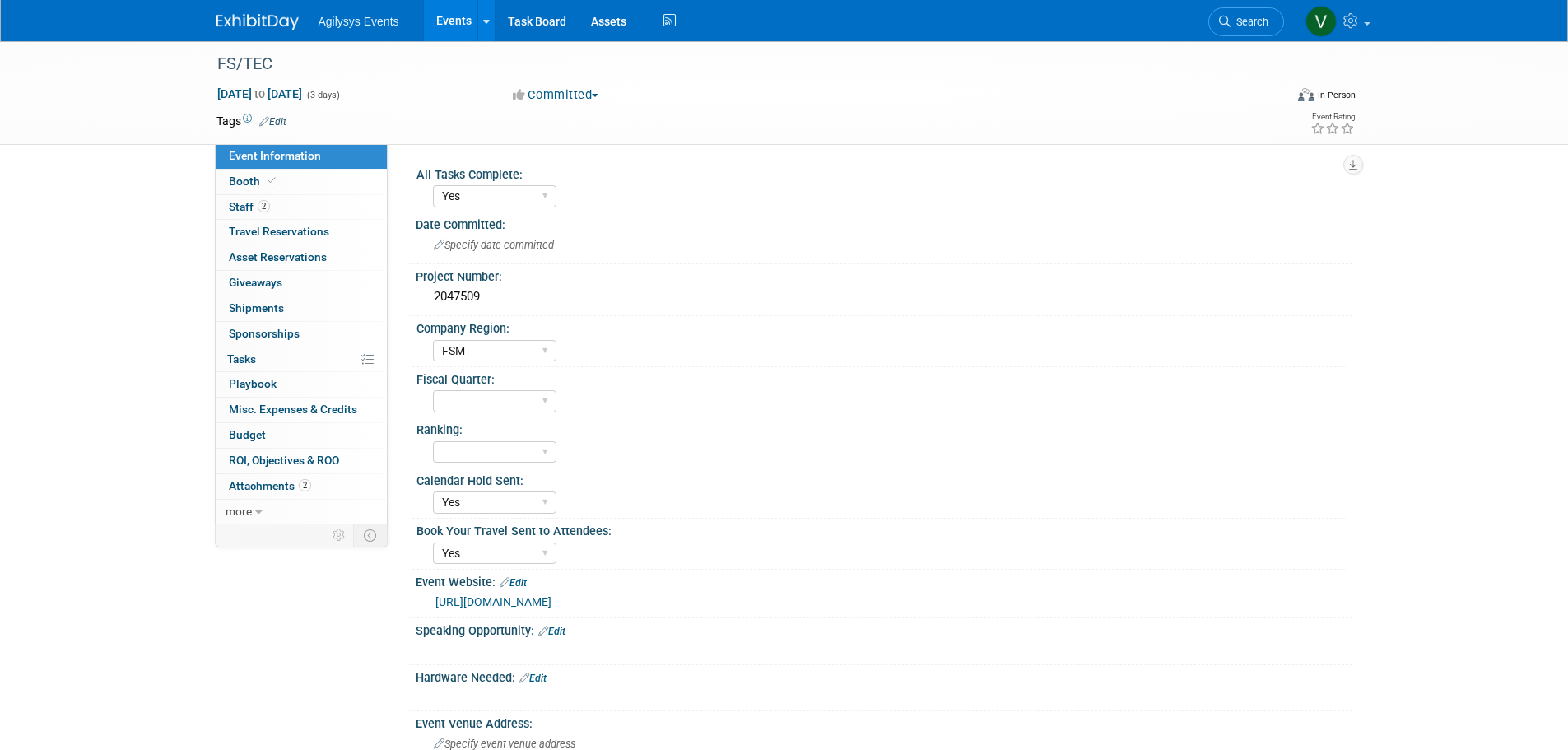
select select "Yes"
select select "FSM"
select select "Yes"
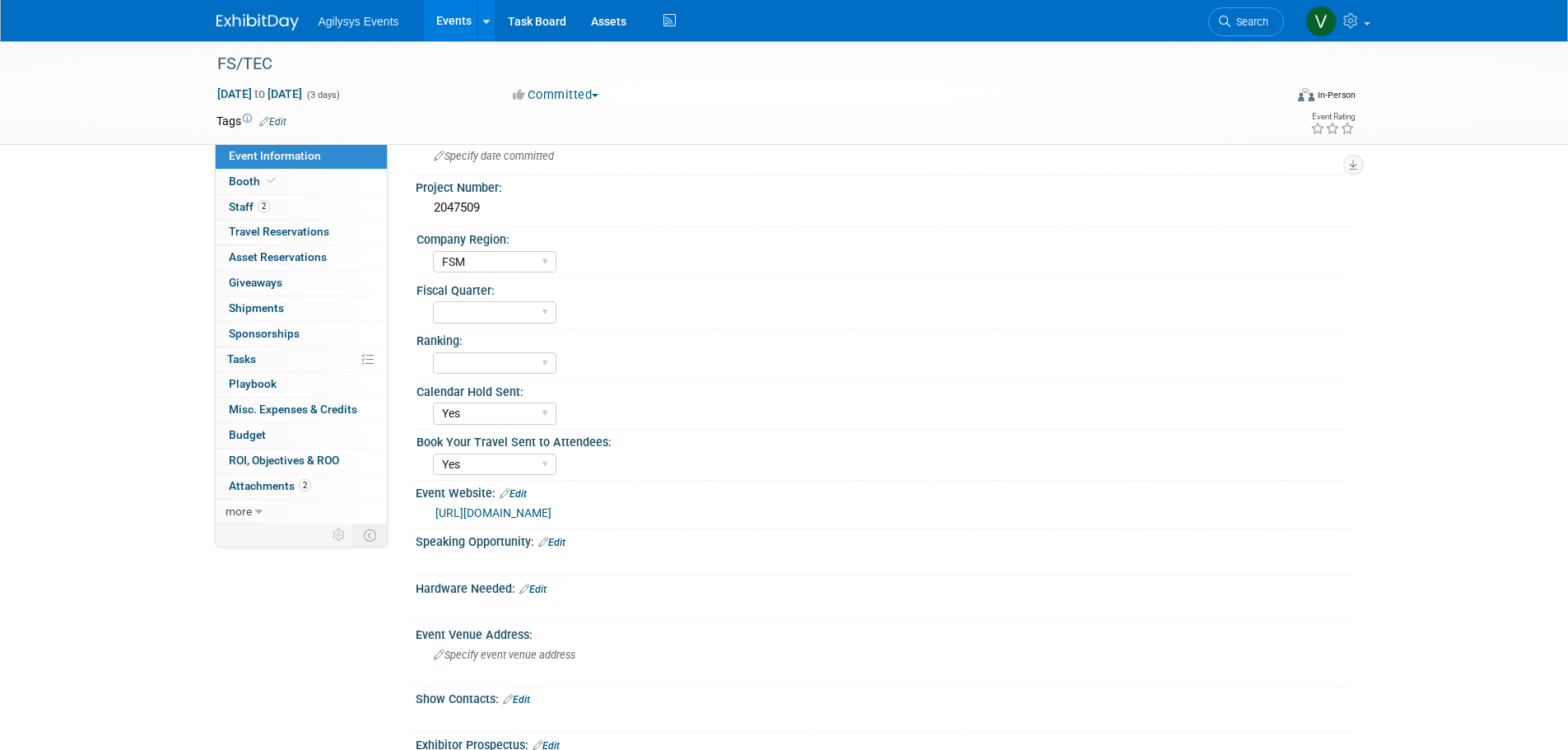
scroll to position [83, 0]
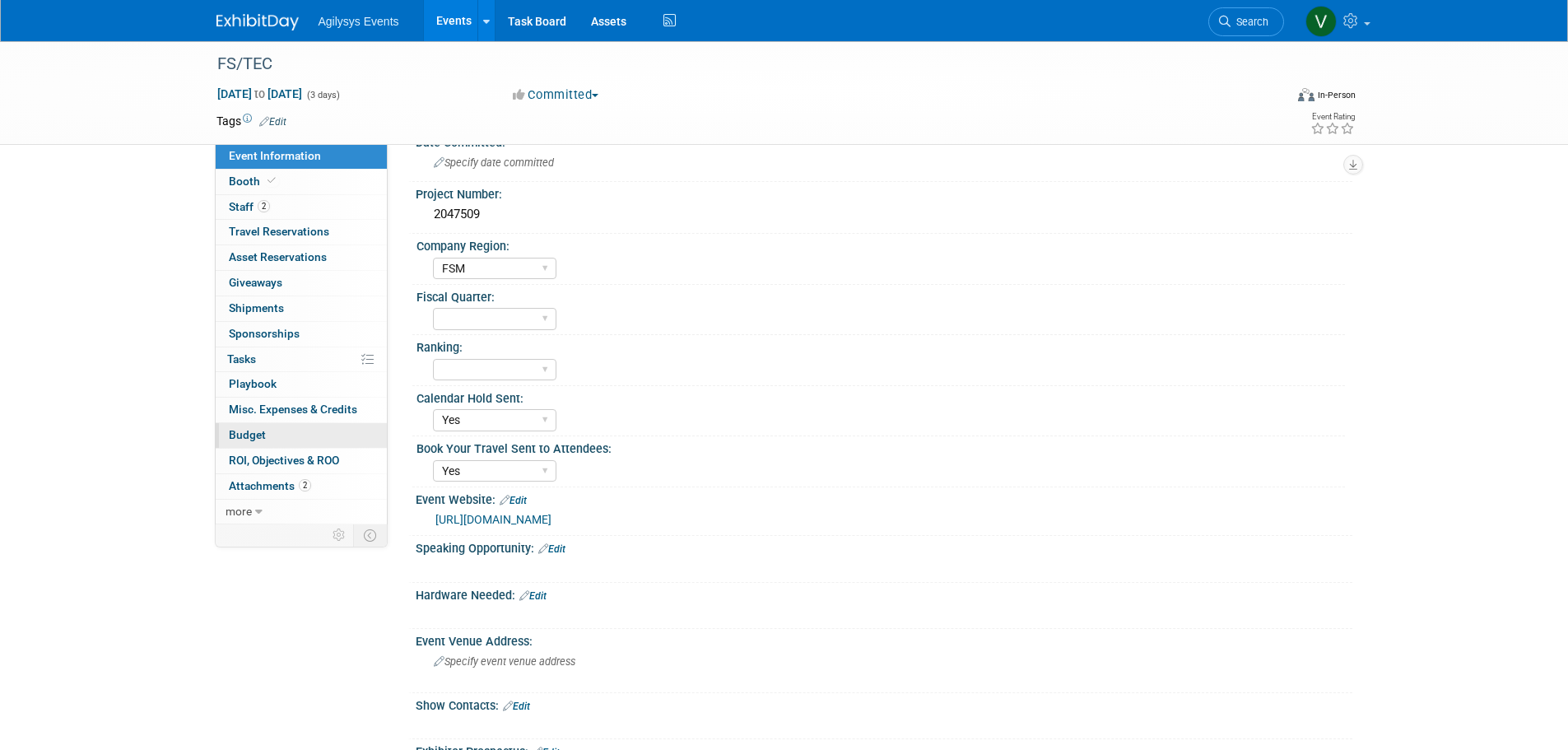
click at [239, 442] on link "Budget" at bounding box center [301, 436] width 172 height 25
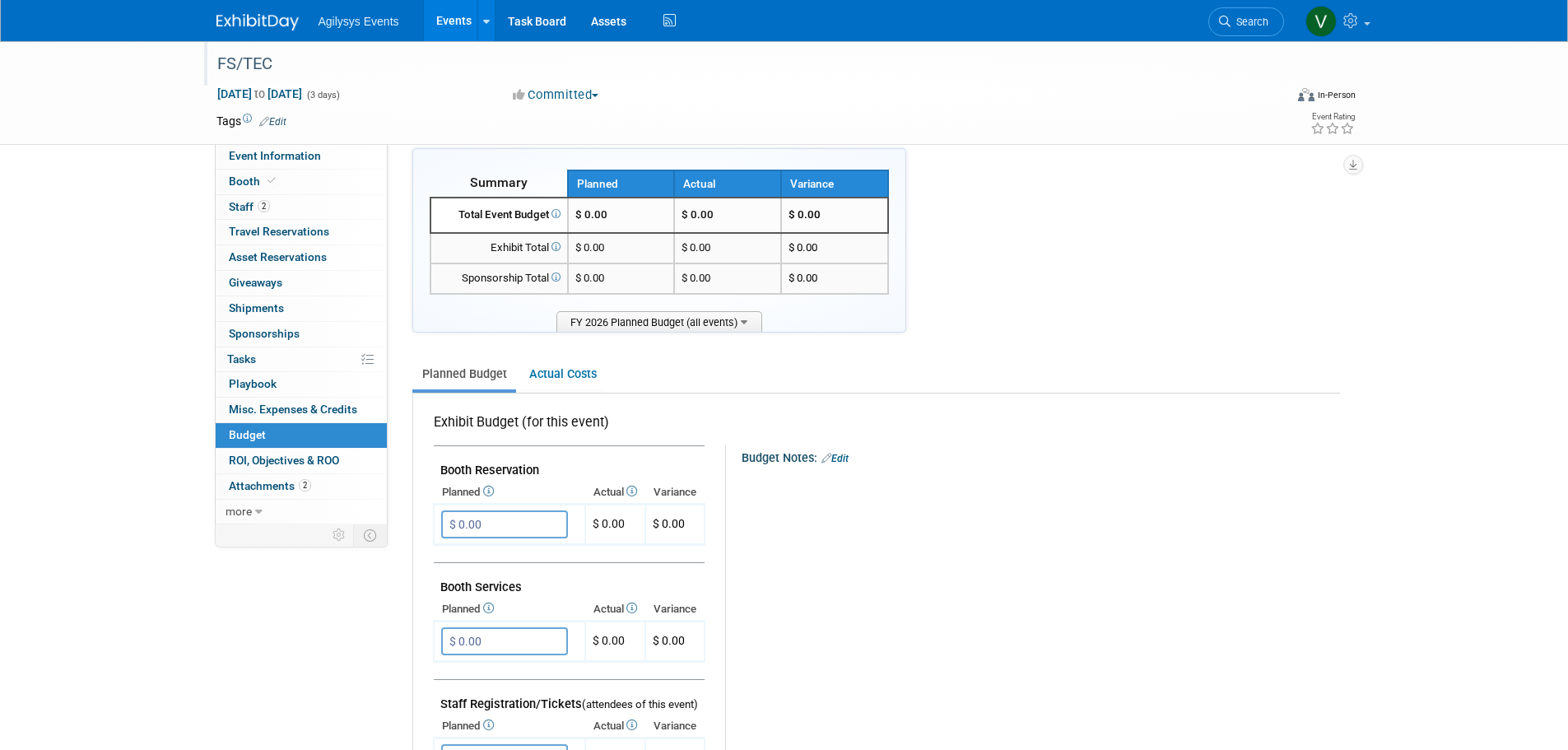
scroll to position [0, 0]
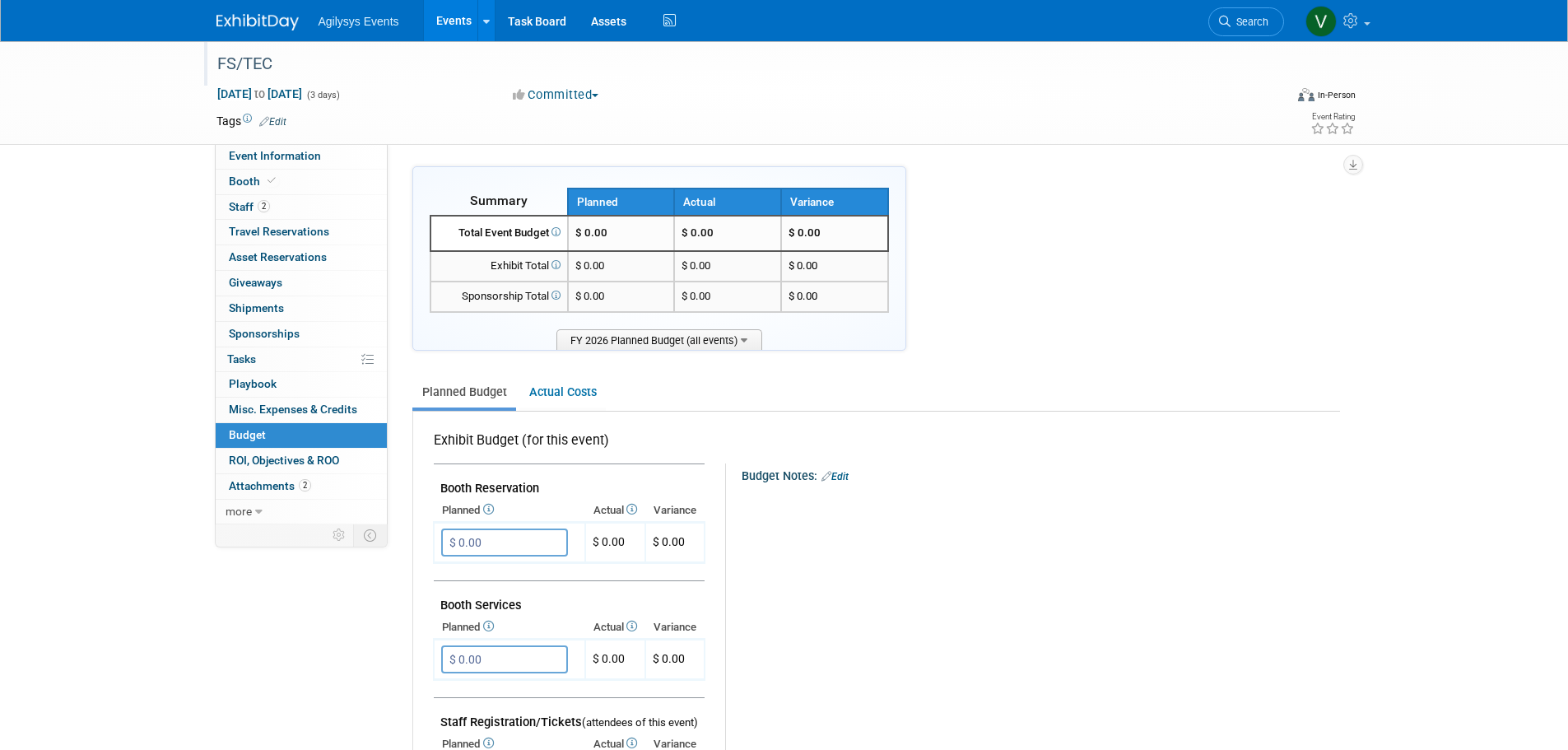
drag, startPoint x: 295, startPoint y: 64, endPoint x: 208, endPoint y: 62, distance: 87.0
click at [208, 62] on div "FS/TEC" at bounding box center [738, 63] width 1068 height 44
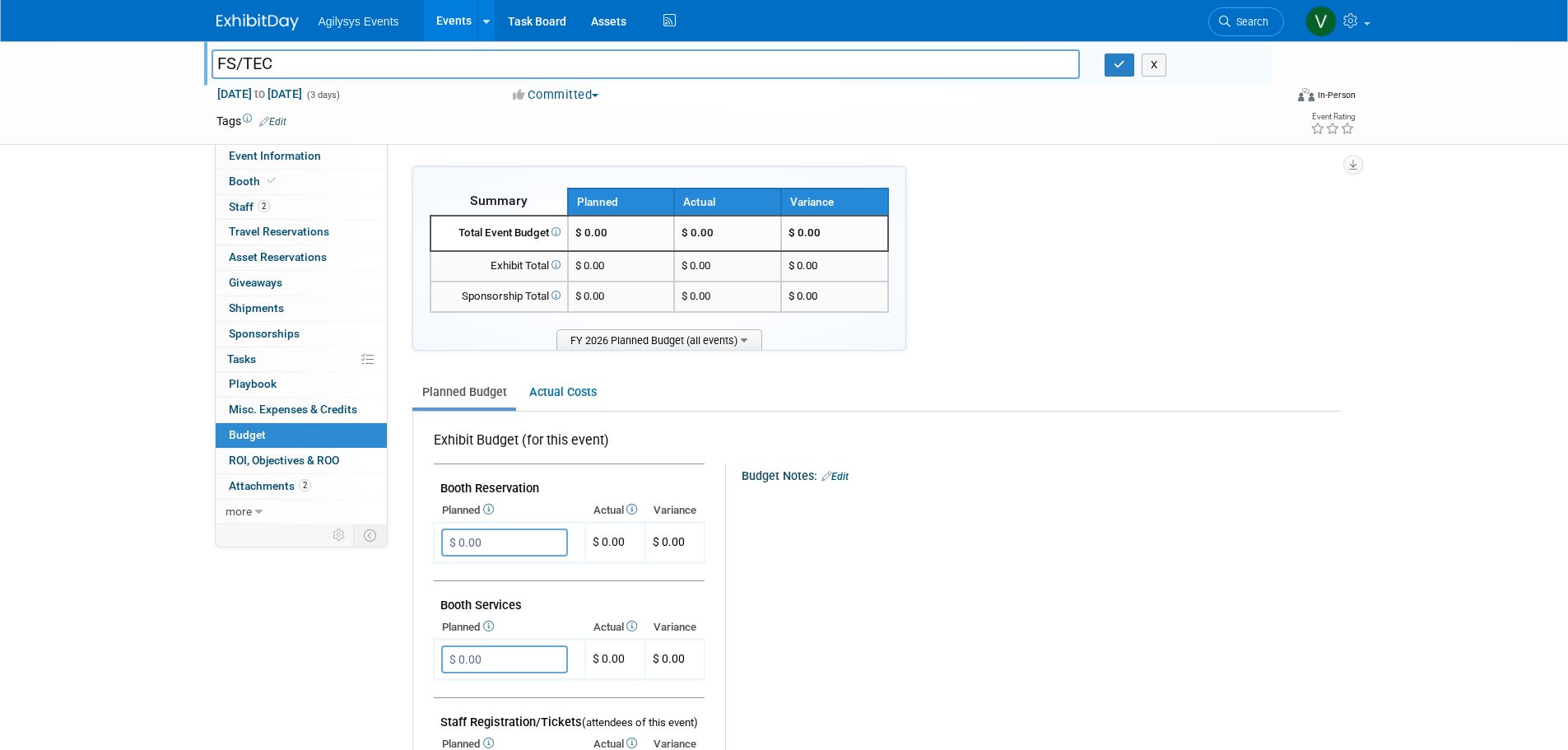
drag, startPoint x: 208, startPoint y: 62, endPoint x: 298, endPoint y: 57, distance: 90.1
click at [298, 57] on input "FS/TEC" at bounding box center [645, 63] width 869 height 29
drag, startPoint x: 298, startPoint y: 58, endPoint x: 222, endPoint y: 66, distance: 76.4
click at [222, 66] on input "FS/TEC" at bounding box center [645, 63] width 869 height 29
click at [377, 93] on div "[DATE] to [DATE] (3 days)" at bounding box center [350, 93] width 267 height 17
